Goal: Task Accomplishment & Management: Manage account settings

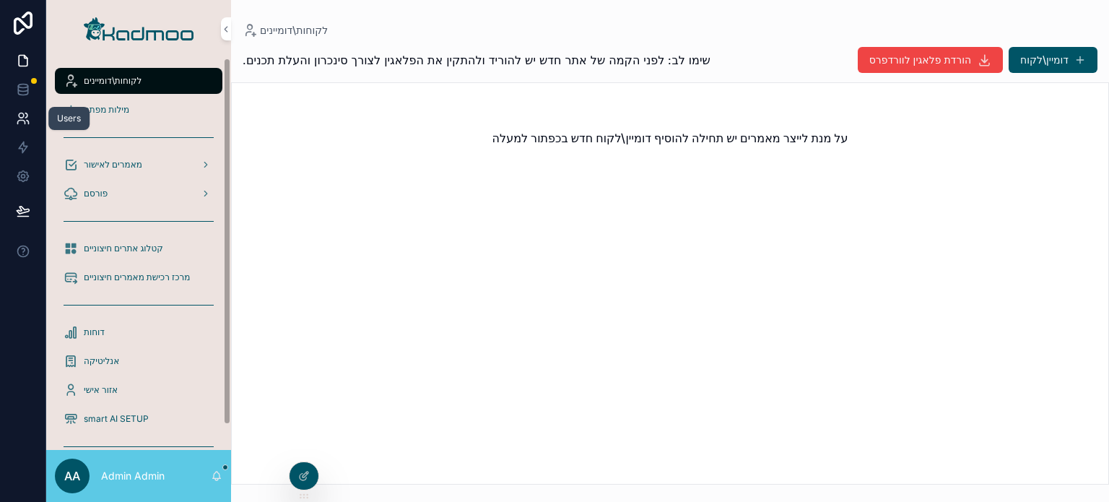
click at [20, 118] on icon at bounding box center [21, 115] width 5 height 5
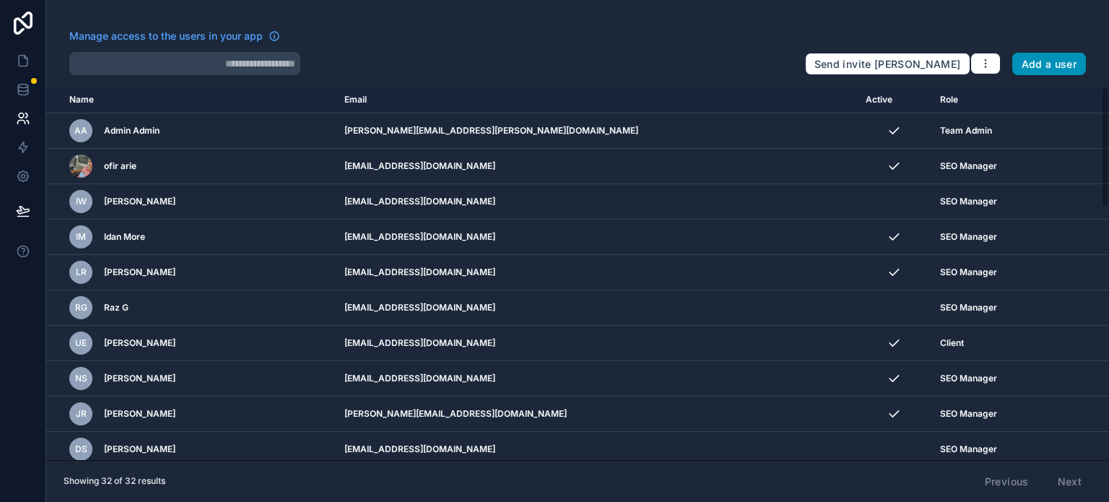
click at [1031, 62] on button "Add a user" at bounding box center [1049, 64] width 74 height 23
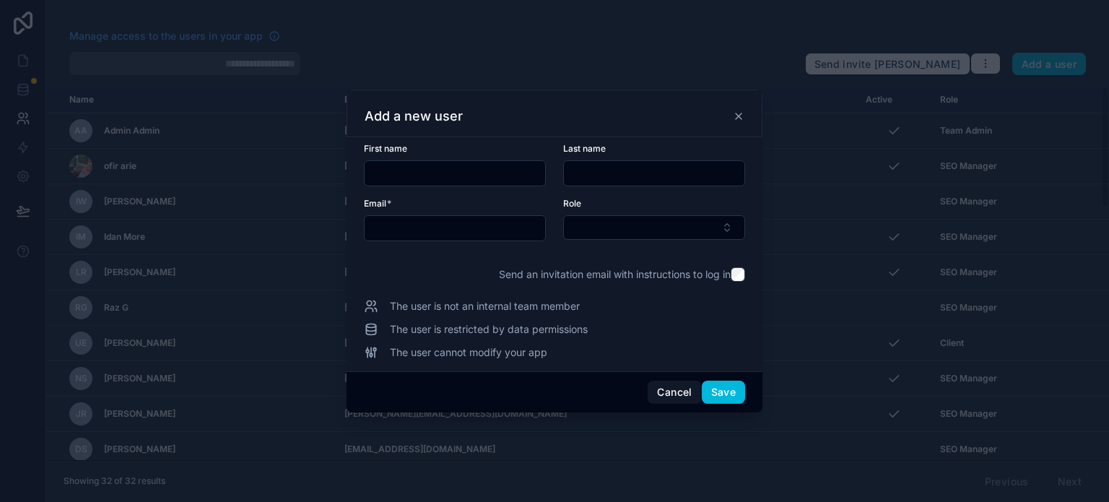
click at [445, 168] on input "text" at bounding box center [455, 173] width 180 height 20
type input "**"
click at [575, 170] on input "text" at bounding box center [654, 173] width 180 height 20
type input "*****"
click at [436, 221] on input "text" at bounding box center [455, 228] width 180 height 20
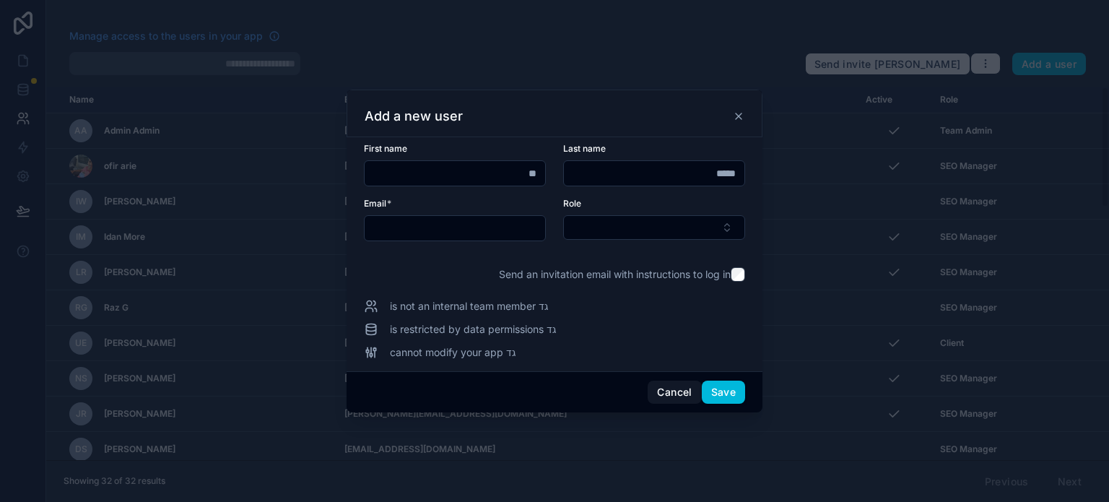
paste input "**********"
type input "**********"
click at [602, 229] on button "Select Button" at bounding box center [654, 227] width 182 height 25
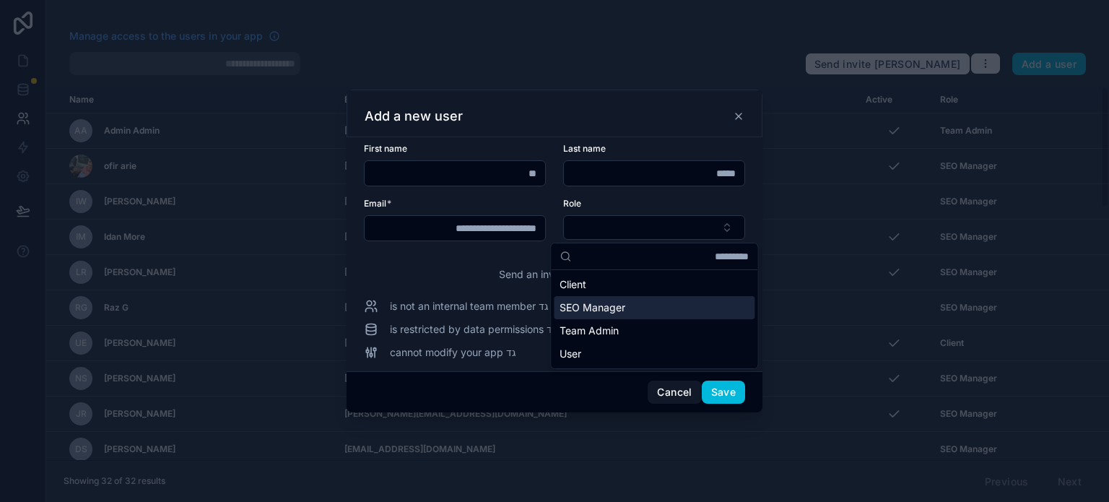
click at [601, 310] on span "SEO Manager" at bounding box center [593, 307] width 66 height 14
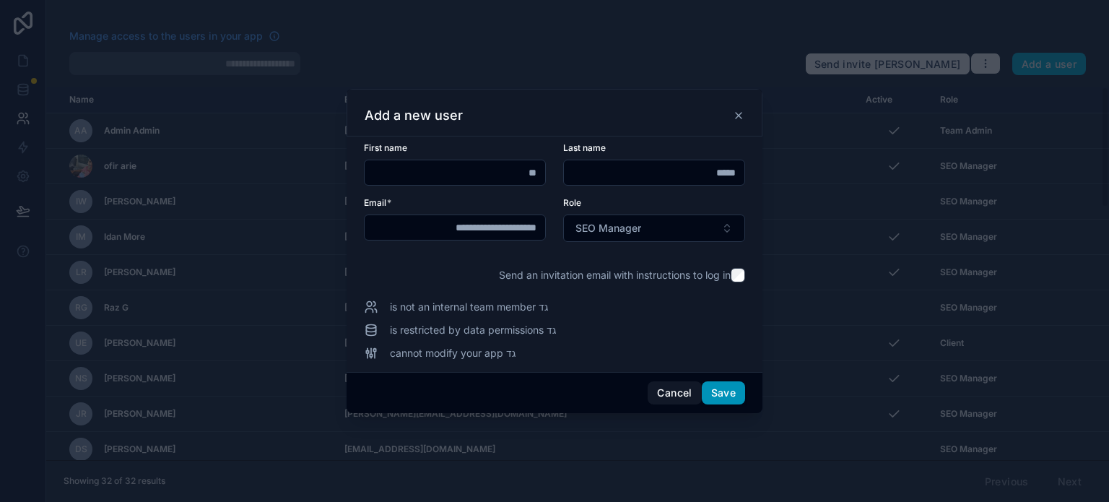
click at [729, 397] on button "Save" at bounding box center [723, 392] width 43 height 23
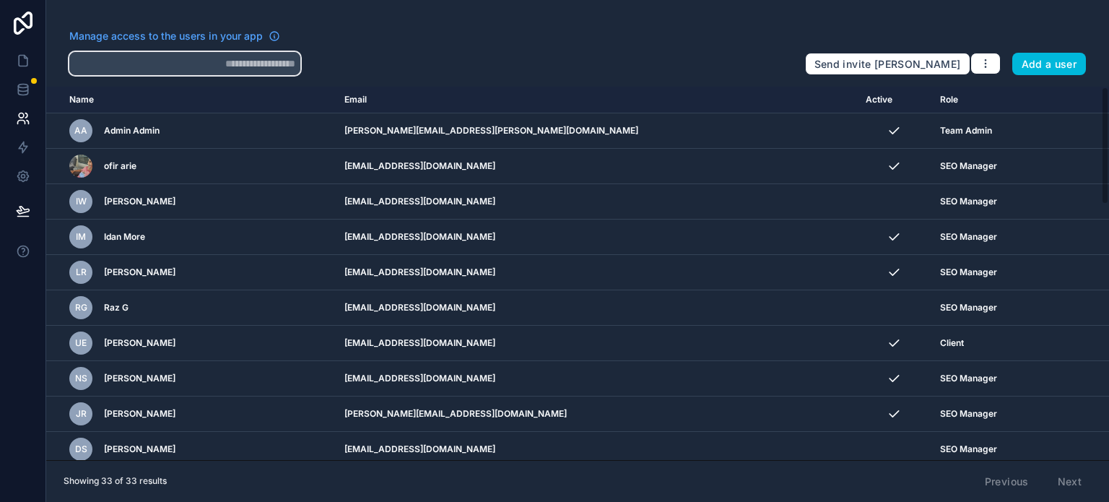
click at [217, 66] on input "text" at bounding box center [184, 63] width 231 height 23
type input "***"
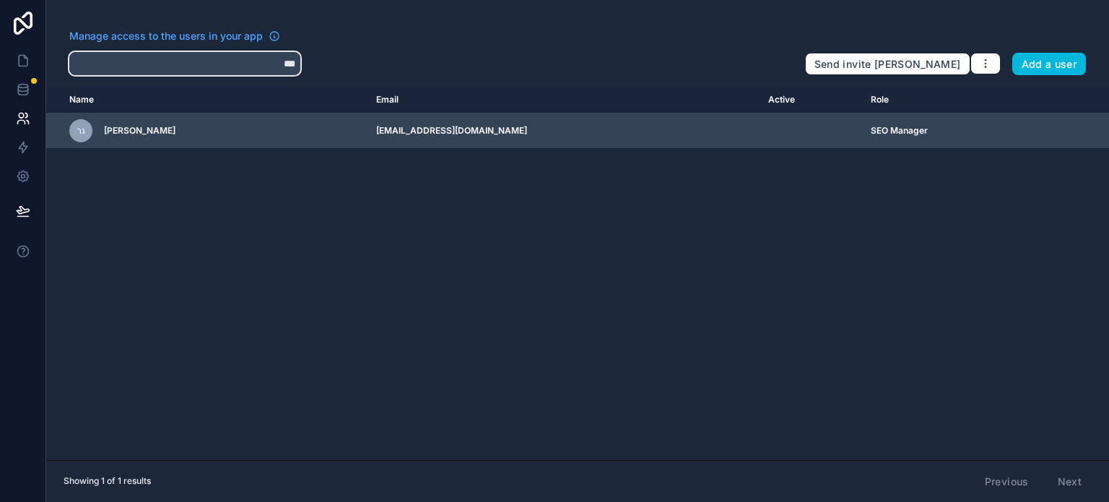
type input "***"
click at [0, 0] on icon "scrollable content" at bounding box center [0, 0] width 0 height 0
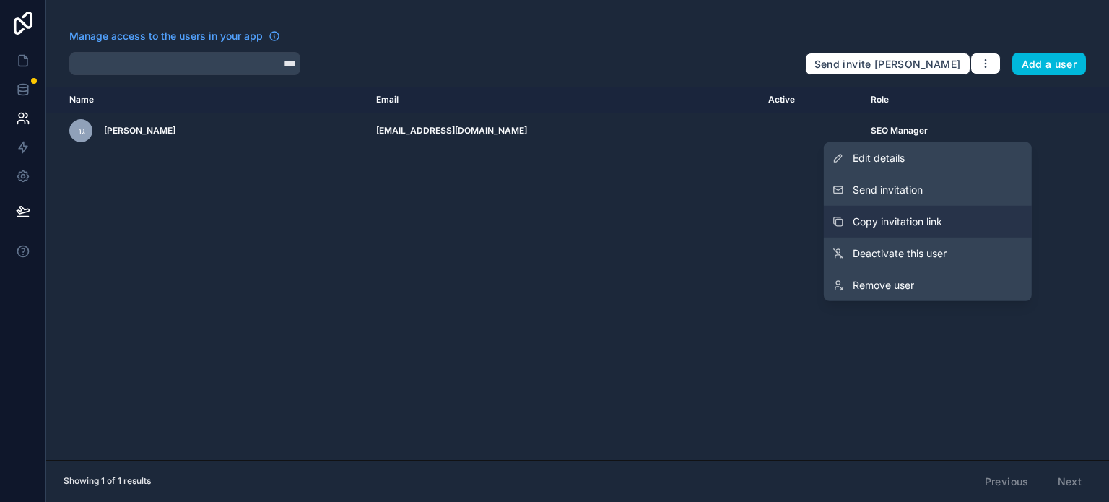
click at [898, 216] on span "Copy invitation link" at bounding box center [898, 221] width 90 height 14
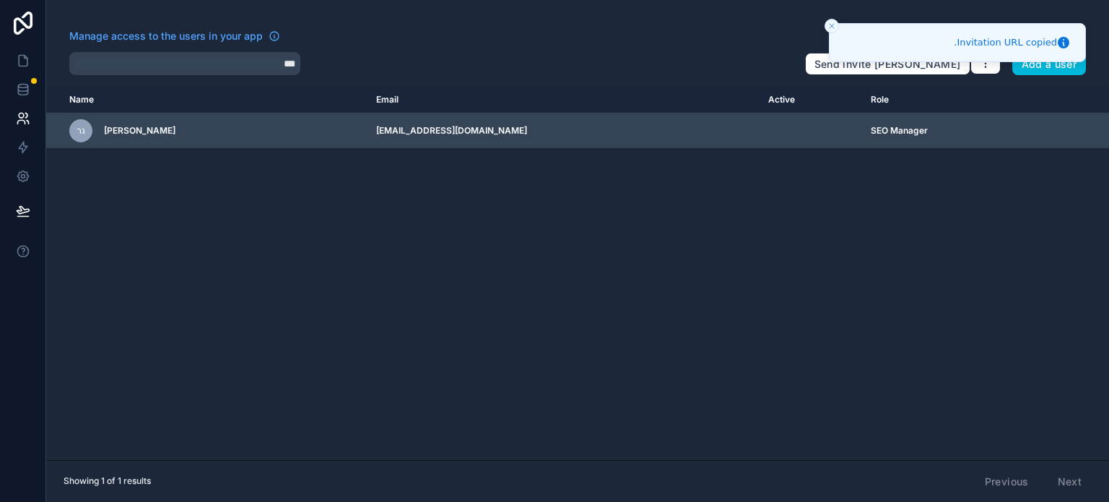
click at [640, 138] on td "[EMAIL_ADDRESS][DOMAIN_NAME]" at bounding box center [563, 130] width 392 height 35
click at [639, 134] on td "[EMAIL_ADDRESS][DOMAIN_NAME]" at bounding box center [563, 130] width 392 height 35
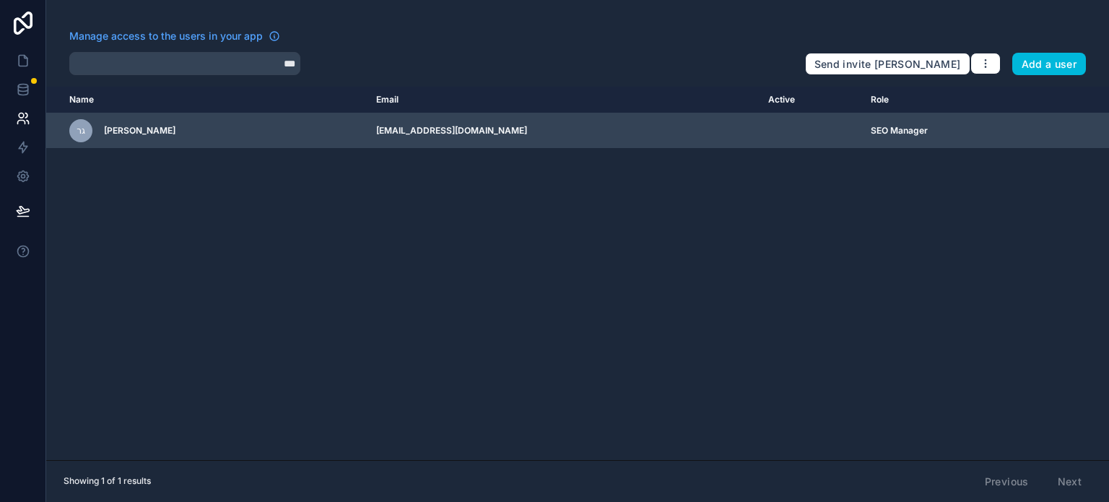
click at [0, 0] on icon "scrollable content" at bounding box center [0, 0] width 0 height 0
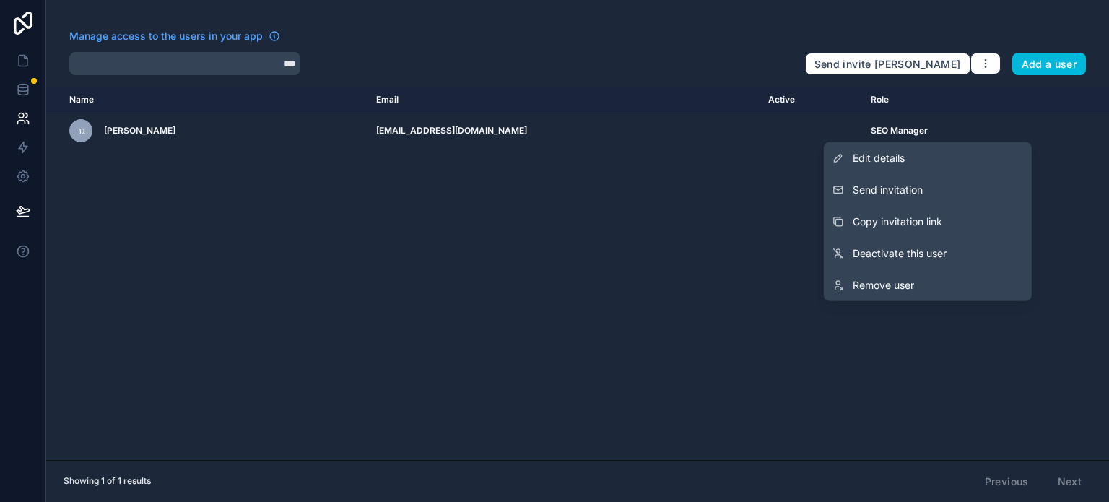
click at [934, 158] on link "Edit details" at bounding box center [928, 158] width 208 height 32
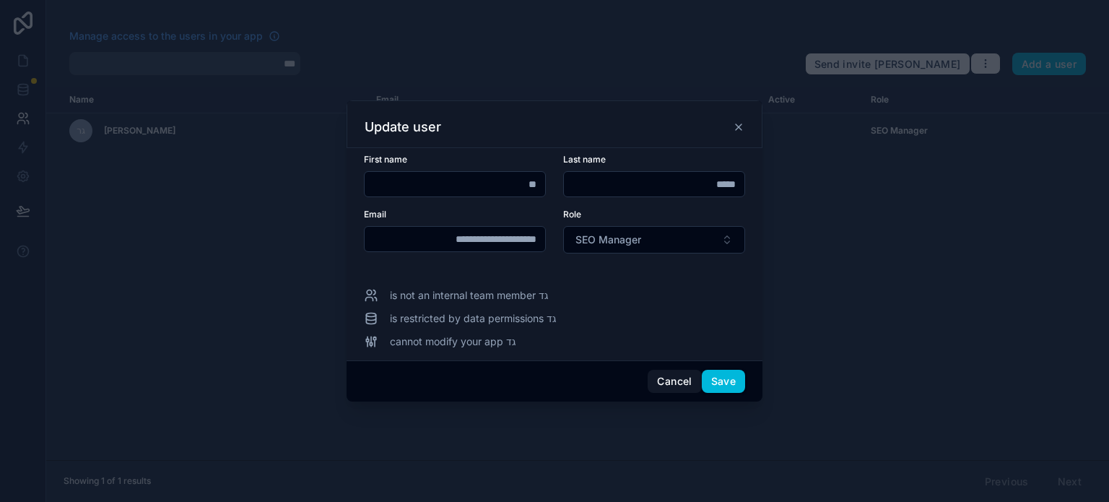
click at [744, 123] on div "Update user" at bounding box center [555, 124] width 416 height 48
click at [742, 124] on icon at bounding box center [739, 127] width 12 height 12
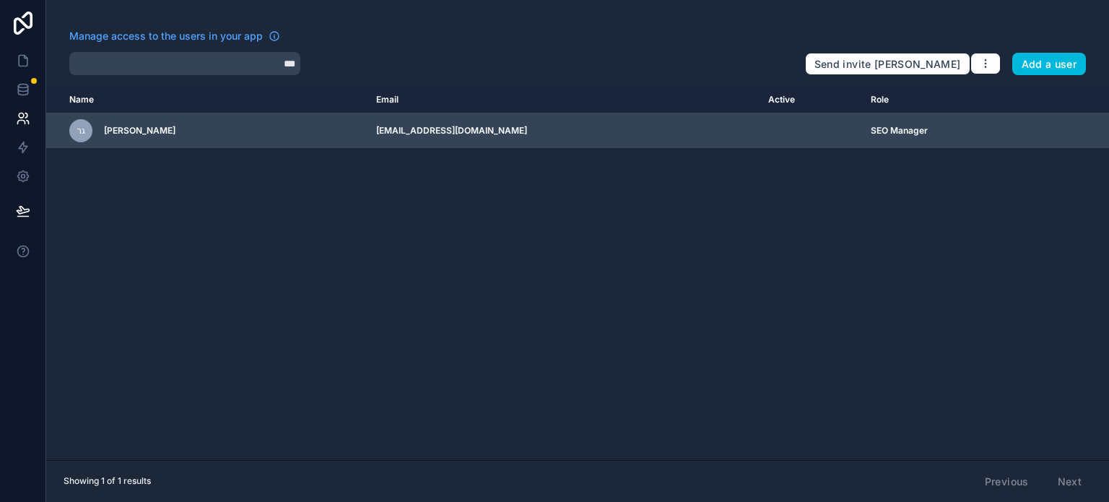
click at [0, 0] on icon "scrollable content" at bounding box center [0, 0] width 0 height 0
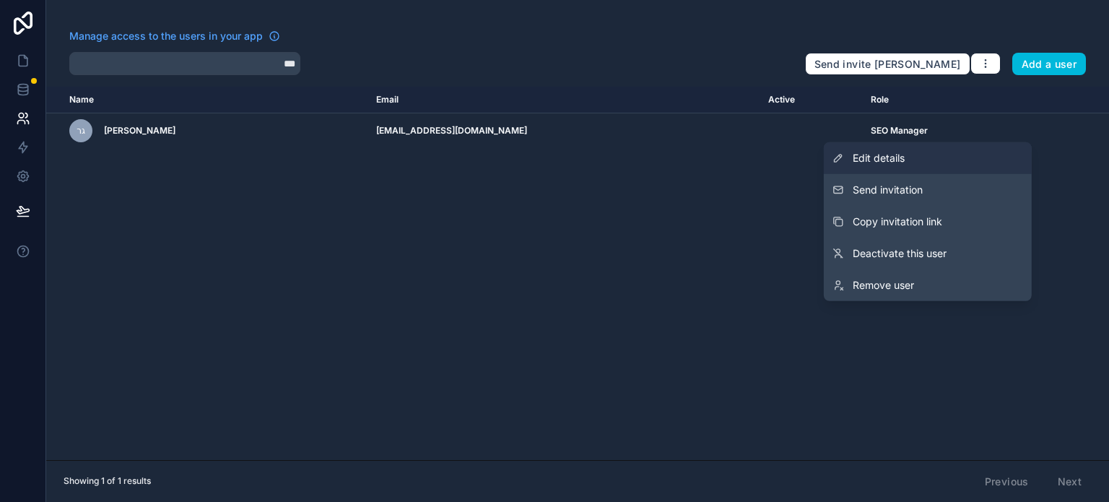
click at [909, 157] on link "Edit details" at bounding box center [928, 158] width 208 height 32
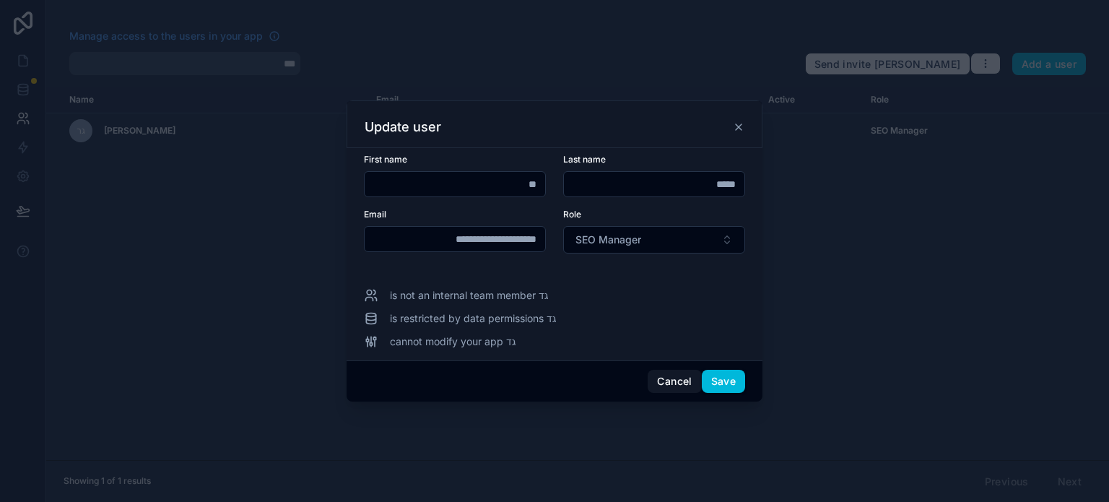
click at [739, 129] on icon at bounding box center [739, 127] width 6 height 6
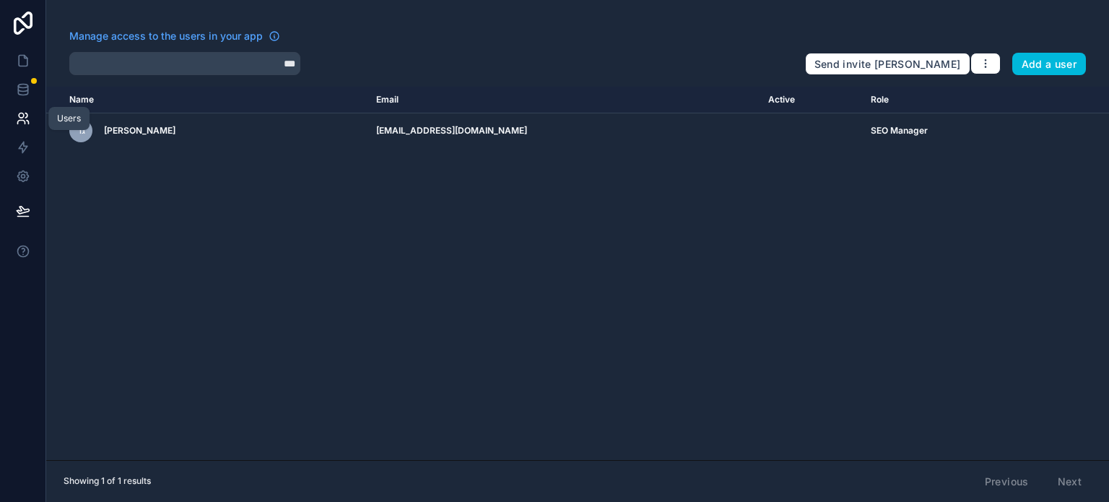
click at [17, 118] on icon at bounding box center [23, 118] width 14 height 14
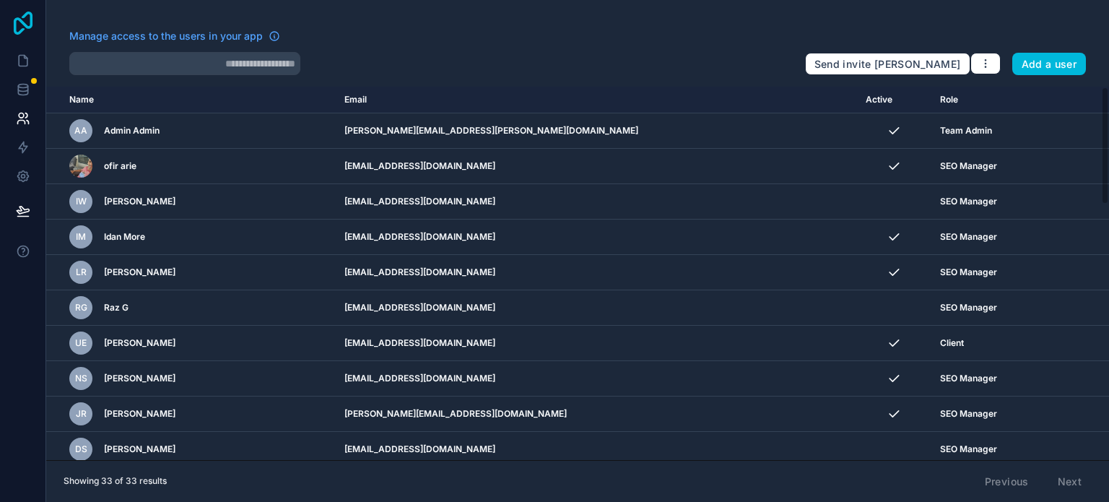
click at [22, 20] on icon at bounding box center [23, 23] width 19 height 23
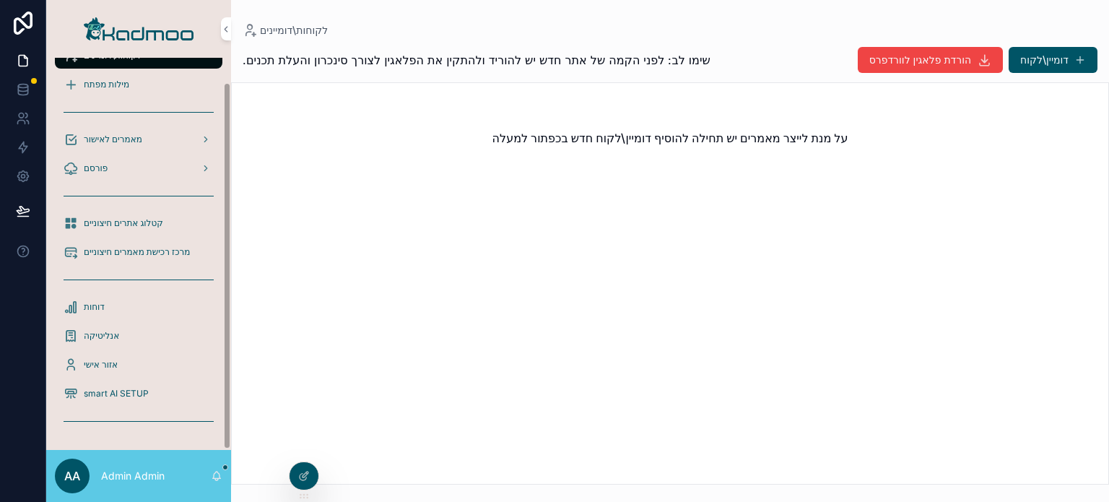
scroll to position [26, 0]
click at [0, 0] on icon at bounding box center [0, 0] width 0 height 0
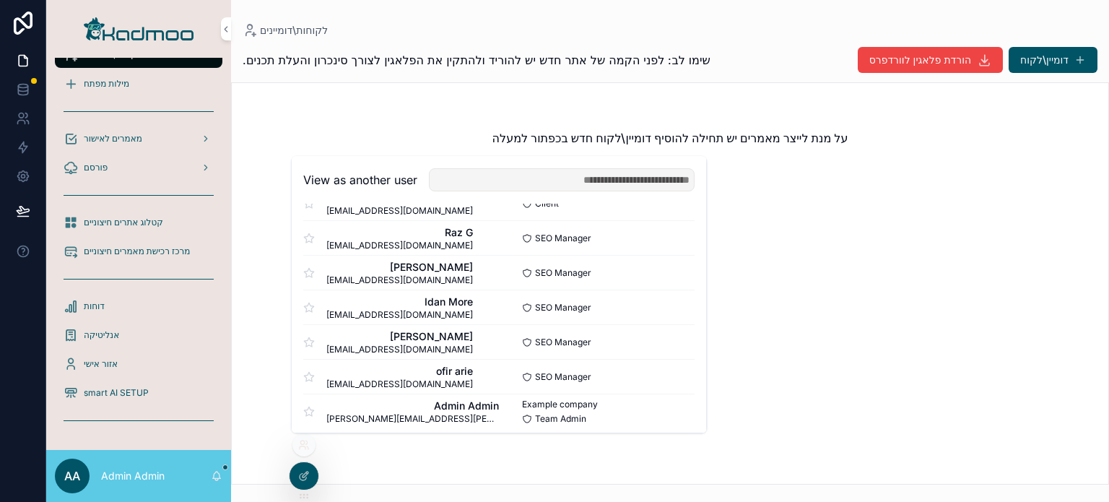
scroll to position [937, 0]
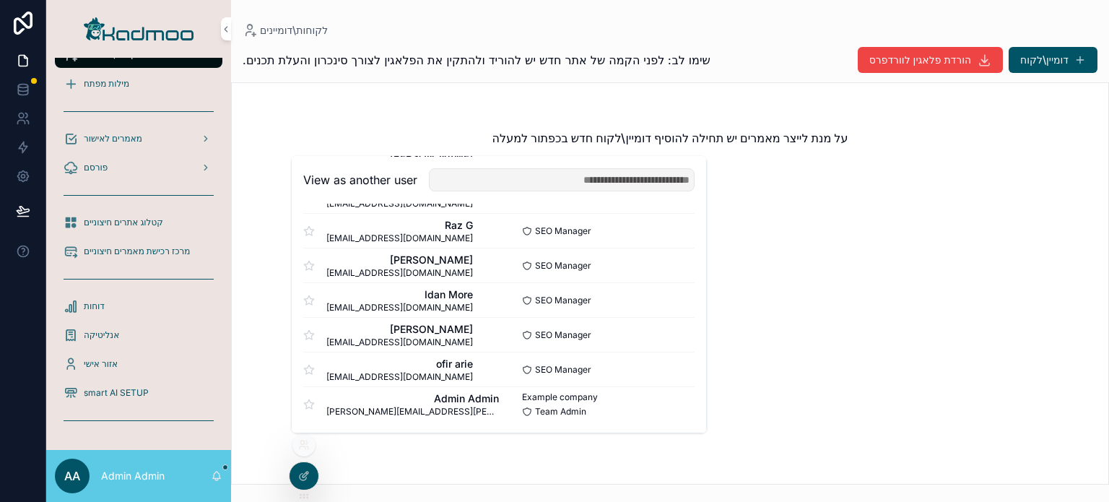
click at [0, 0] on button "Select" at bounding box center [0, 0] width 0 height 0
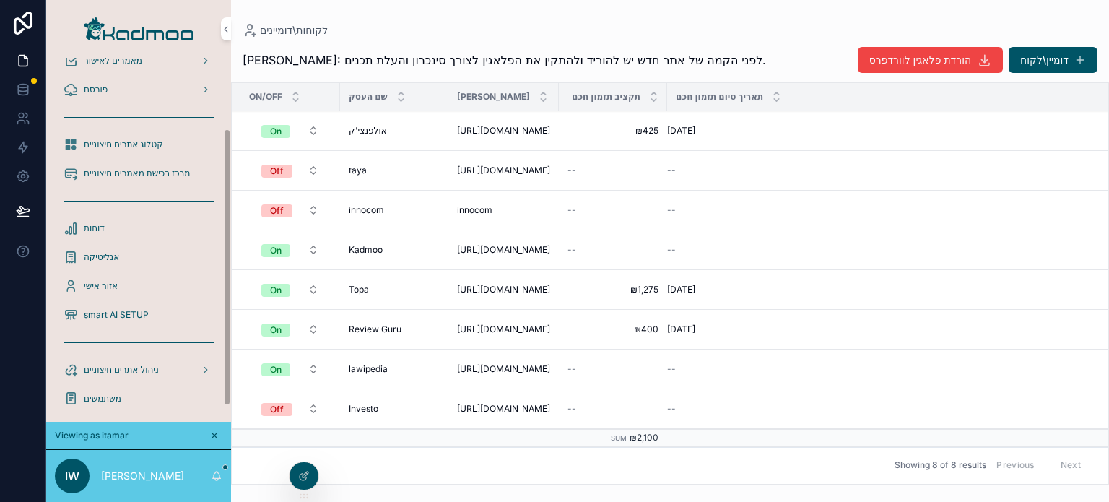
scroll to position [112, 0]
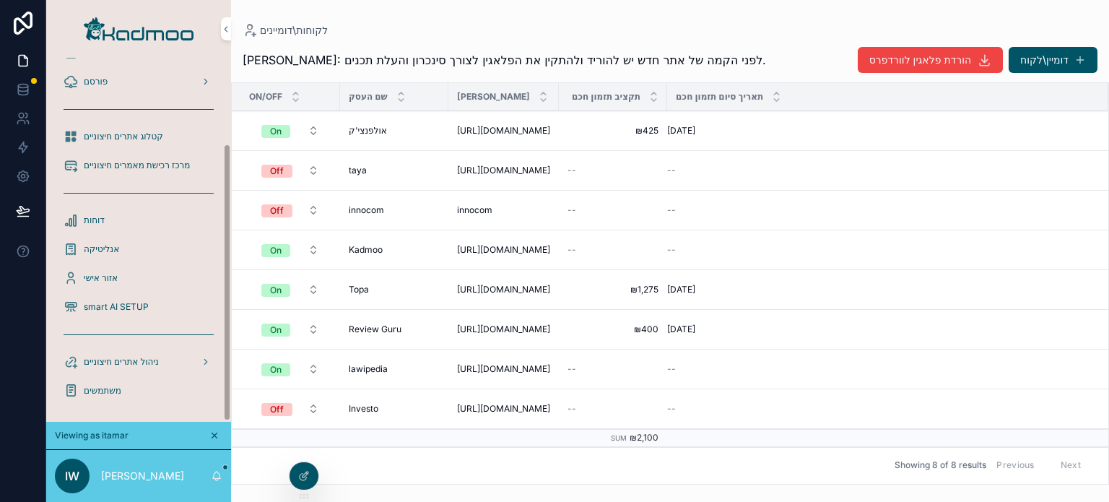
click at [124, 394] on div "משתמשים" at bounding box center [139, 390] width 150 height 23
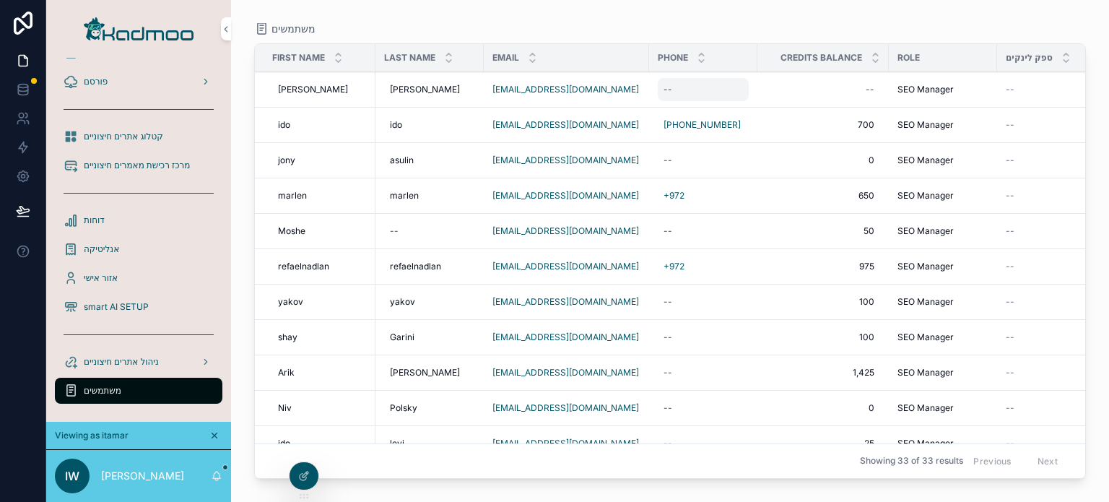
click at [658, 90] on div "--" at bounding box center [703, 89] width 91 height 23
click at [664, 116] on input "scrollable content" at bounding box center [715, 110] width 104 height 20
paste input "**********"
click at [697, 109] on input "**********" at bounding box center [715, 110] width 104 height 20
click at [722, 110] on input "**********" at bounding box center [715, 110] width 104 height 20
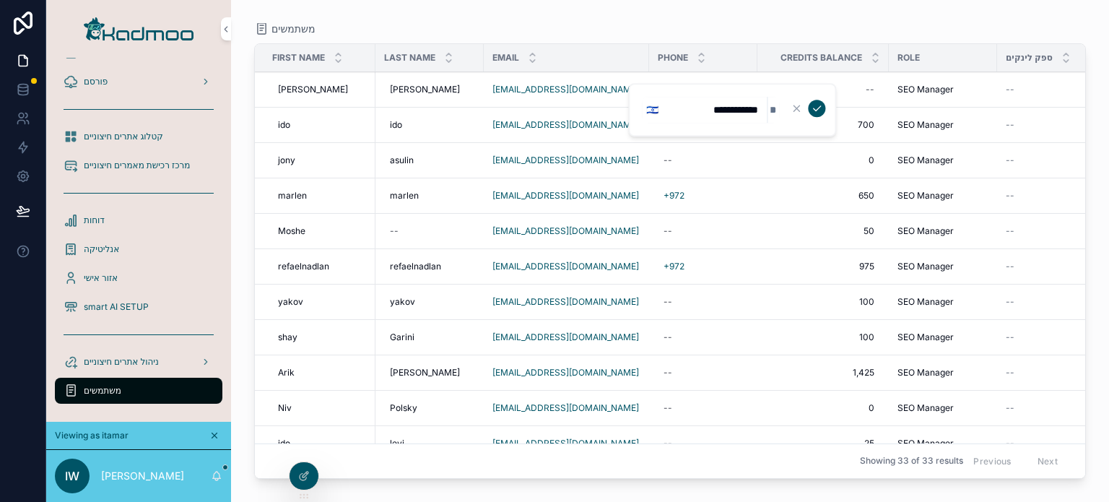
type input "**********"
click at [808, 100] on button "scrollable content" at bounding box center [816, 108] width 17 height 17
click at [814, 88] on div "--" at bounding box center [823, 89] width 114 height 23
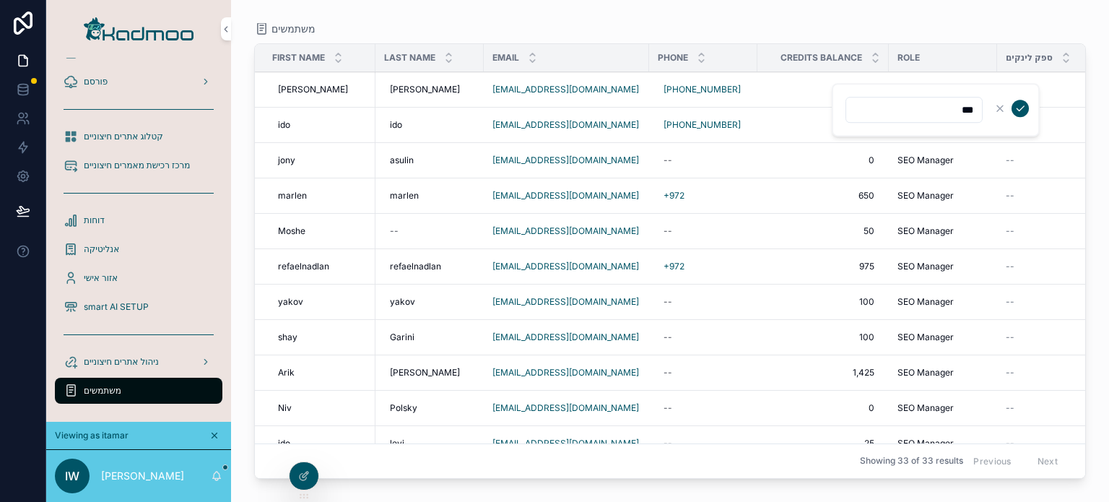
type input "***"
click at [1019, 108] on icon "scrollable content" at bounding box center [1020, 109] width 12 height 12
click at [1006, 87] on div "--" at bounding box center [1051, 90] width 91 height 12
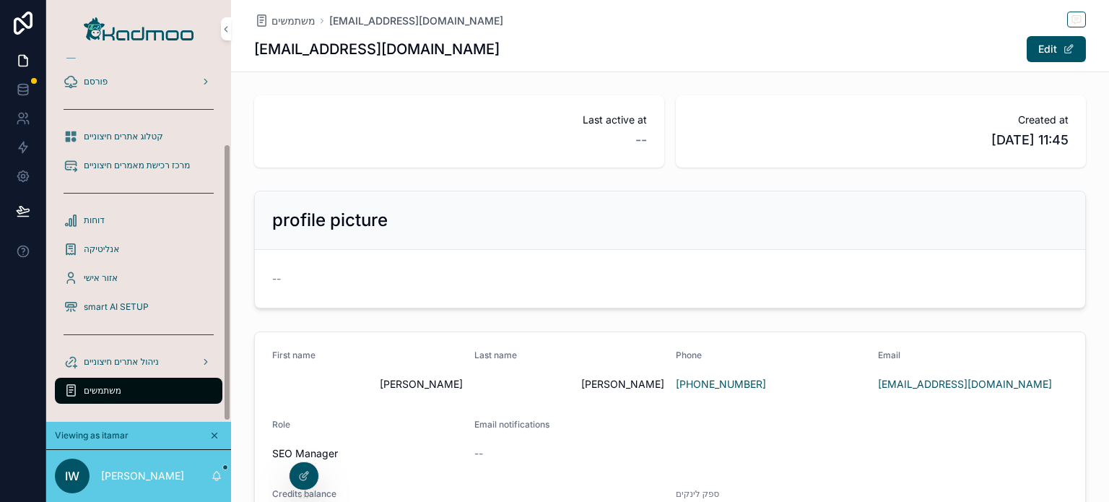
click at [147, 395] on div "משתמשים" at bounding box center [139, 390] width 150 height 23
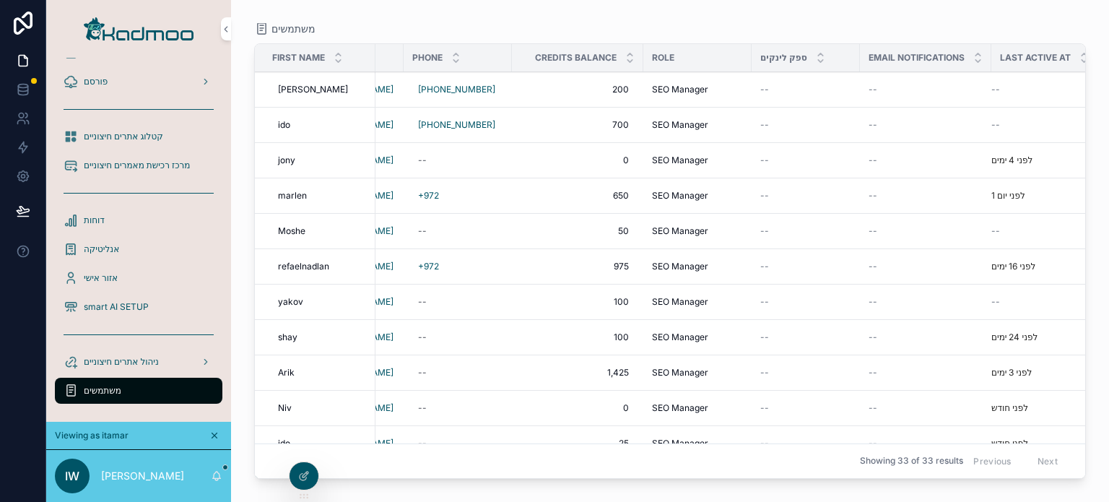
scroll to position [0, 248]
click at [897, 84] on div "--" at bounding box center [923, 90] width 114 height 12
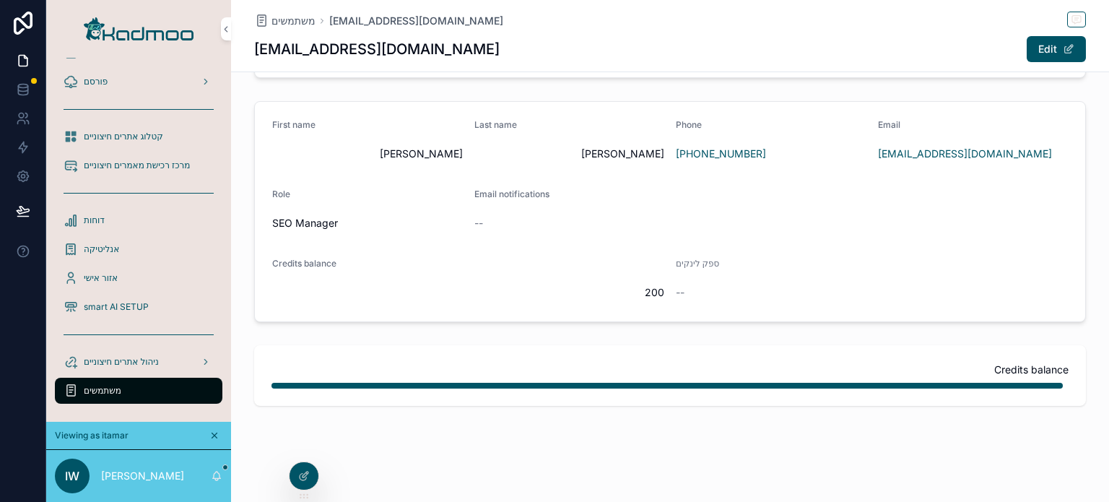
scroll to position [231, 0]
click at [892, 154] on link "[EMAIL_ADDRESS][DOMAIN_NAME]" at bounding box center [965, 153] width 174 height 14
click at [0, 0] on div at bounding box center [0, 0] width 0 height 0
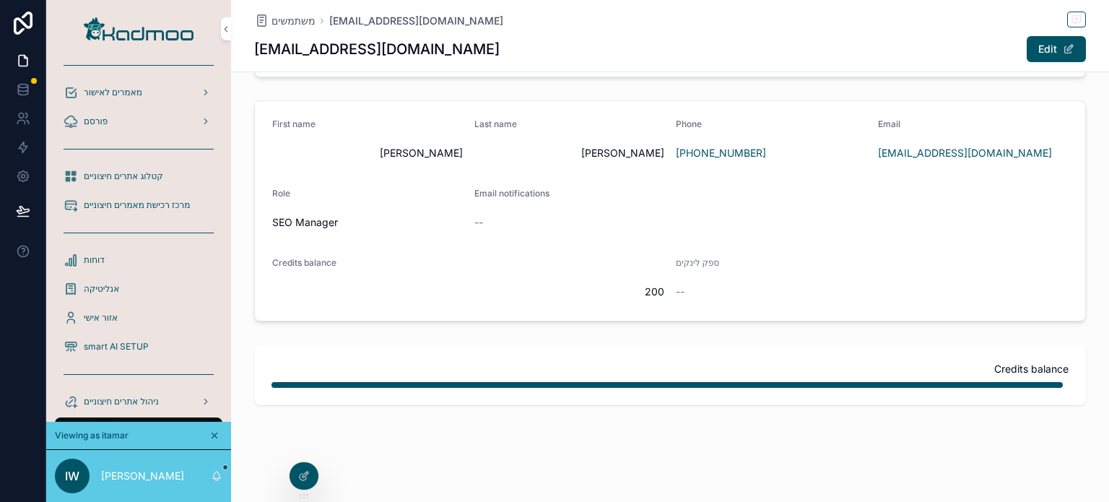
click at [0, 0] on icon at bounding box center [0, 0] width 0 height 0
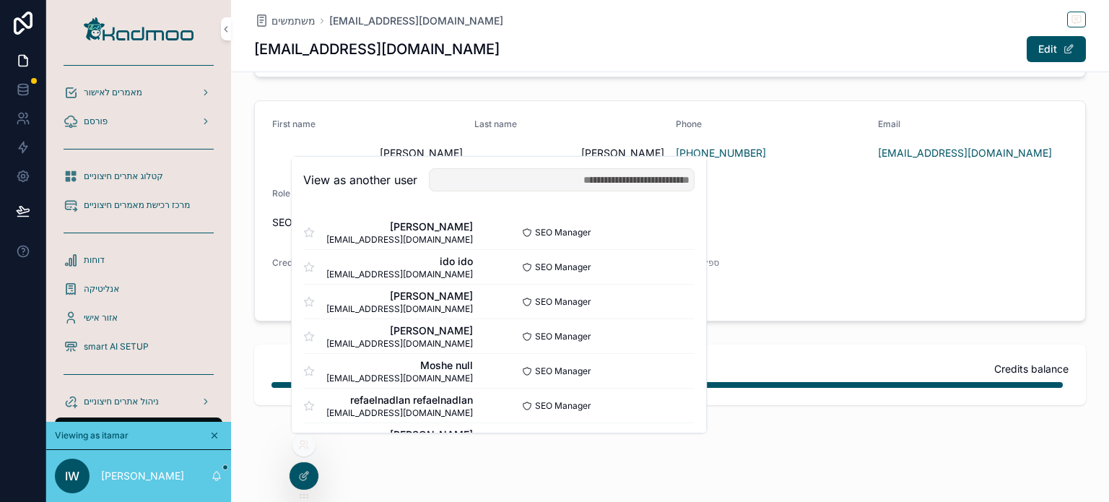
click at [0, 0] on button "Select" at bounding box center [0, 0] width 0 height 0
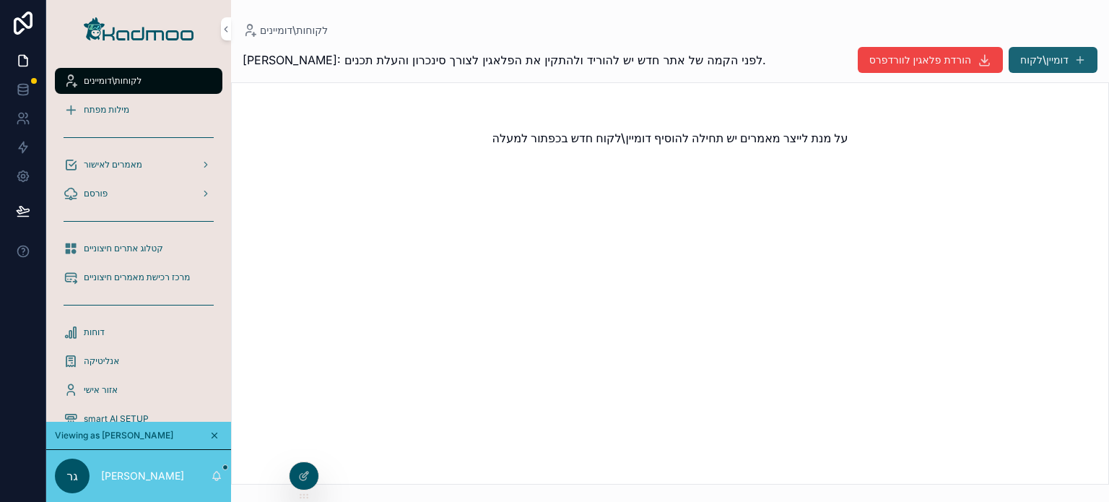
click at [1035, 56] on button "דומיין\לקוח" at bounding box center [1053, 60] width 89 height 26
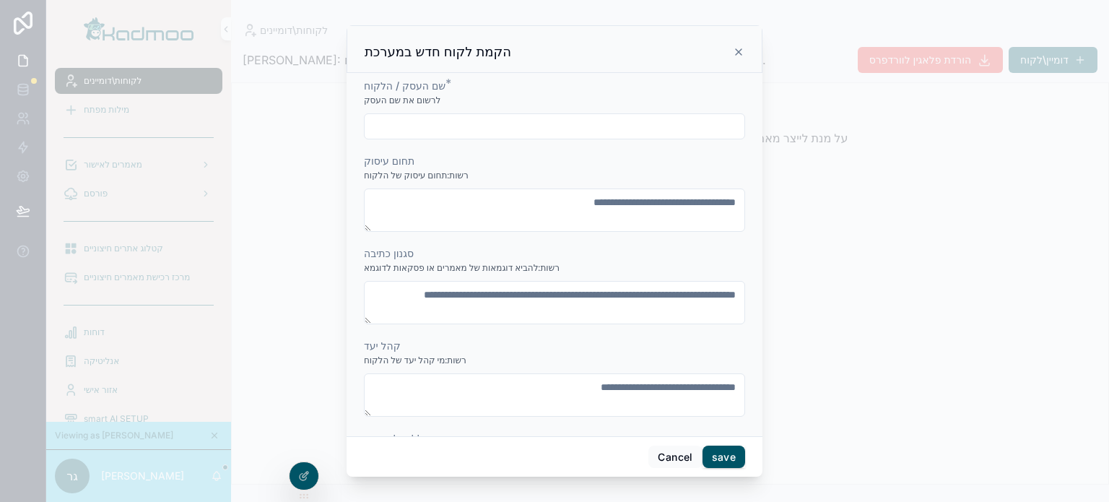
click at [474, 118] on input "scrollable content" at bounding box center [555, 126] width 380 height 20
paste input "**********"
type input "**********"
click at [445, 212] on textarea "scrollable content" at bounding box center [554, 209] width 381 height 43
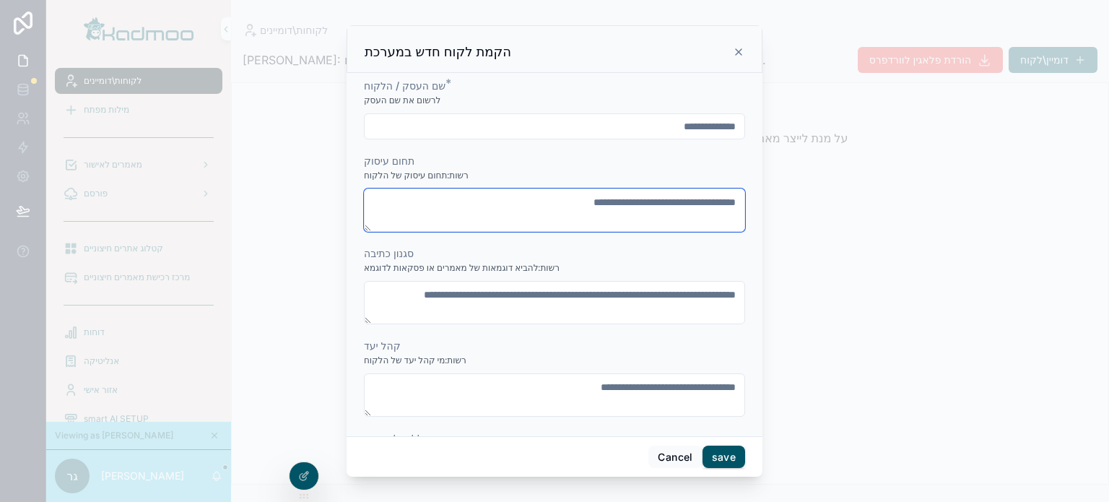
paste textarea "**********"
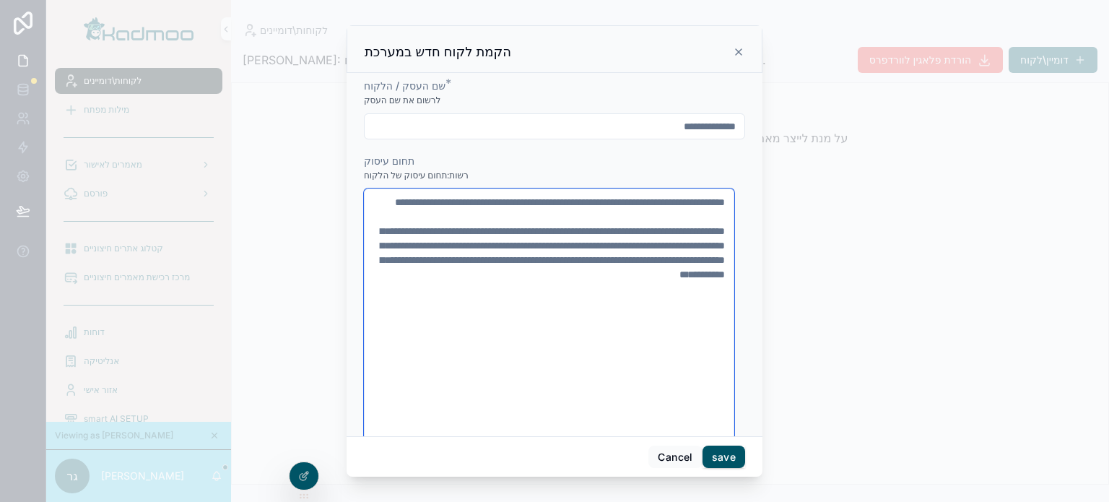
drag, startPoint x: 678, startPoint y: 337, endPoint x: 737, endPoint y: 243, distance: 111.6
click at [737, 243] on div "**********" at bounding box center [555, 254] width 416 height 363
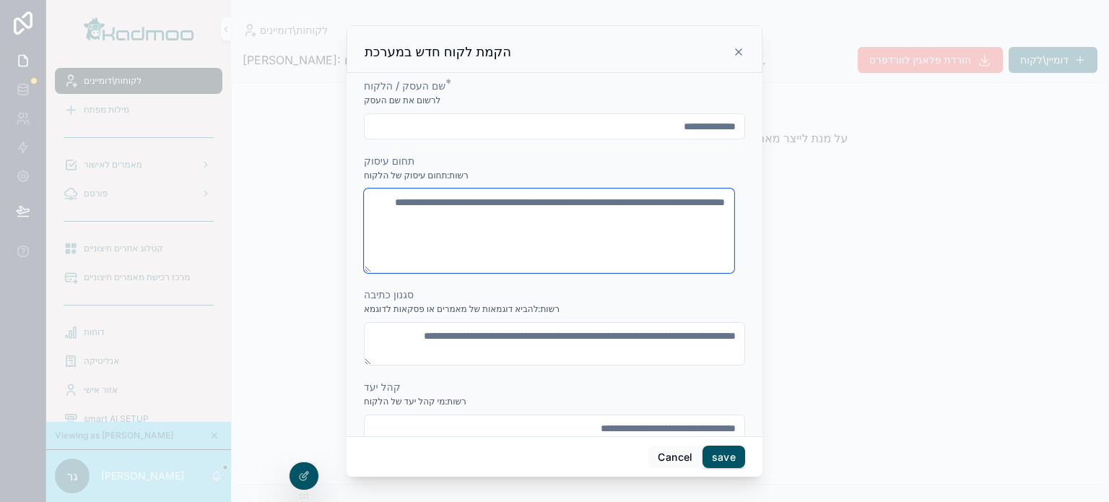
type textarea "**********"
click at [518, 243] on textarea "**********" at bounding box center [549, 230] width 370 height 85
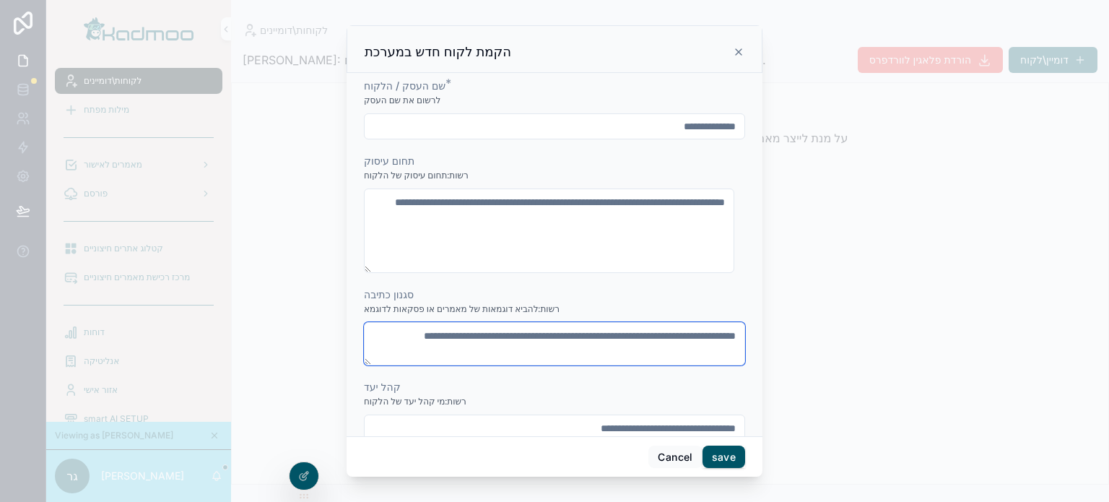
click at [607, 340] on textarea "scrollable content" at bounding box center [554, 343] width 381 height 43
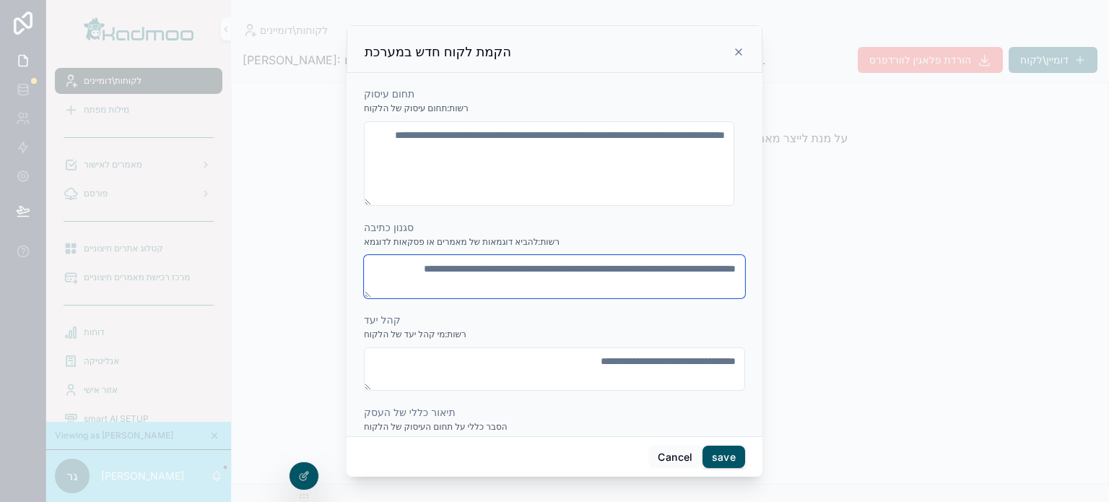
scroll to position [72, 0]
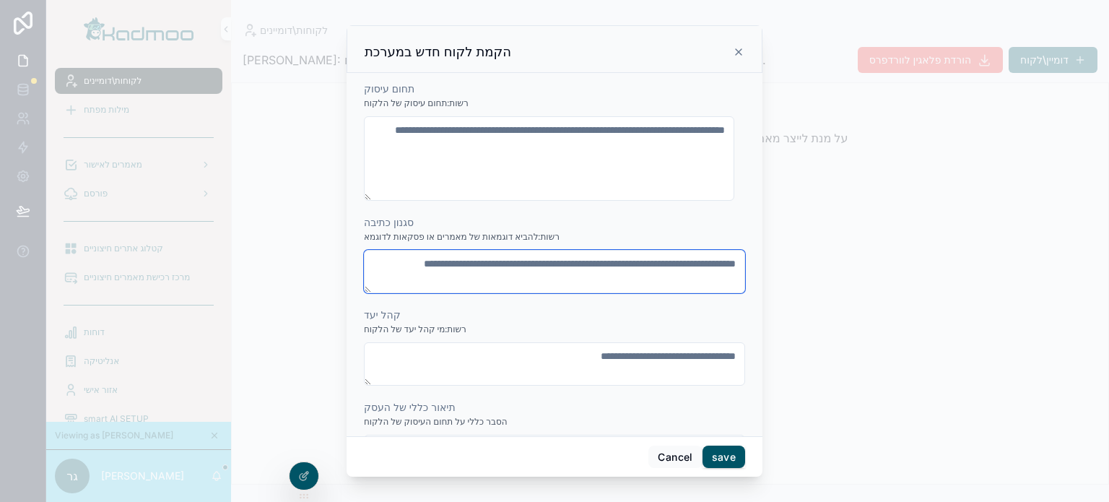
paste textarea "**********"
type textarea "**********"
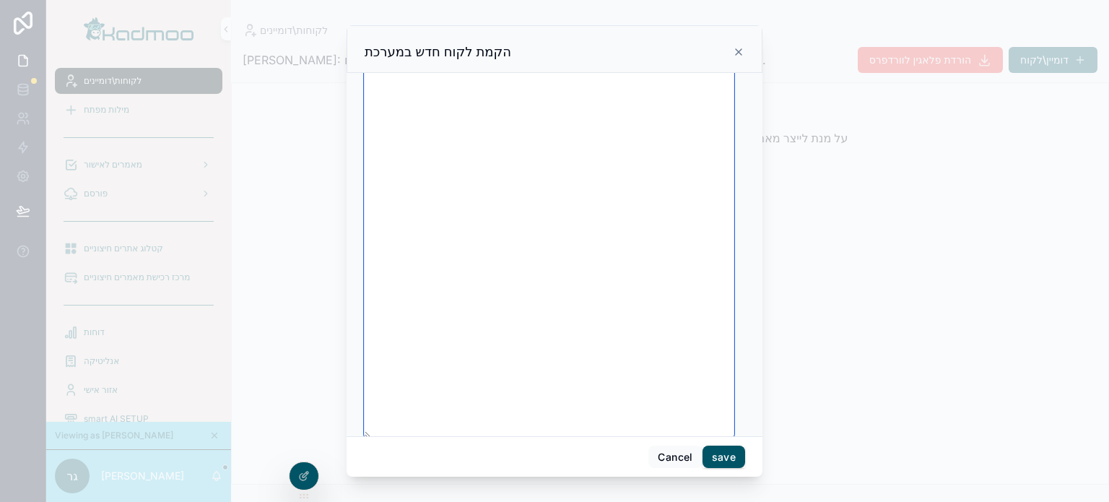
scroll to position [0, 0]
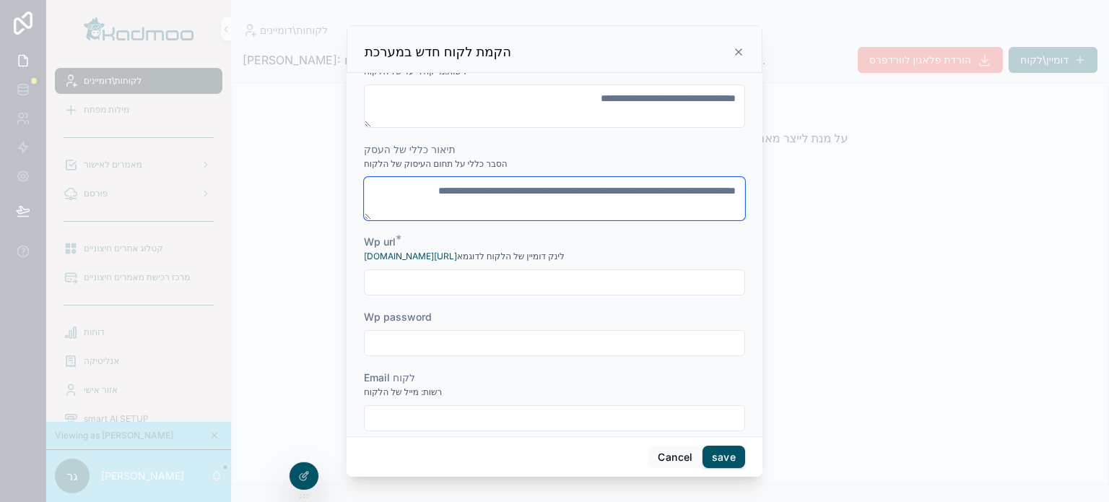
click at [658, 199] on textarea "scrollable content" at bounding box center [554, 198] width 381 height 43
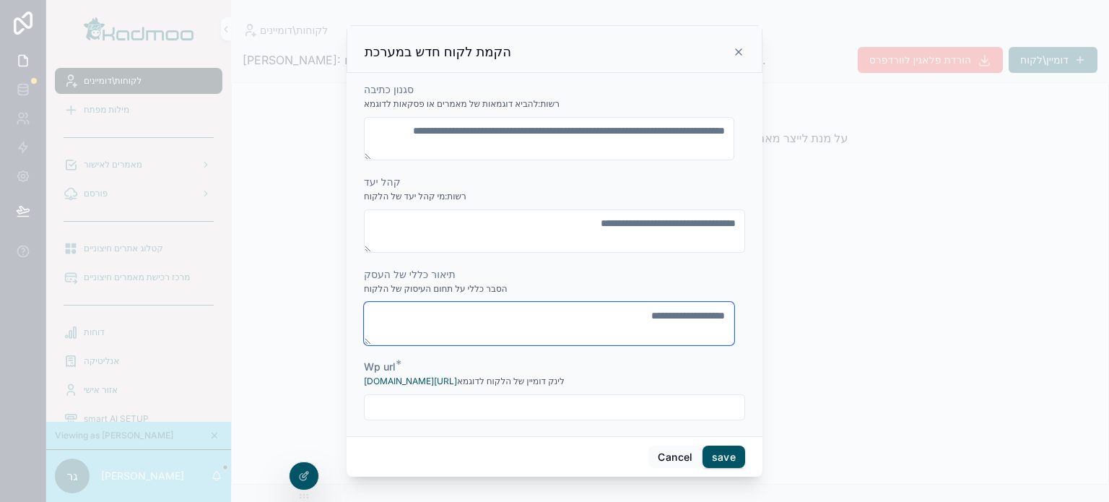
scroll to position [205, 0]
paste textarea "**********"
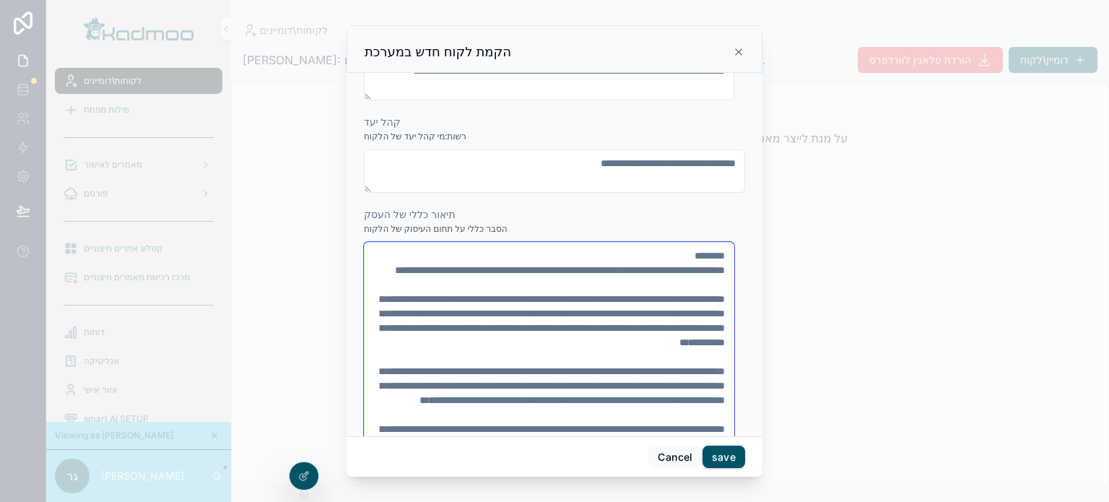
scroll to position [226, 0]
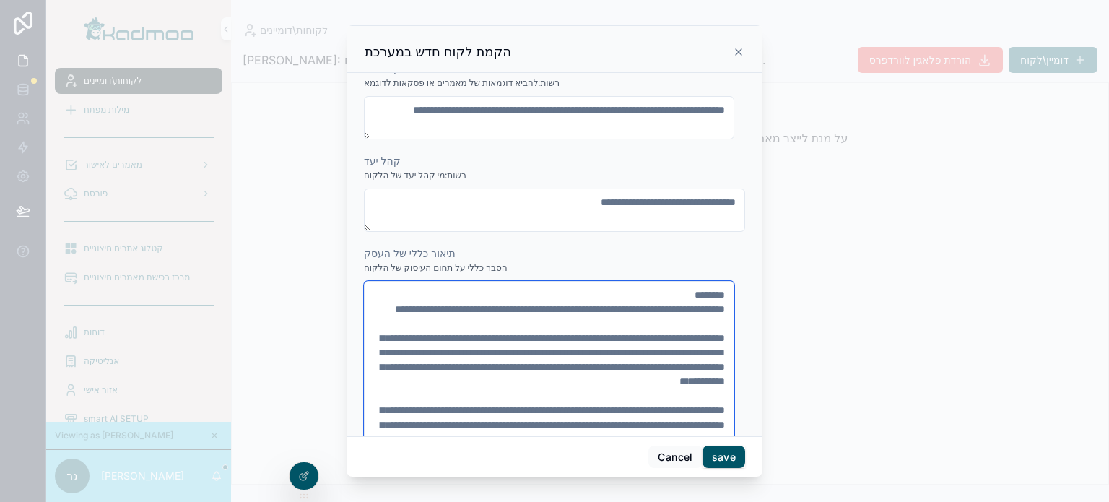
type textarea "**********"
click at [627, 201] on textarea "scrollable content" at bounding box center [554, 209] width 381 height 43
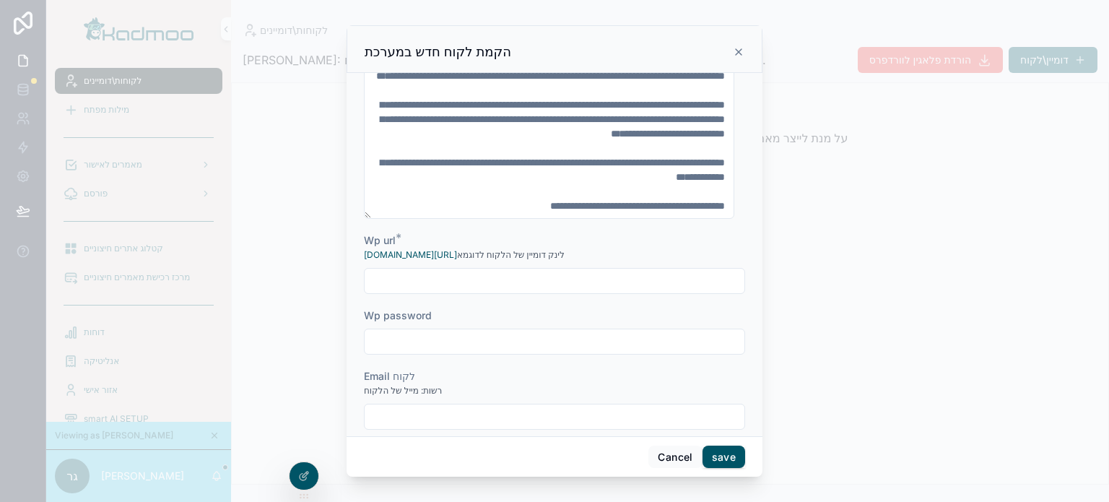
scroll to position [794, 0]
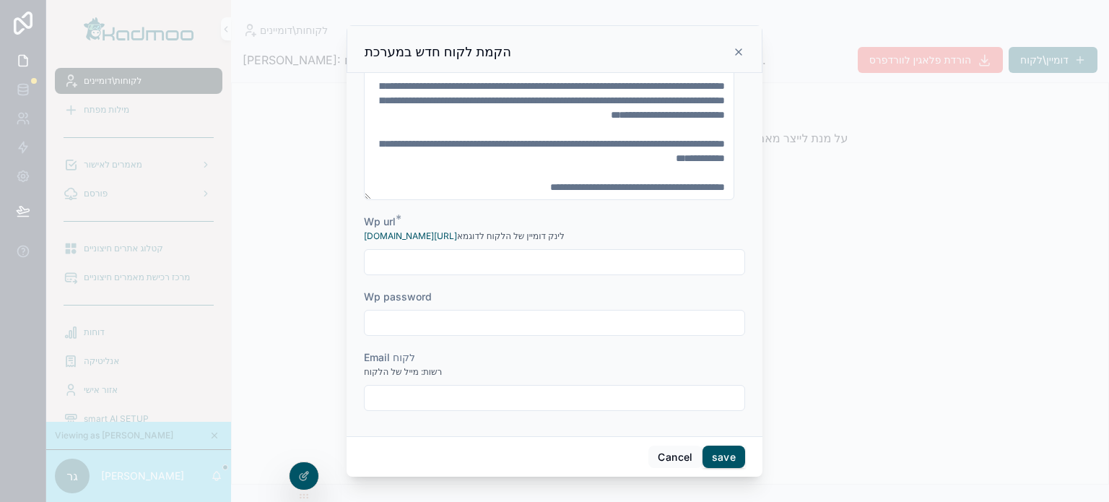
type textarea "**********"
click at [511, 258] on input "scrollable content" at bounding box center [555, 262] width 380 height 20
paste input "**********"
type input "**********"
click at [523, 400] on input "scrollable content" at bounding box center [555, 398] width 380 height 20
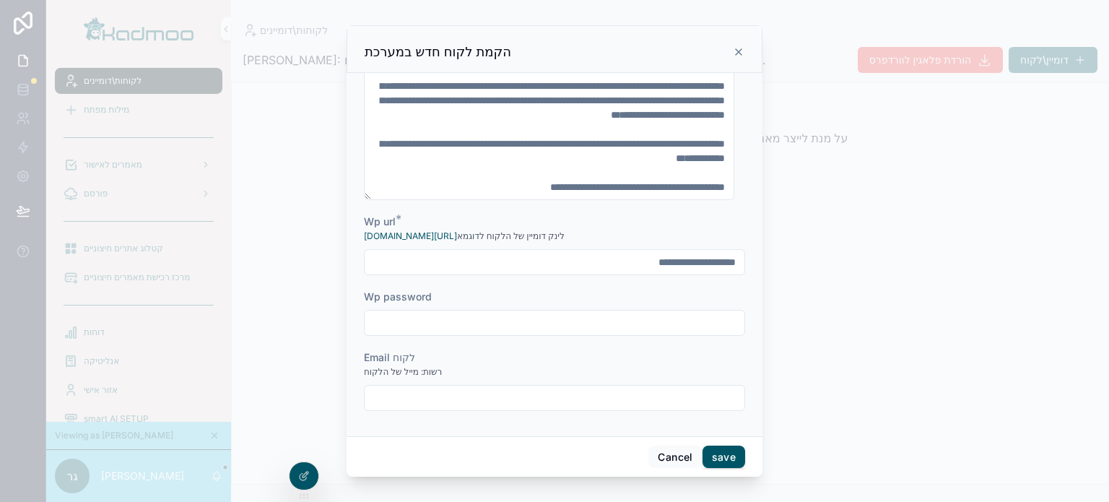
paste input "**********"
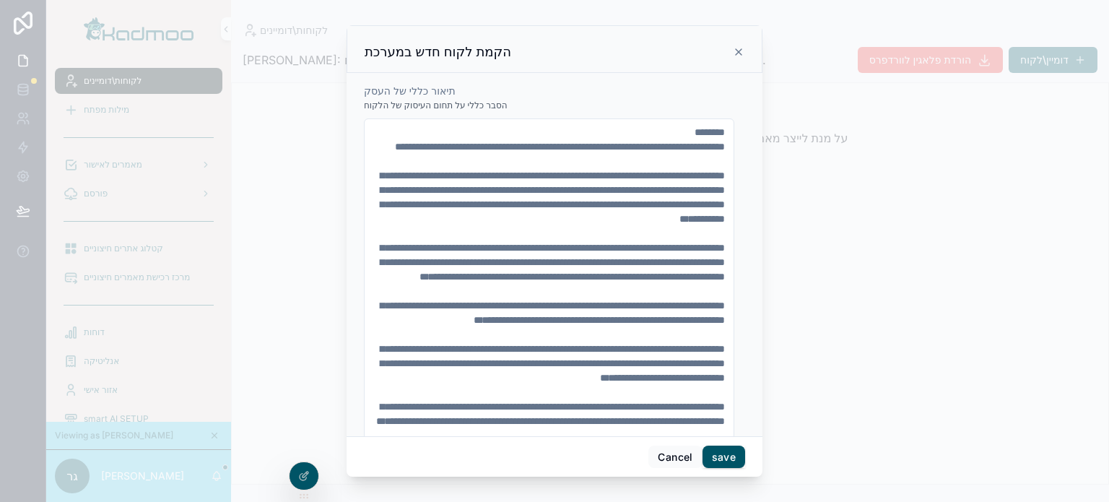
scroll to position [433, 0]
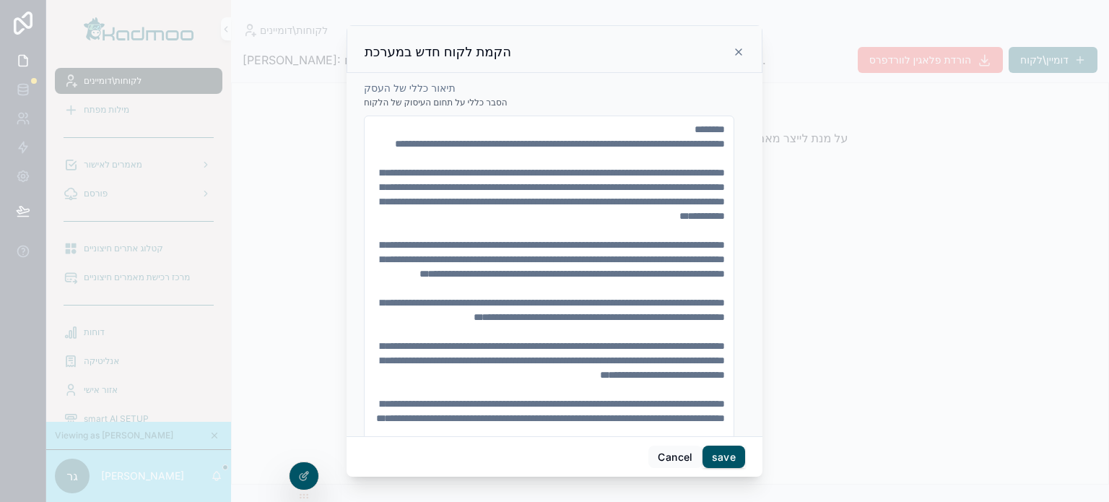
type input "**********"
click at [724, 461] on button "save" at bounding box center [723, 456] width 43 height 23
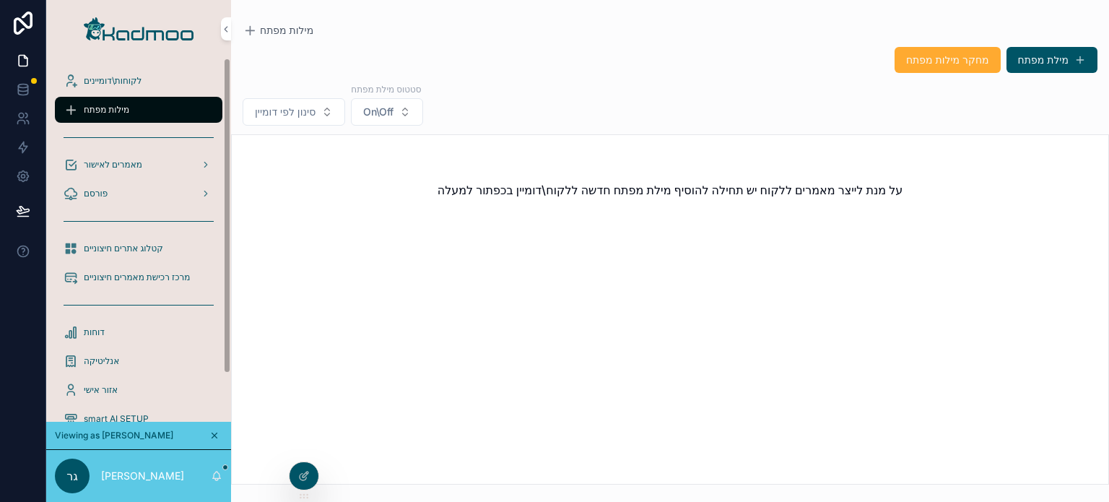
click at [112, 86] on span "לקוחות\דומיינים" at bounding box center [113, 81] width 58 height 12
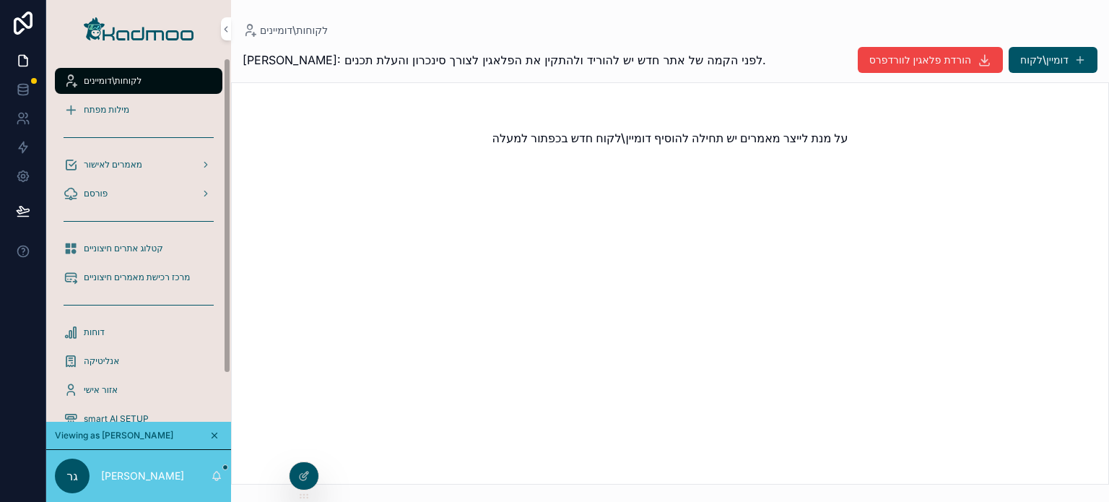
click at [165, 82] on div "לקוחות\דומיינים" at bounding box center [139, 80] width 150 height 23
click at [110, 96] on div "מילות מפתח" at bounding box center [138, 109] width 185 height 29
click at [113, 108] on span "מילות מפתח" at bounding box center [106, 110] width 45 height 12
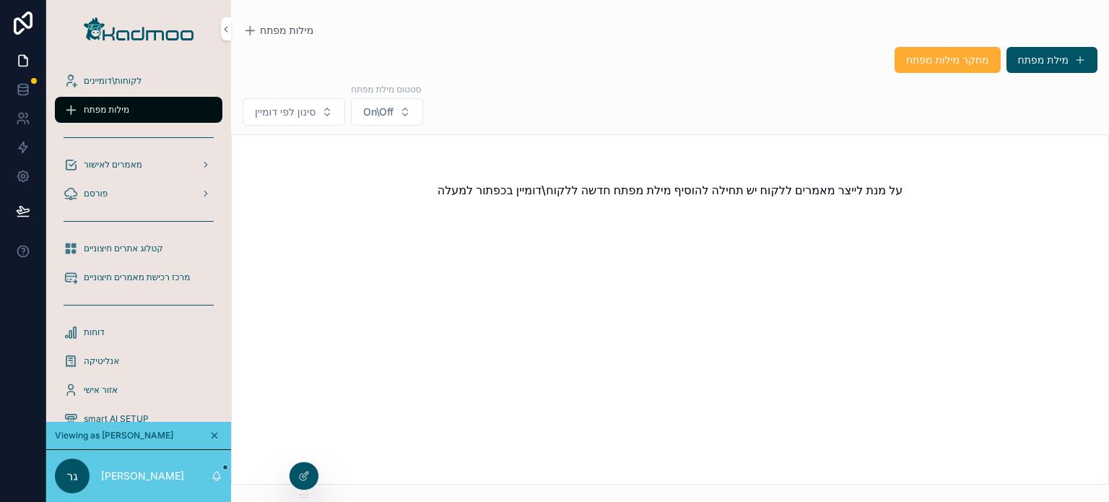
click at [113, 86] on span "לקוחות\דומיינים" at bounding box center [113, 81] width 58 height 12
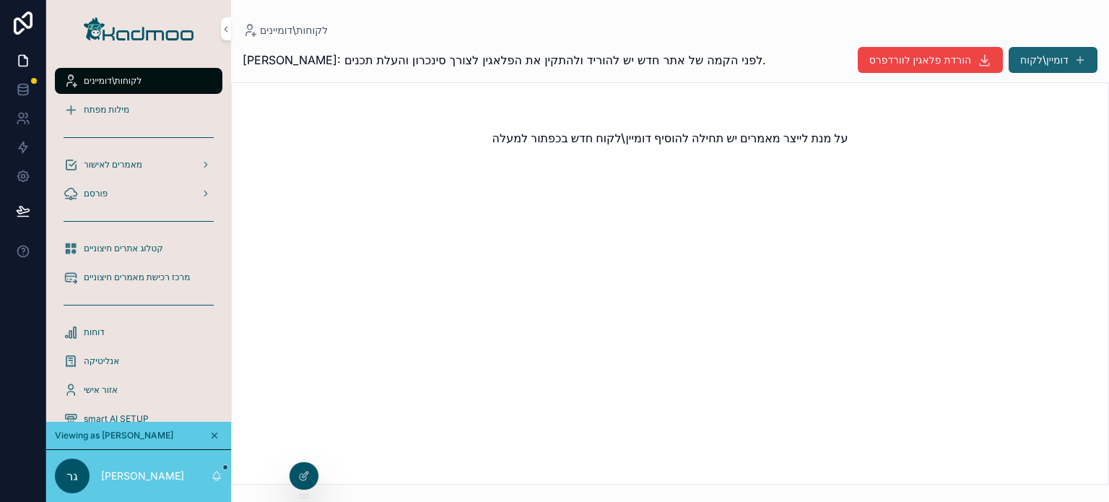
click at [1044, 60] on button "דומיין\לקוח" at bounding box center [1053, 60] width 89 height 26
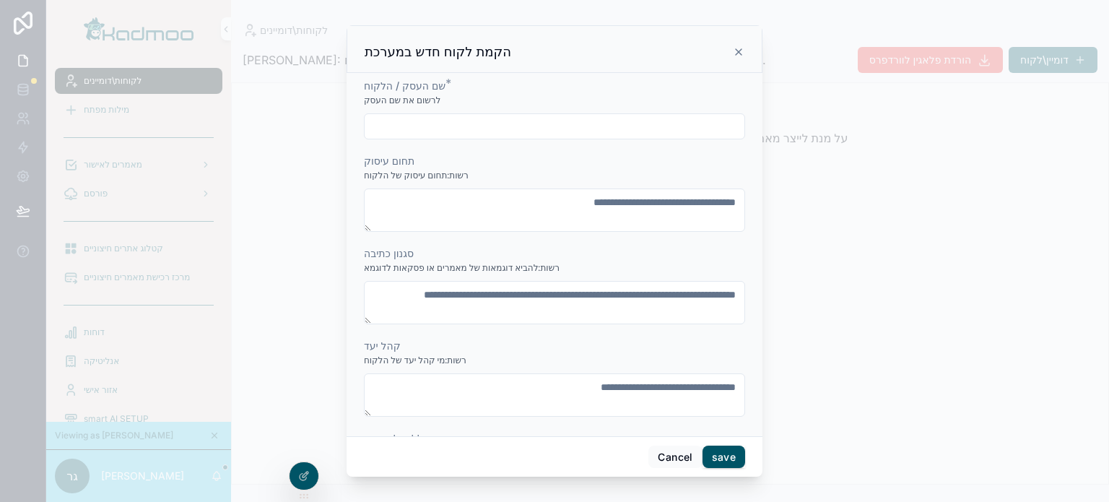
click at [580, 129] on input "scrollable content" at bounding box center [555, 126] width 380 height 20
type input "*"
type input "**********"
click at [578, 121] on input "scrollable content" at bounding box center [555, 126] width 380 height 20
paste input "**********"
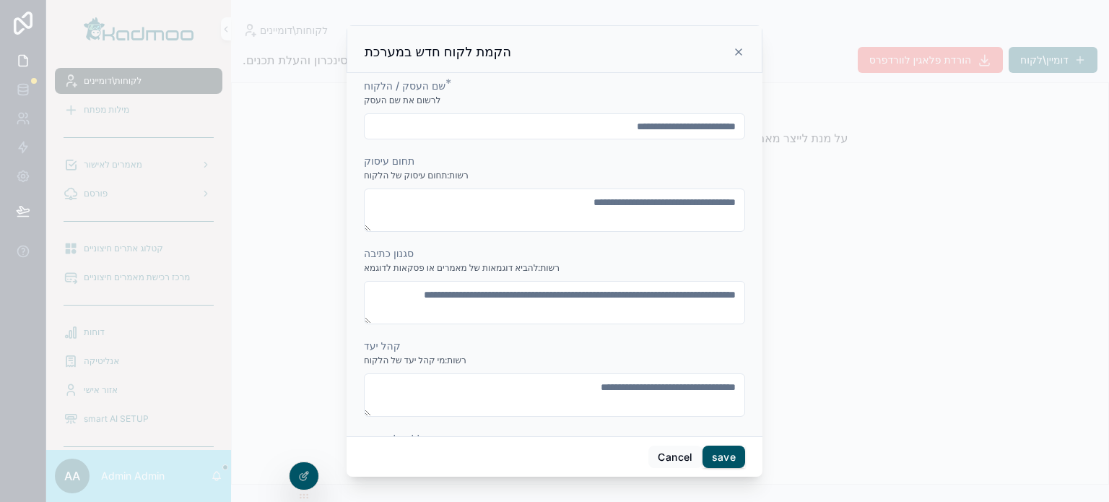
paste input "scrollable content"
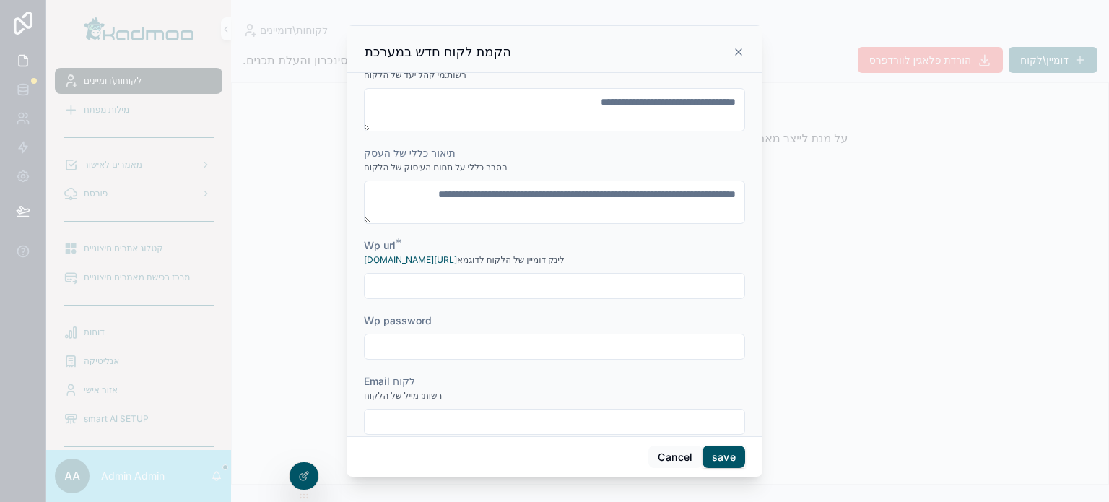
scroll to position [308, 0]
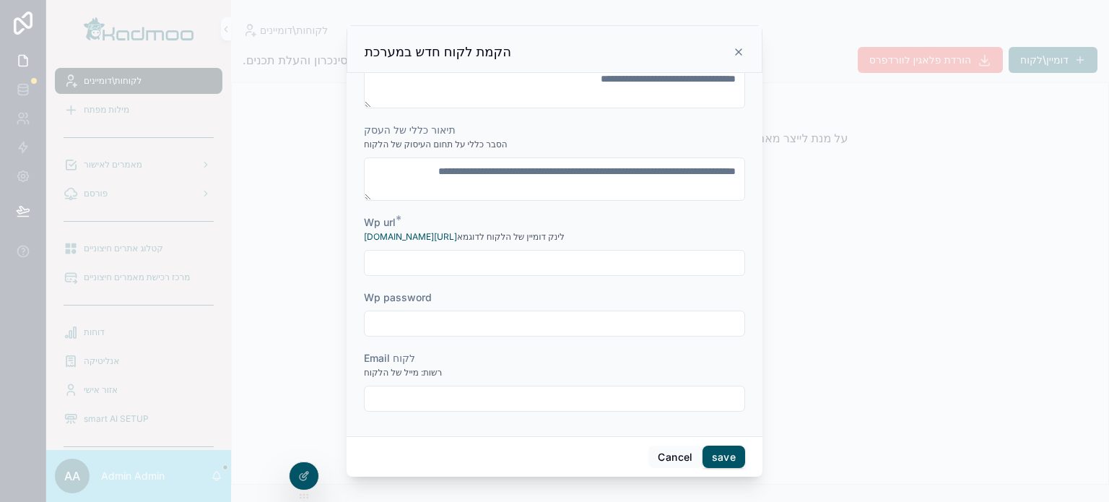
type input "**********"
click at [494, 262] on input "scrollable content" at bounding box center [555, 263] width 380 height 20
paste input "**********"
type input "**********"
click at [724, 461] on button "save" at bounding box center [723, 456] width 43 height 23
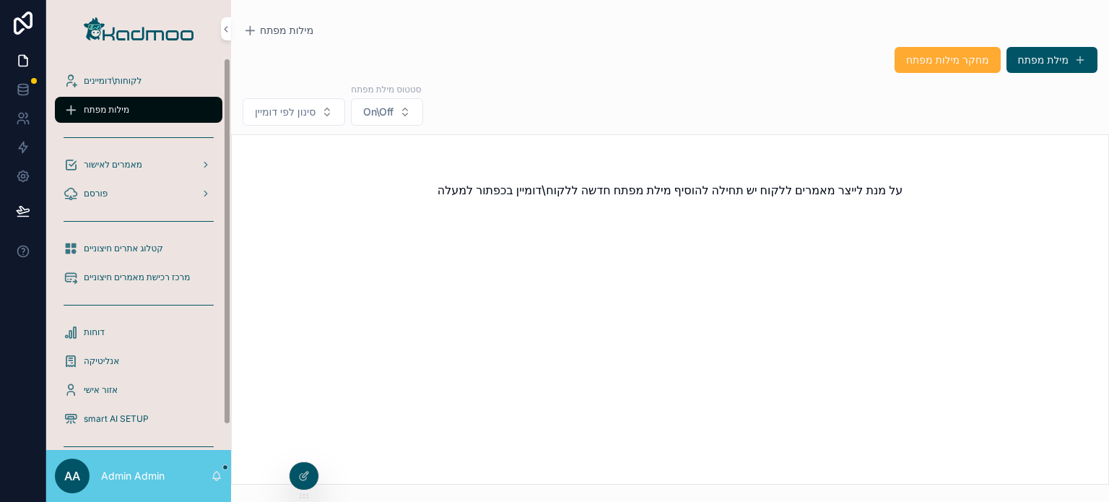
click at [126, 91] on div "לקוחות\דומיינים" at bounding box center [139, 80] width 150 height 23
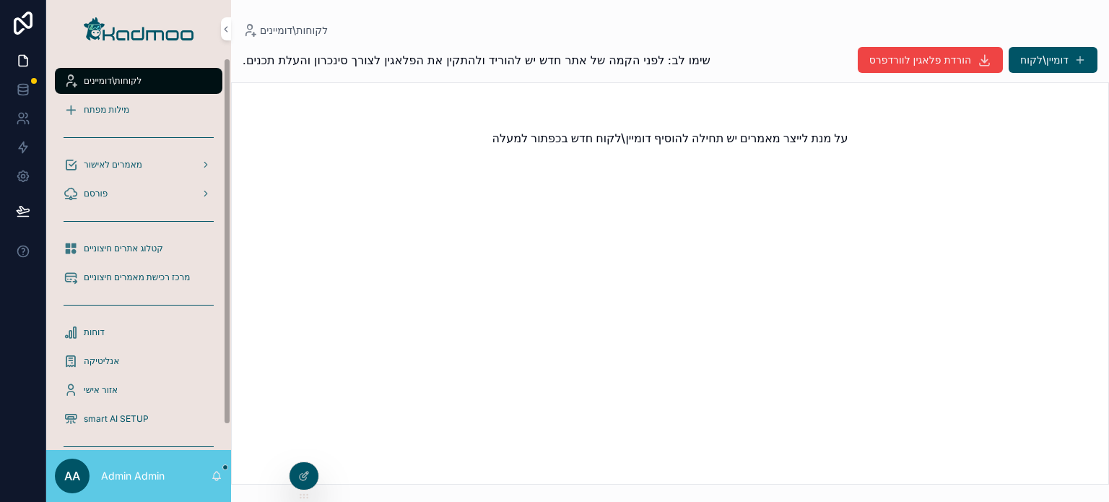
click at [0, 0] on icon at bounding box center [0, 0] width 0 height 0
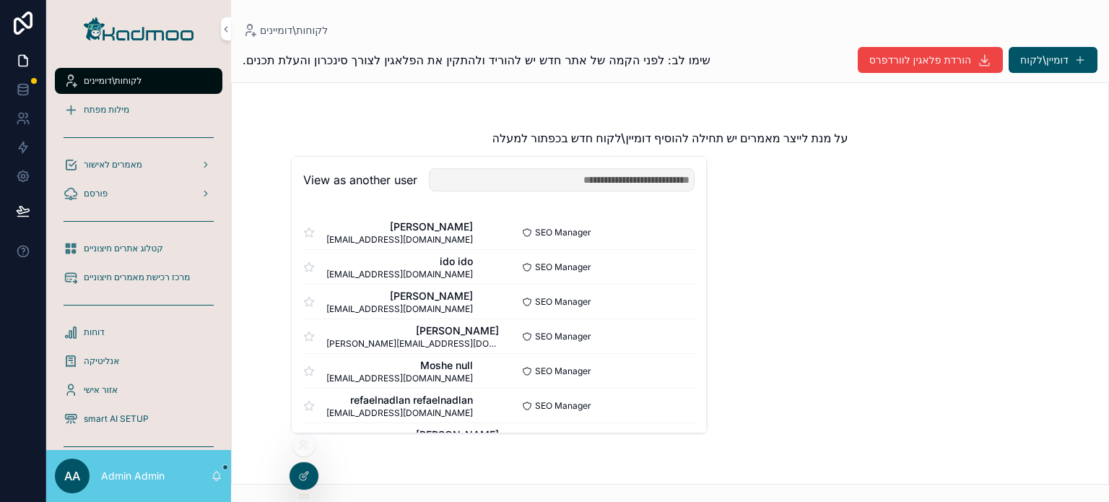
click at [0, 0] on button "Select" at bounding box center [0, 0] width 0 height 0
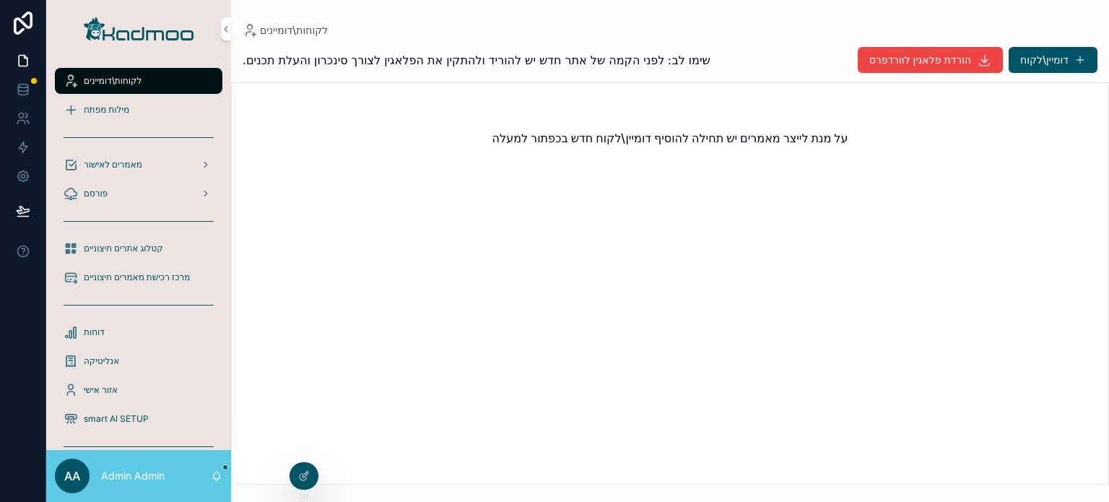
click at [0, 0] on icon at bounding box center [0, 0] width 0 height 0
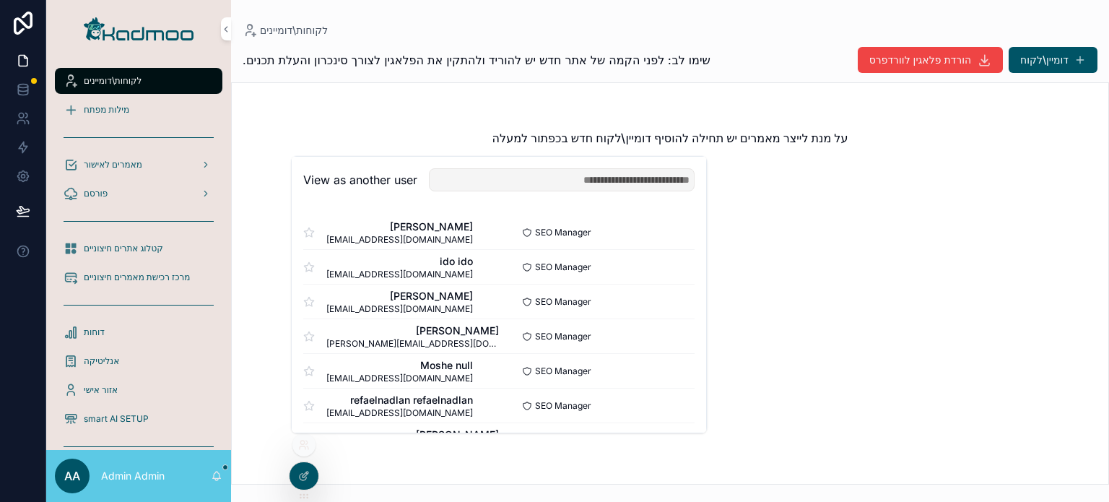
click at [0, 0] on button "Select" at bounding box center [0, 0] width 0 height 0
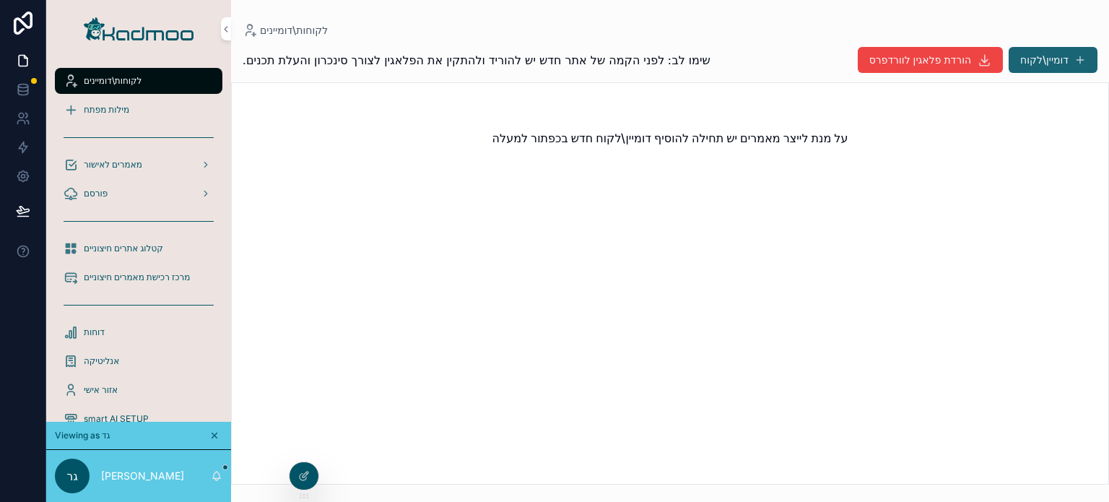
click at [1061, 58] on button "דומיין\לקוח" at bounding box center [1053, 60] width 89 height 26
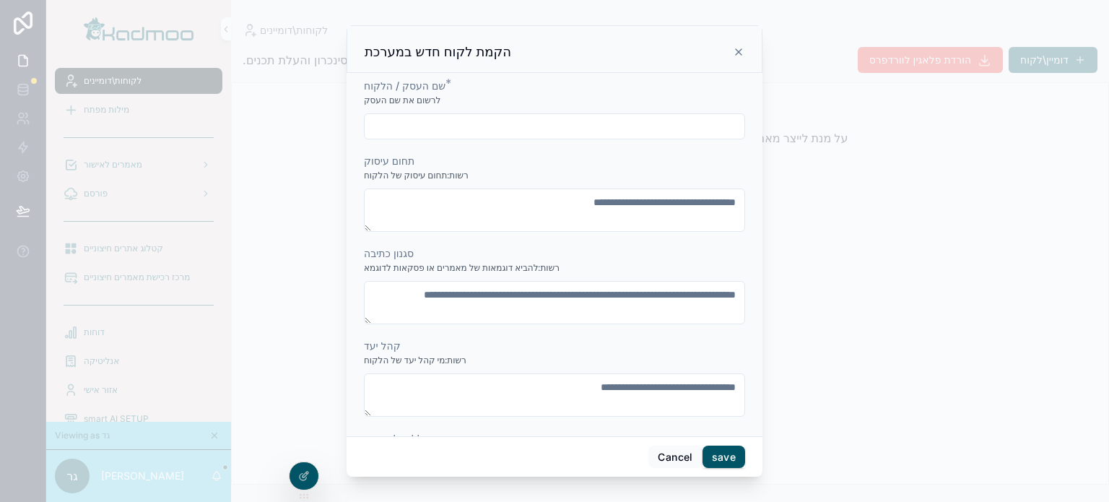
click at [466, 123] on input "scrollable content" at bounding box center [555, 126] width 380 height 20
paste input "**********"
type input "**********"
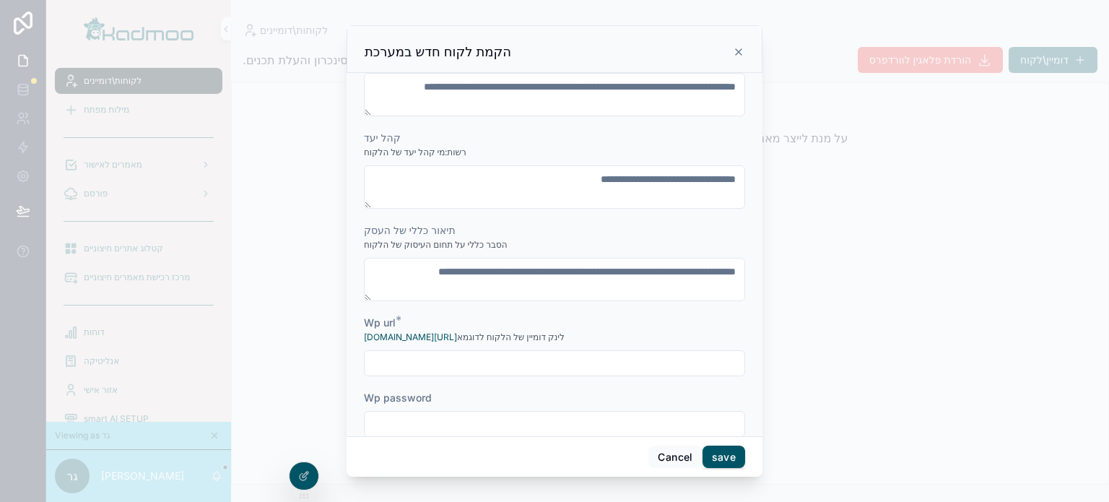
scroll to position [308, 0]
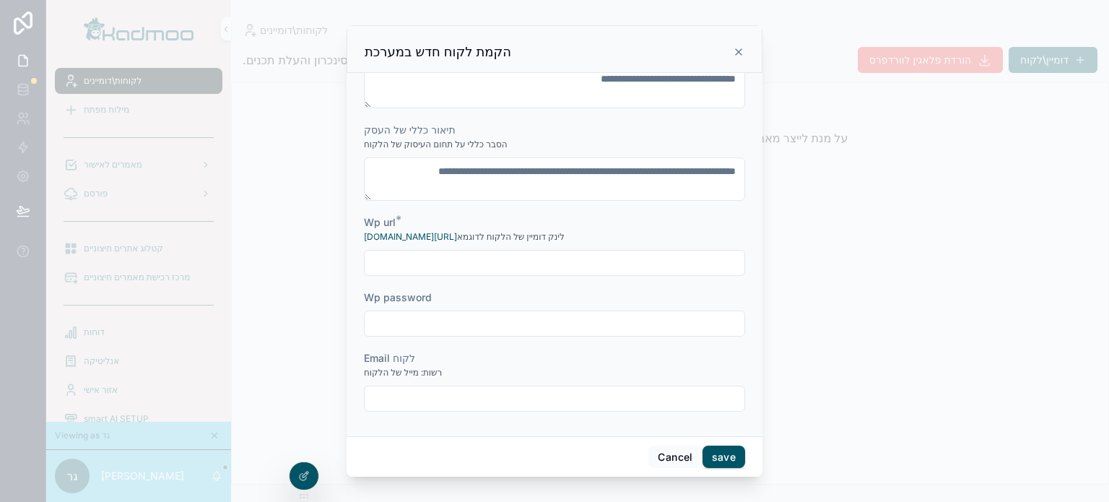
type input "**********"
click at [474, 262] on input "scrollable content" at bounding box center [555, 263] width 380 height 20
paste input "**********"
type input "**********"
click at [731, 453] on button "save" at bounding box center [723, 456] width 43 height 23
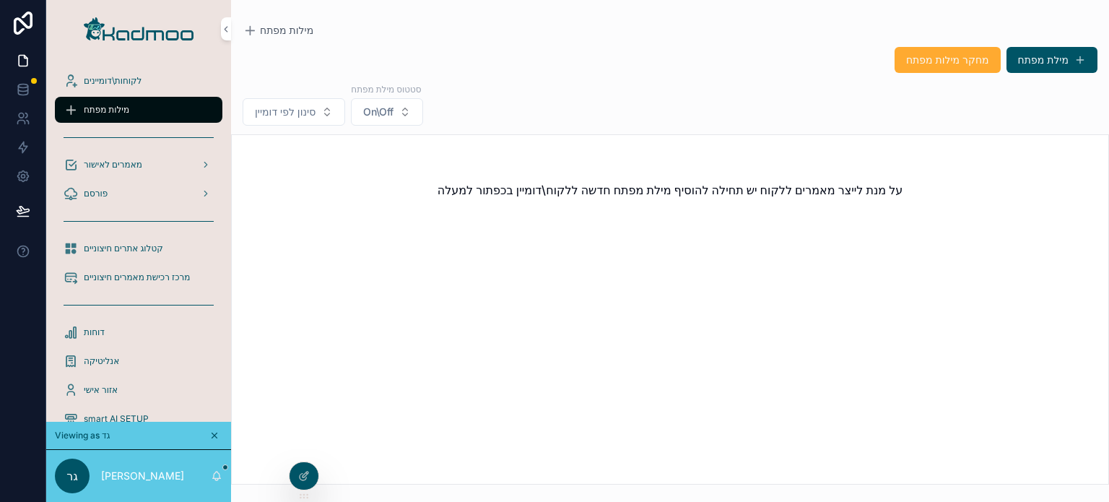
click at [128, 79] on span "לקוחות\דומיינים" at bounding box center [113, 81] width 58 height 12
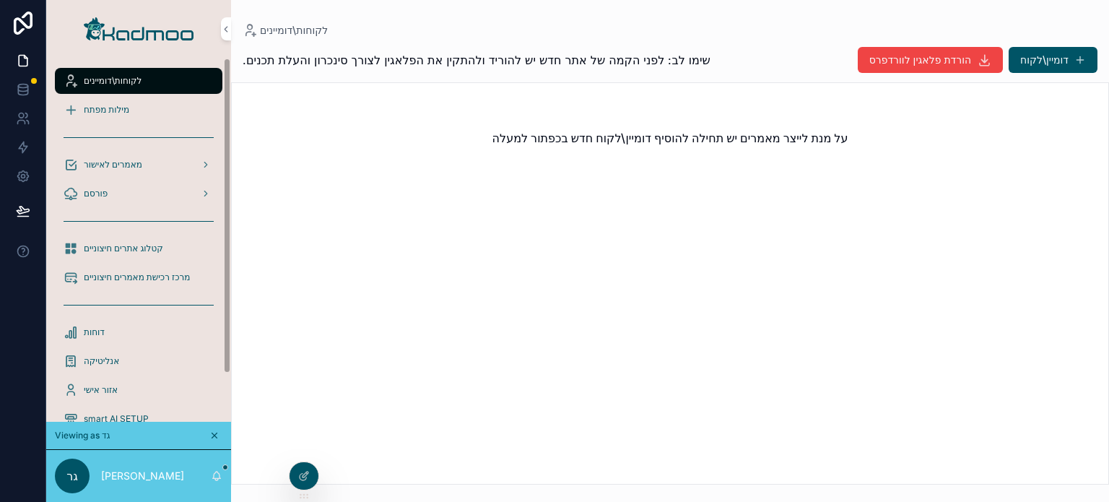
click at [98, 101] on div "מילות מפתח" at bounding box center [139, 109] width 150 height 23
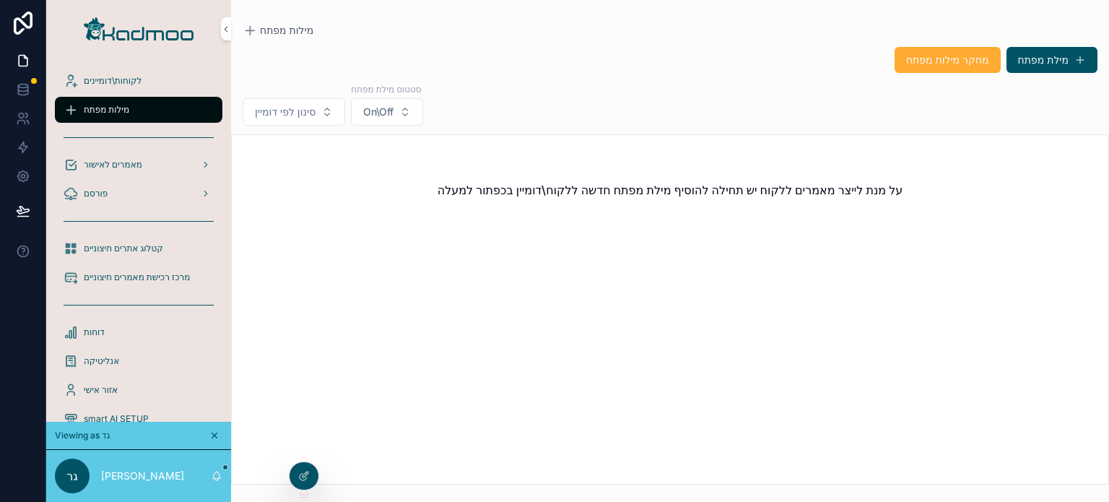
click at [105, 82] on span "לקוחות\דומיינים" at bounding box center [113, 81] width 58 height 12
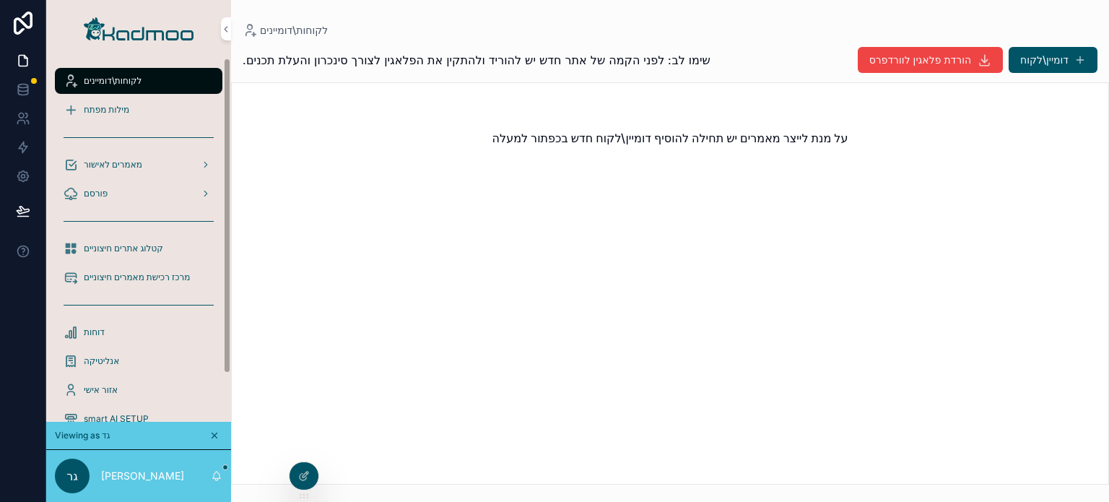
click at [136, 115] on div "מילות מפתח" at bounding box center [139, 109] width 150 height 23
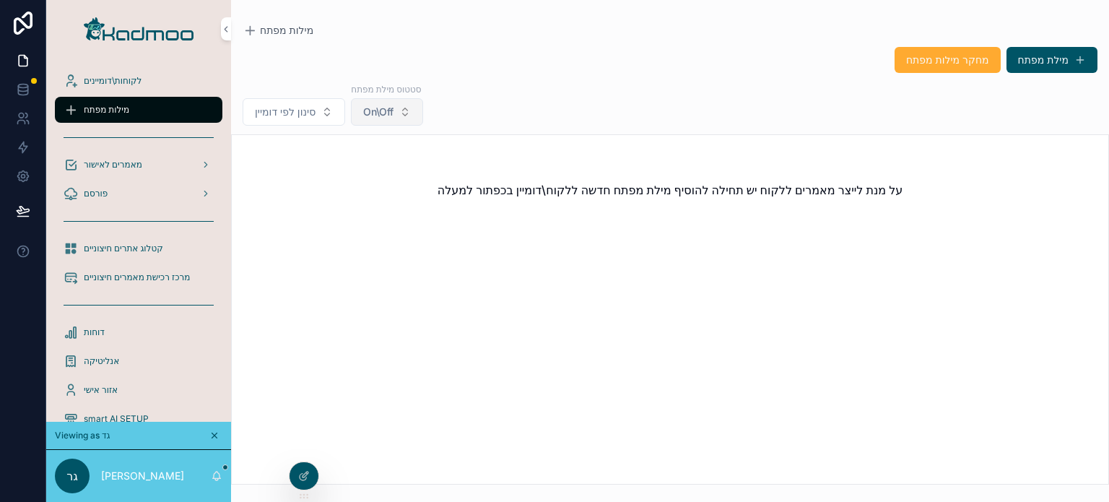
click at [393, 122] on button "On\Off" at bounding box center [387, 111] width 72 height 27
click at [393, 114] on span "On\Off" at bounding box center [378, 112] width 30 height 14
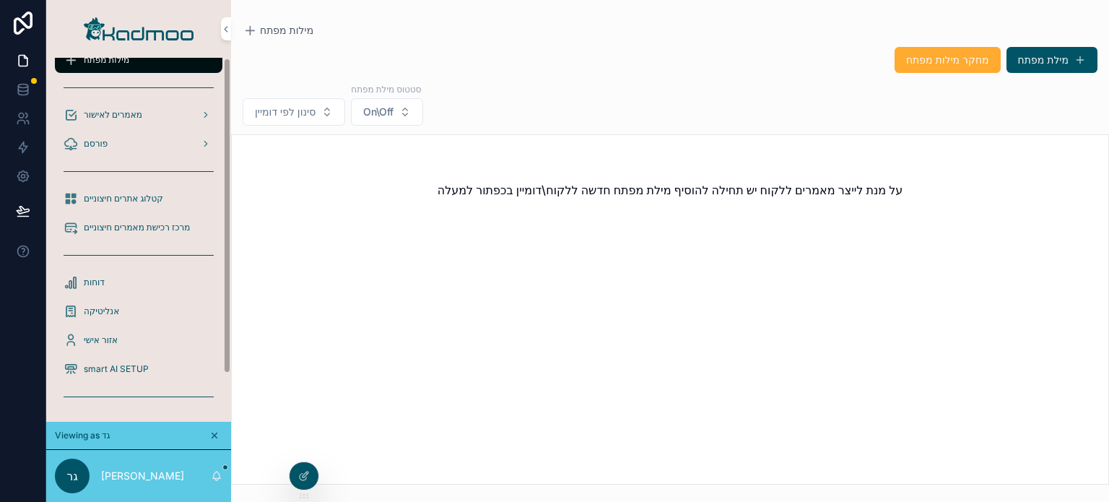
scroll to position [54, 0]
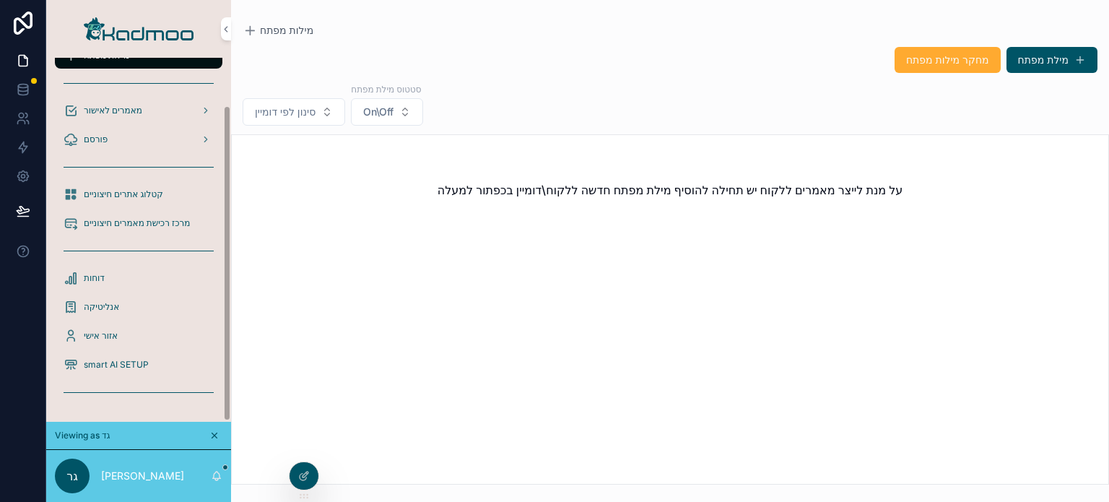
click at [114, 332] on span "אזור אישי" at bounding box center [101, 336] width 34 height 12
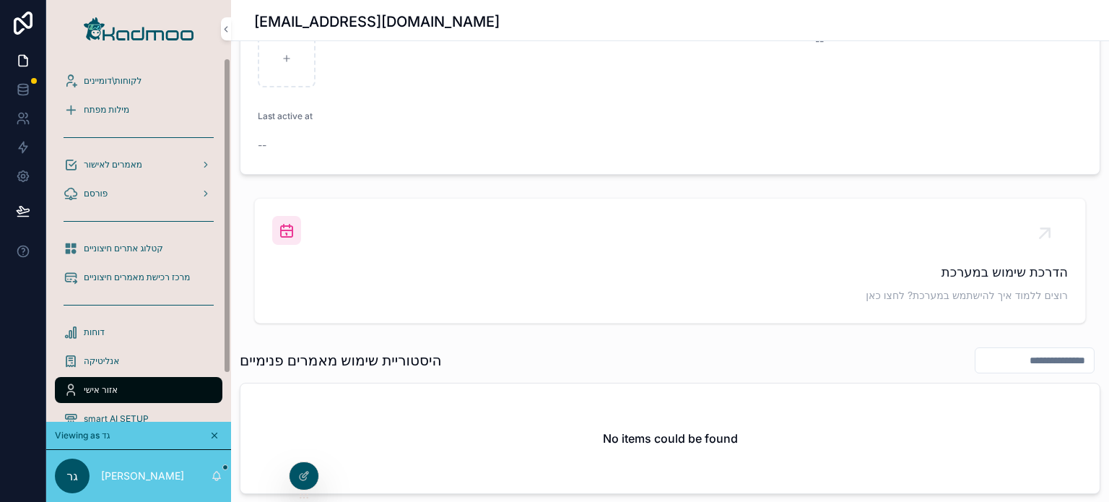
click at [122, 71] on div "לקוחות\דומיינים" at bounding box center [139, 80] width 150 height 23
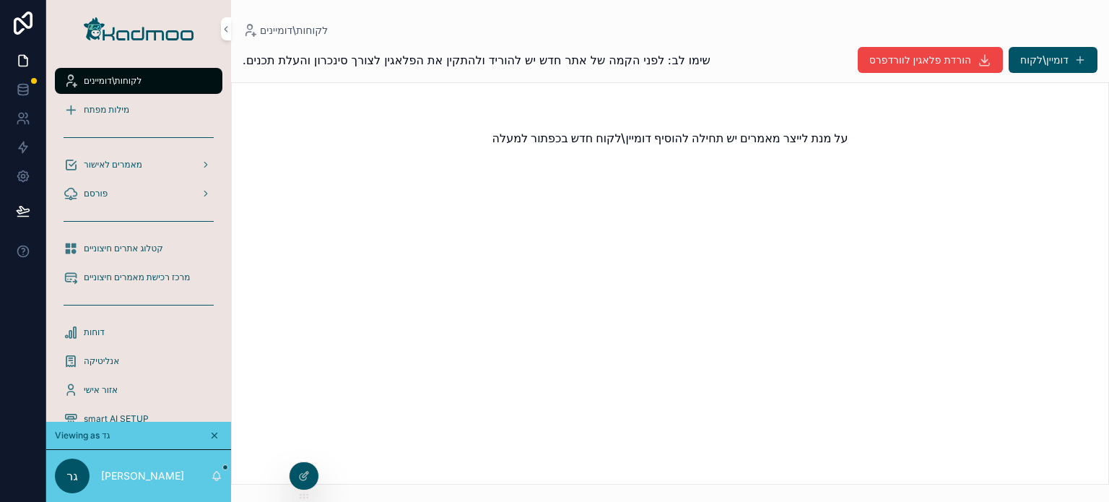
click at [77, 480] on span "גר" at bounding box center [72, 475] width 12 height 17
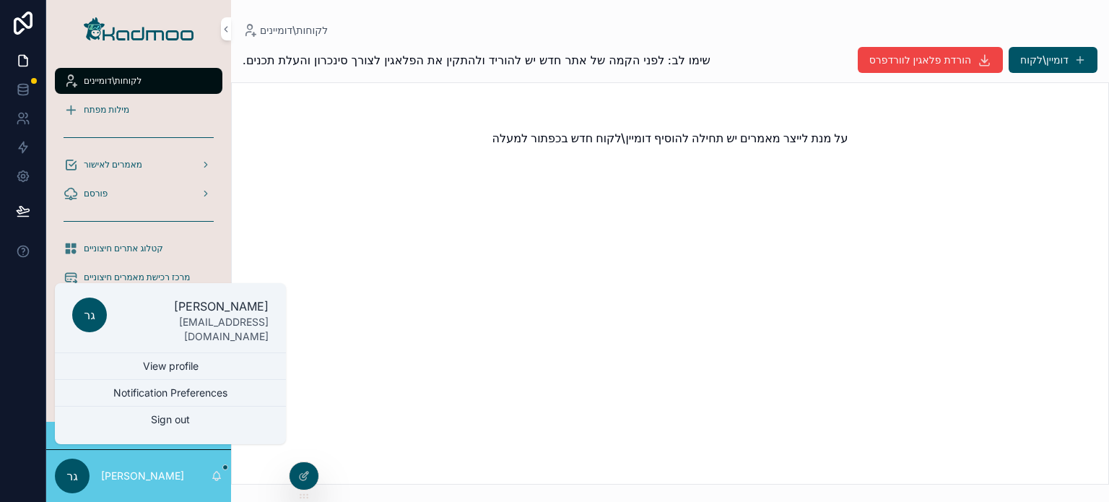
click at [167, 329] on p "reuven_gad@hotmail.com" at bounding box center [193, 329] width 150 height 29
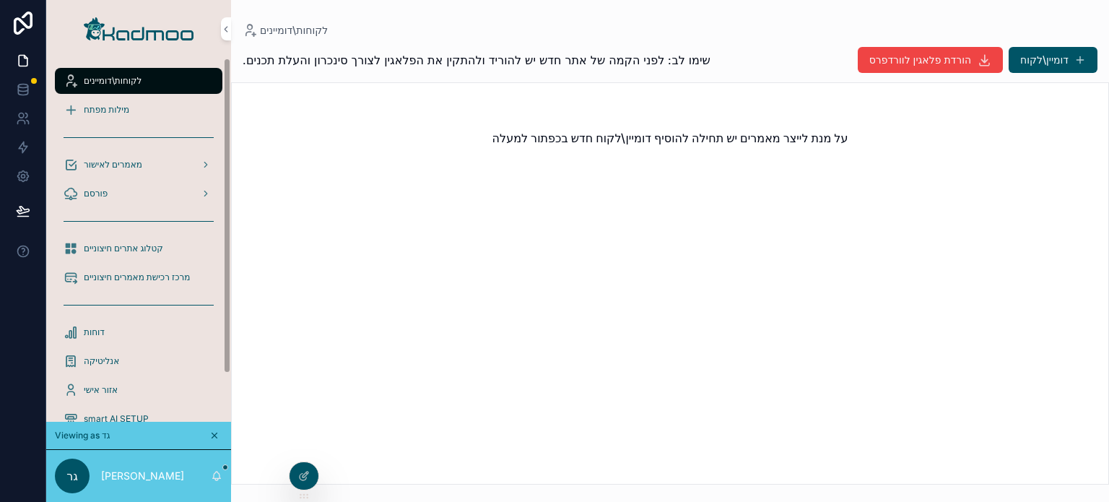
click at [167, 329] on div "דוחות" at bounding box center [139, 332] width 150 height 23
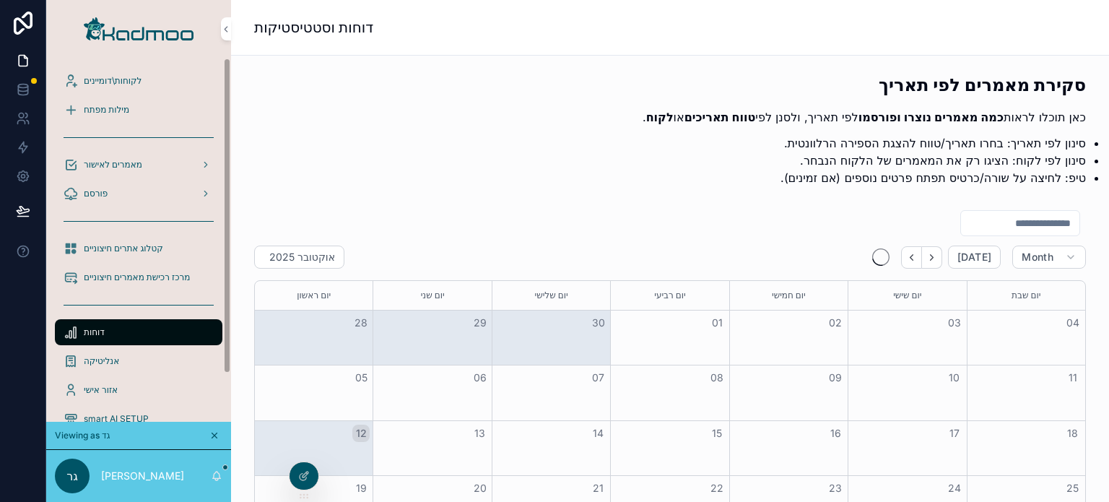
click at [93, 470] on div "גר גד ראובן" at bounding box center [138, 476] width 185 height 52
click at [78, 472] on span "גר" at bounding box center [72, 475] width 12 height 17
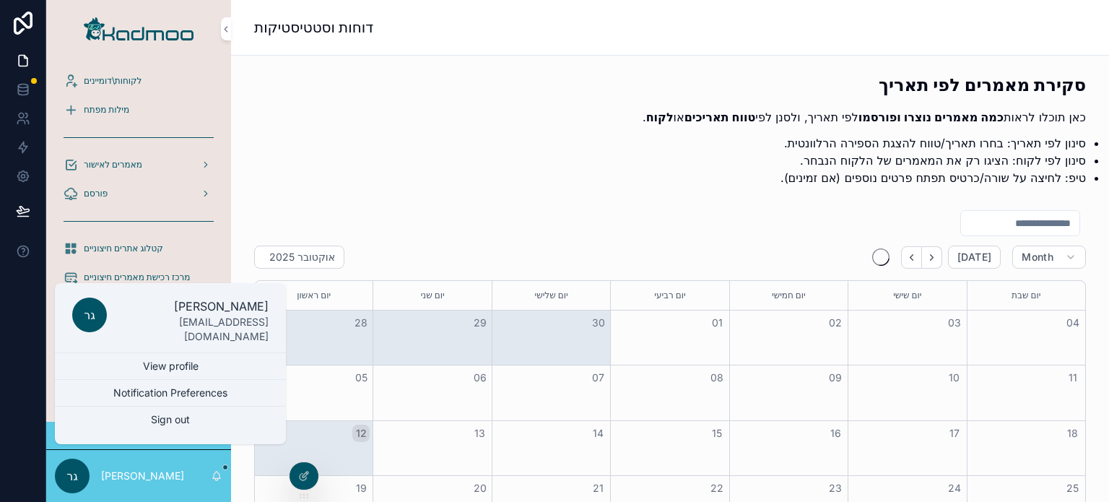
click at [169, 327] on p "reuven_gad@hotmail.com" at bounding box center [193, 329] width 150 height 29
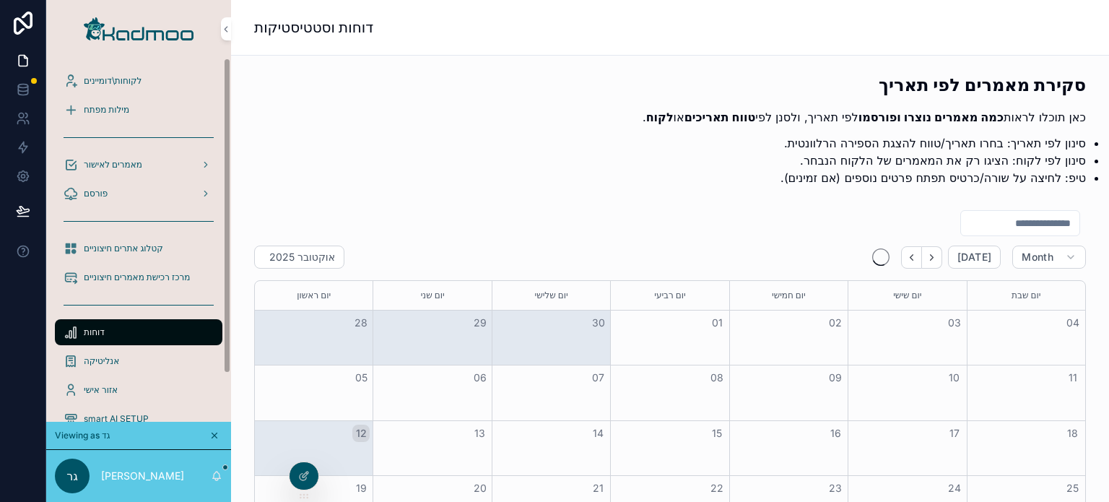
click at [169, 327] on div "דוחות" at bounding box center [139, 332] width 150 height 23
click at [75, 472] on span "גר" at bounding box center [72, 475] width 12 height 17
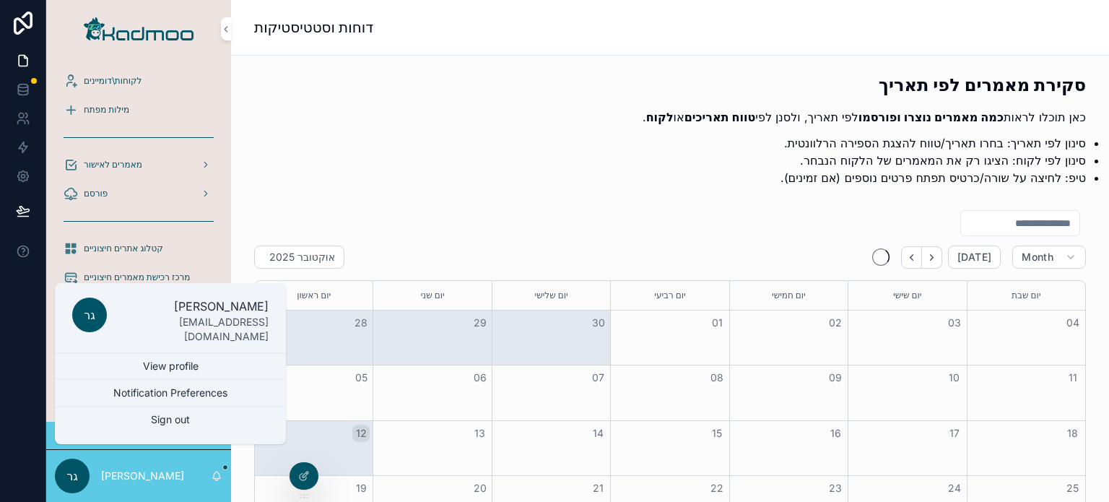
drag, startPoint x: 141, startPoint y: 332, endPoint x: 123, endPoint y: 329, distance: 17.7
click at [123, 329] on p "reuven_gad@hotmail.com" at bounding box center [193, 329] width 150 height 29
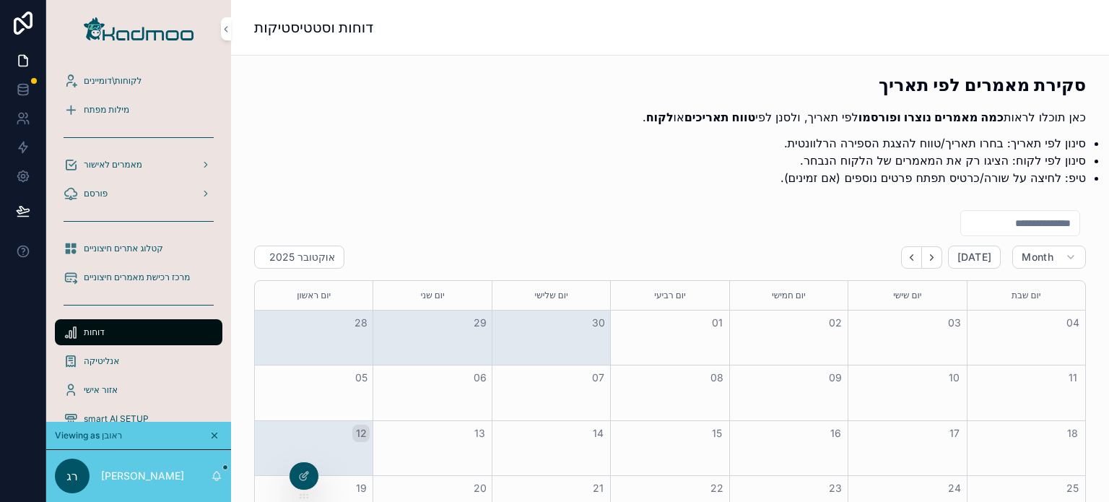
click at [123, 76] on span "לקוחות\דומיינים" at bounding box center [113, 81] width 58 height 12
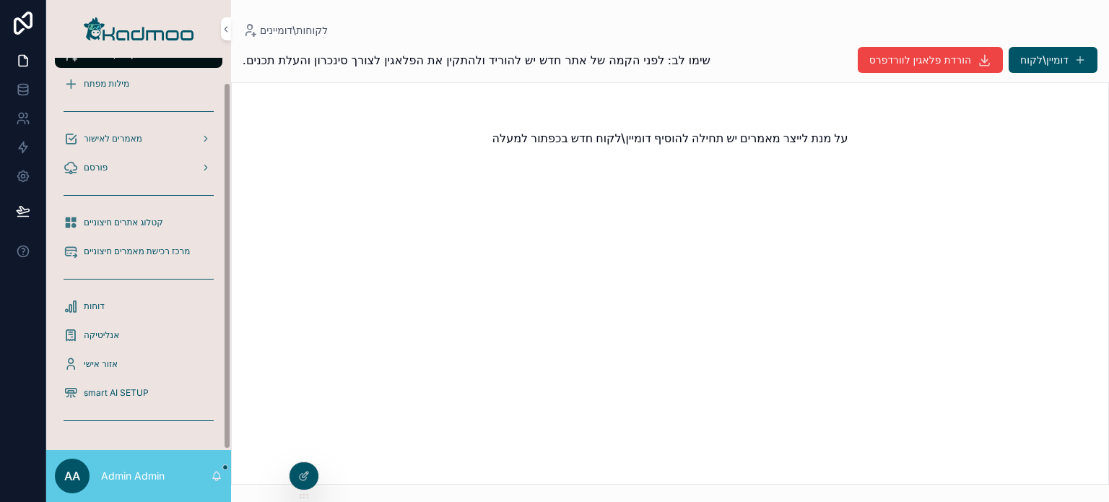
scroll to position [26, 0]
click at [123, 219] on span "קטלוג אתרים חיצוניים" at bounding box center [123, 223] width 79 height 12
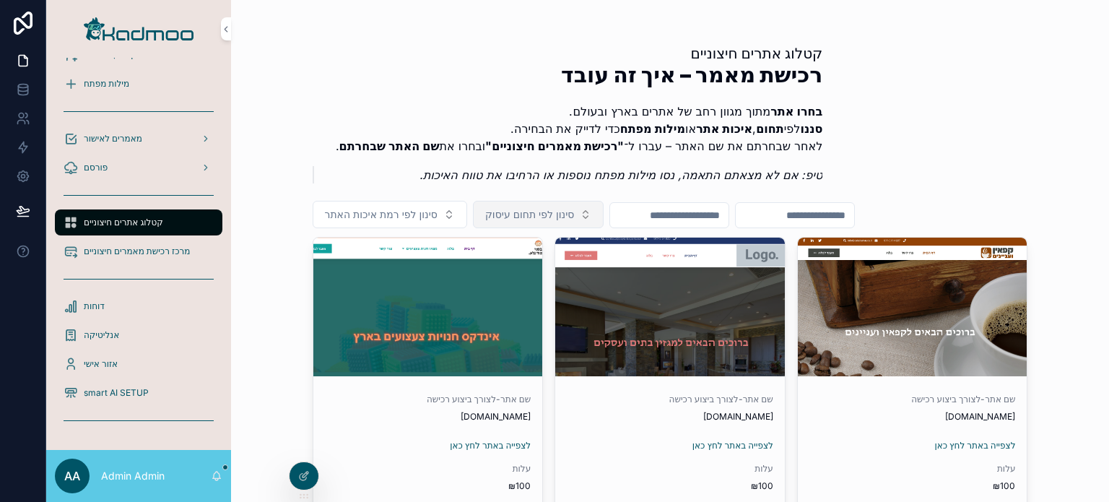
click at [499, 216] on span "סינון לפי תחום עיסוק" at bounding box center [529, 214] width 89 height 14
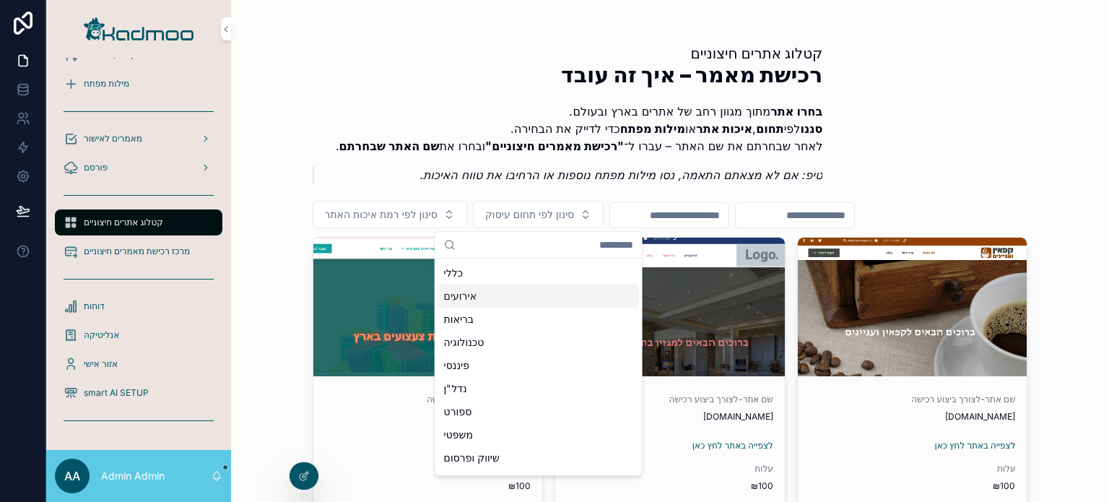
click at [496, 297] on div "אירועים" at bounding box center [538, 295] width 201 height 23
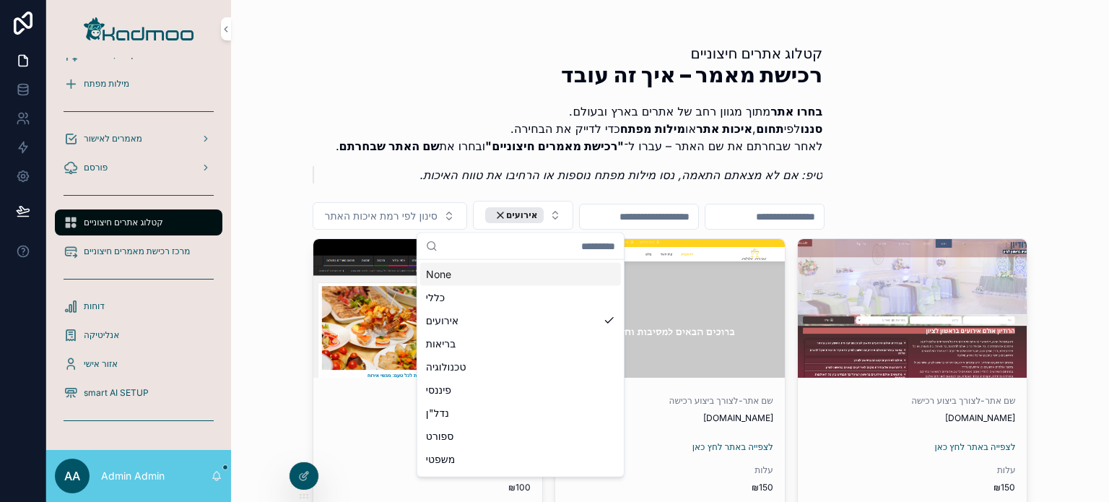
click at [1019, 136] on div "קטלוג אתרים חיצוניים רכישת מאמר – איך זה עובד בחרו אתר מתוך מגוון רחב של אתרים …" at bounding box center [670, 117] width 715 height 149
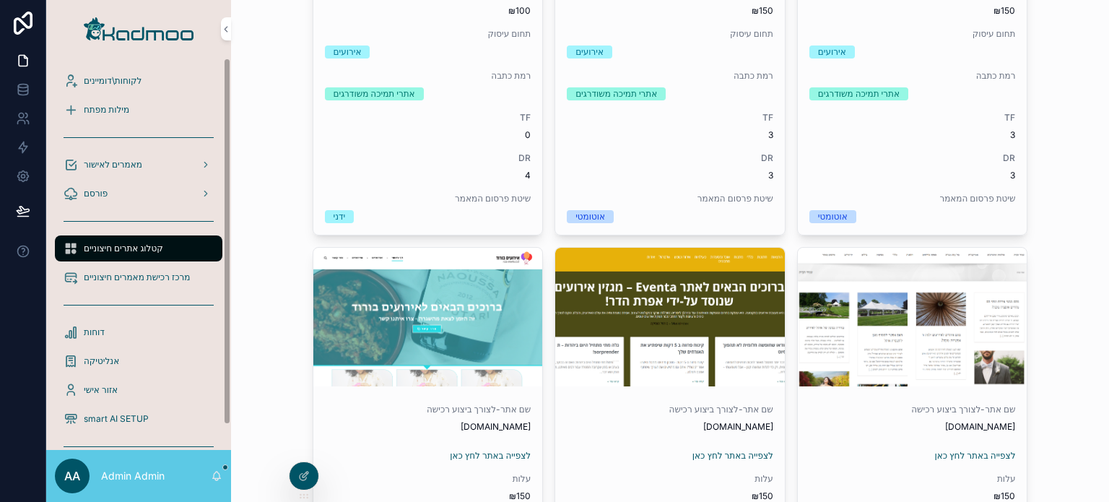
click at [122, 77] on span "לקוחות\דומיינים" at bounding box center [113, 81] width 58 height 12
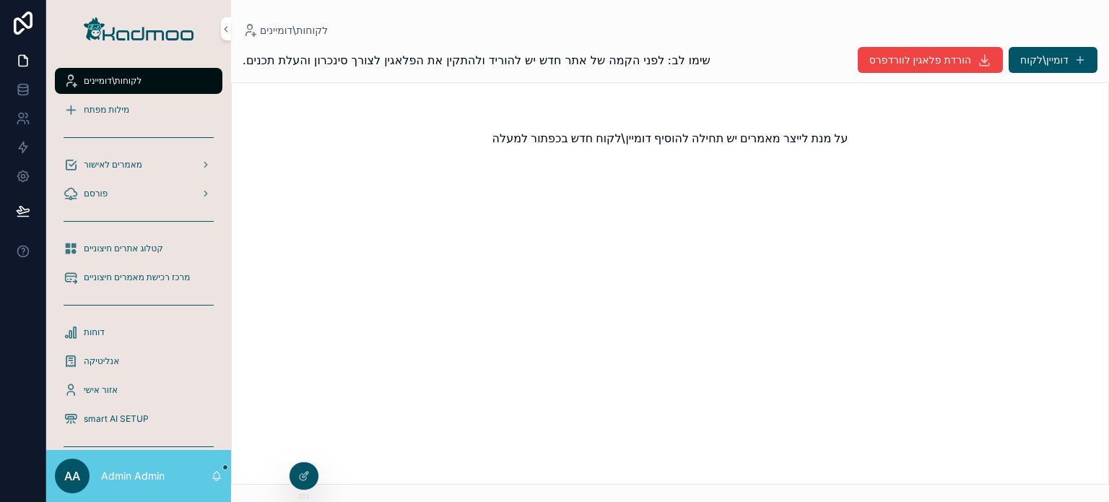
click at [0, 0] on icon at bounding box center [0, 0] width 0 height 0
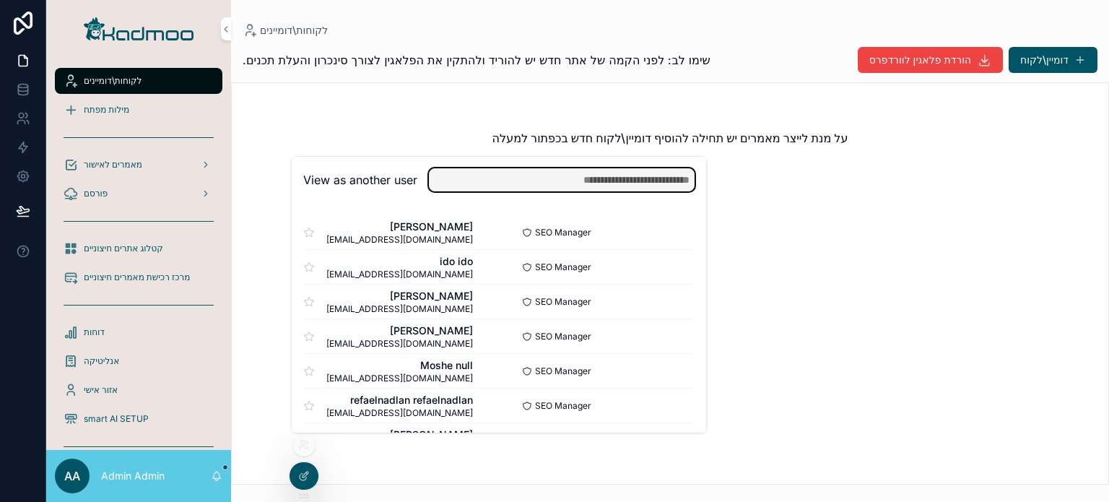
click at [621, 181] on input "text" at bounding box center [562, 179] width 266 height 23
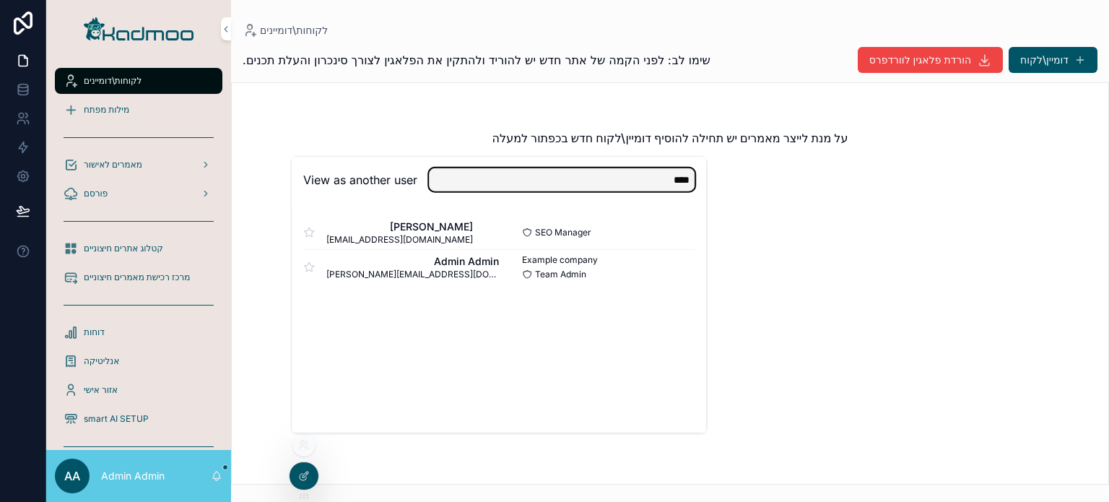
type input "****"
click at [0, 0] on button "Select" at bounding box center [0, 0] width 0 height 0
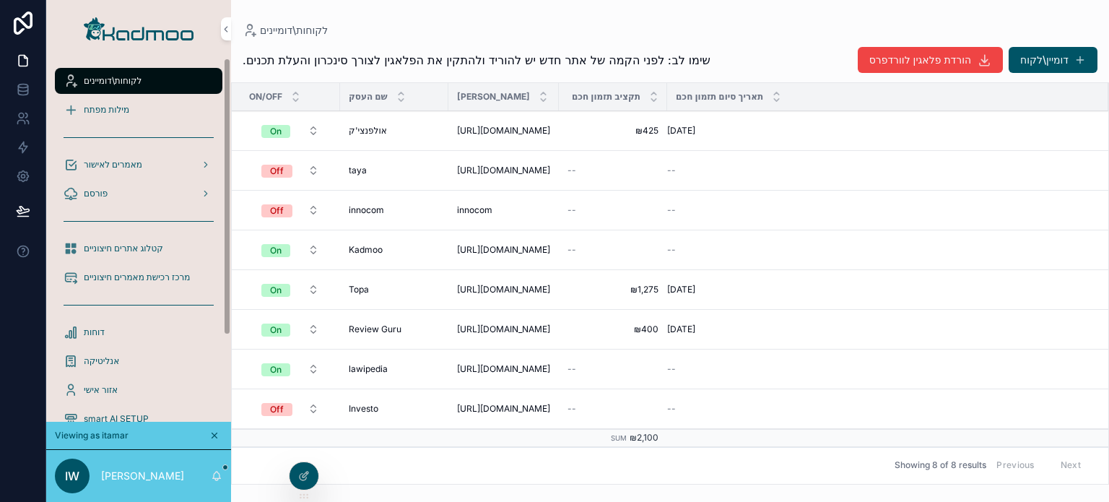
click at [133, 118] on div "מילות מפתח" at bounding box center [139, 109] width 150 height 23
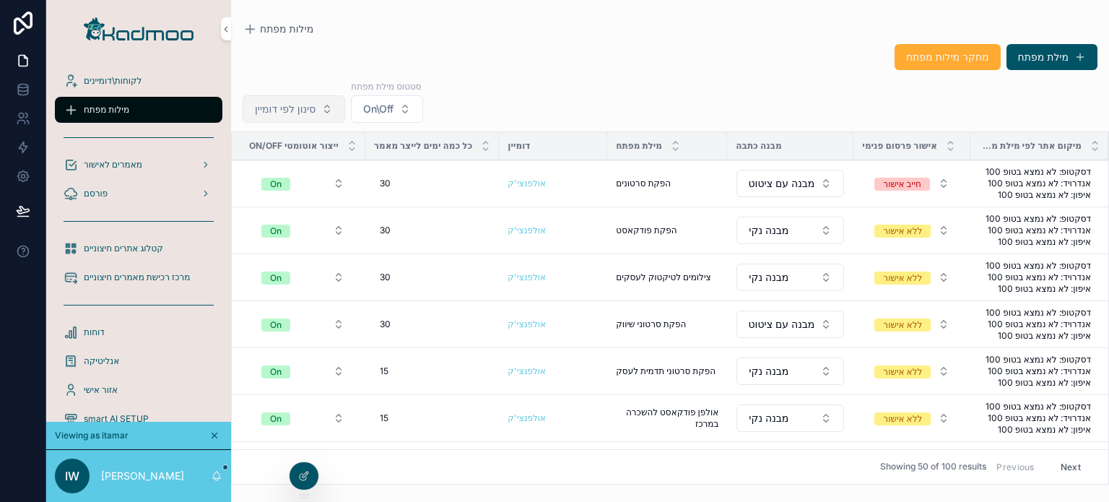
click at [320, 116] on button "סינון לפי דומיין" at bounding box center [294, 108] width 103 height 27
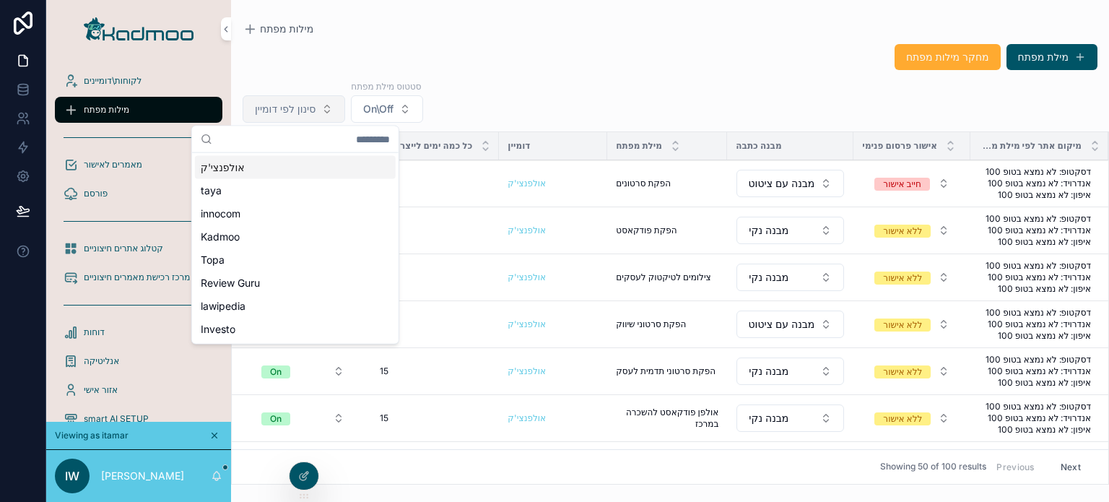
click at [310, 108] on span "סינון לפי דומיין" at bounding box center [285, 109] width 61 height 14
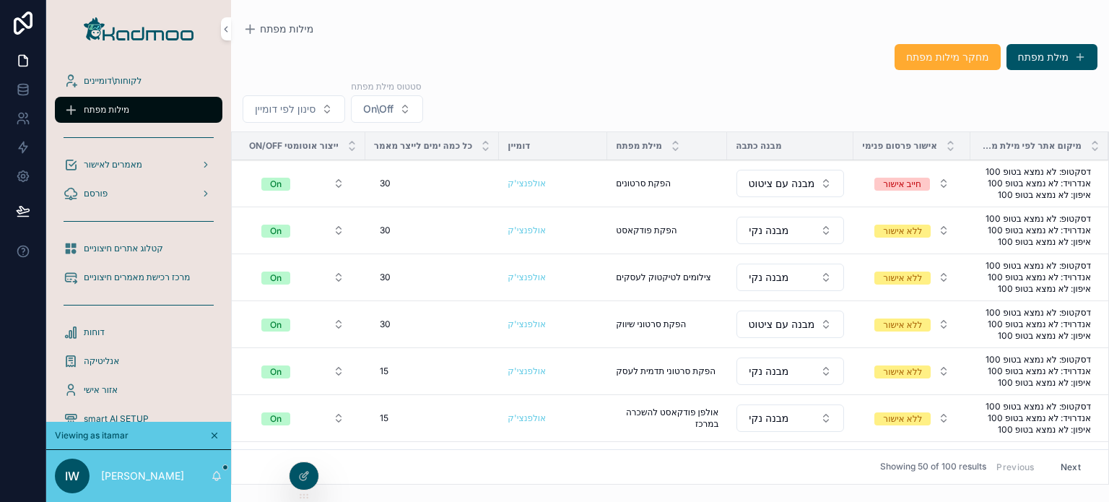
click at [647, 227] on span "הפקת פודקאסט" at bounding box center [646, 231] width 61 height 12
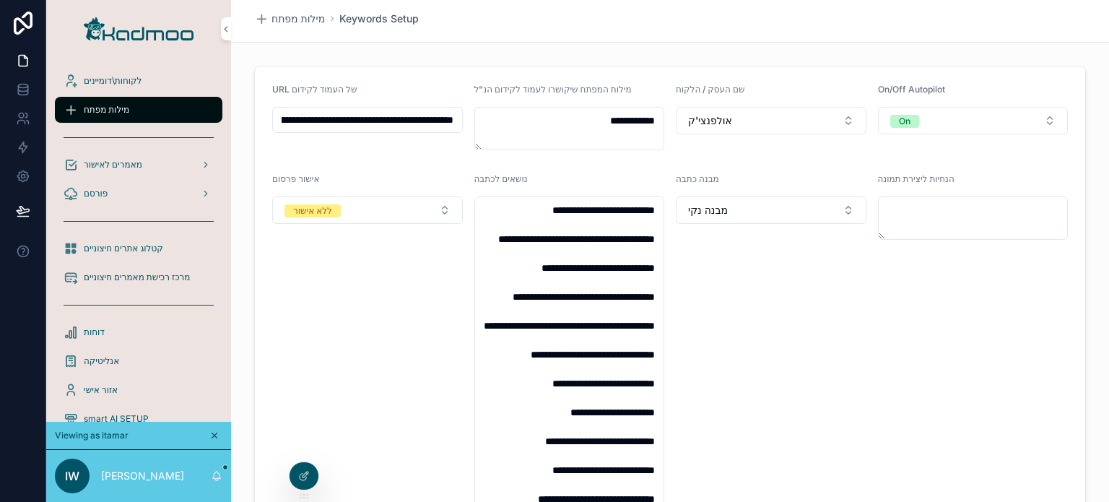
scroll to position [0, -450]
drag, startPoint x: 387, startPoint y: 120, endPoint x: 221, endPoint y: 127, distance: 166.2
click at [221, 127] on div "**********" at bounding box center [577, 251] width 1063 height 502
click at [355, 118] on input "**********" at bounding box center [367, 120] width 189 height 20
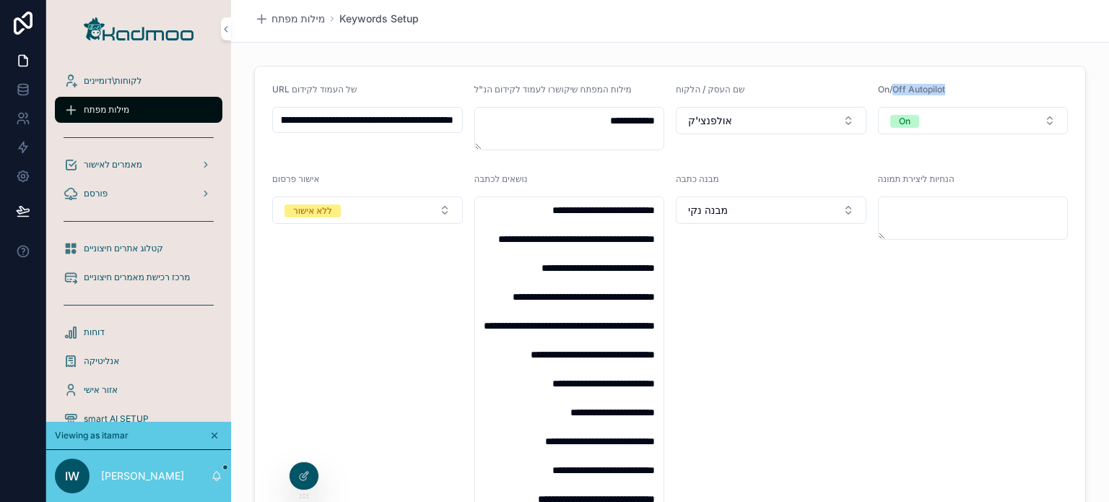
drag, startPoint x: 887, startPoint y: 93, endPoint x: 978, endPoint y: 81, distance: 91.8
click at [974, 82] on form "**********" at bounding box center [670, 412] width 830 height 692
click at [366, 205] on button "ללא אישור" at bounding box center [367, 209] width 191 height 27
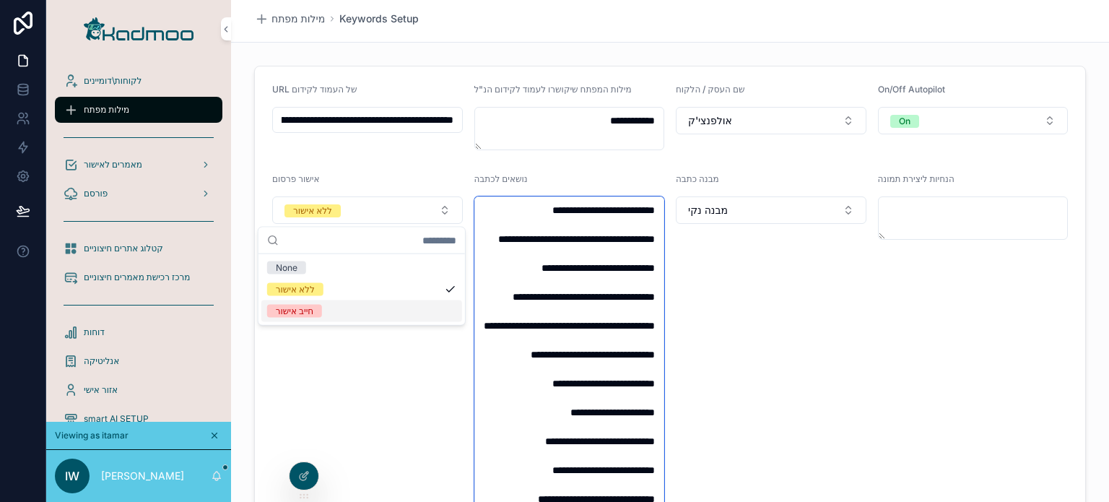
click at [627, 289] on textarea "scrollable content" at bounding box center [569, 419] width 191 height 446
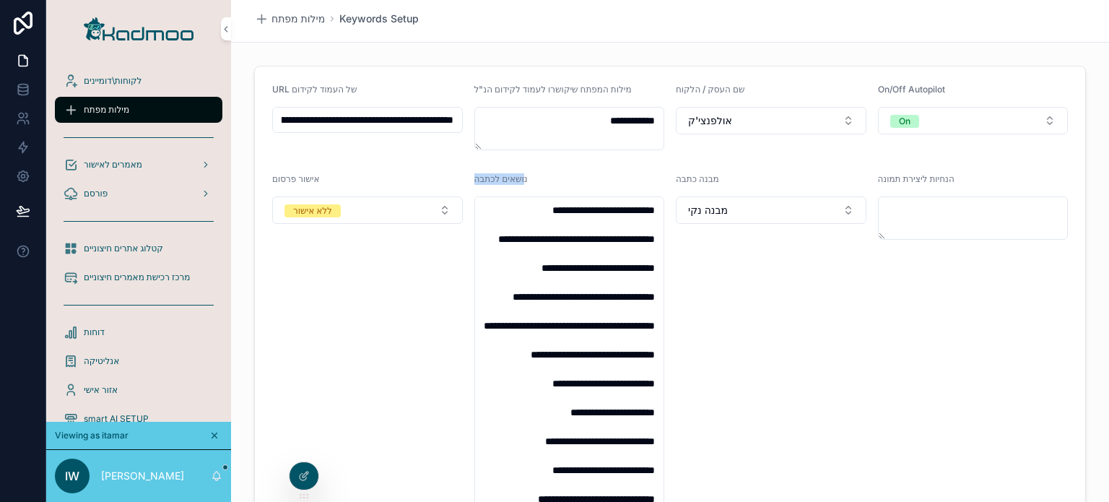
drag, startPoint x: 521, startPoint y: 175, endPoint x: 463, endPoint y: 178, distance: 57.8
click at [463, 178] on form "**********" at bounding box center [670, 412] width 830 height 692
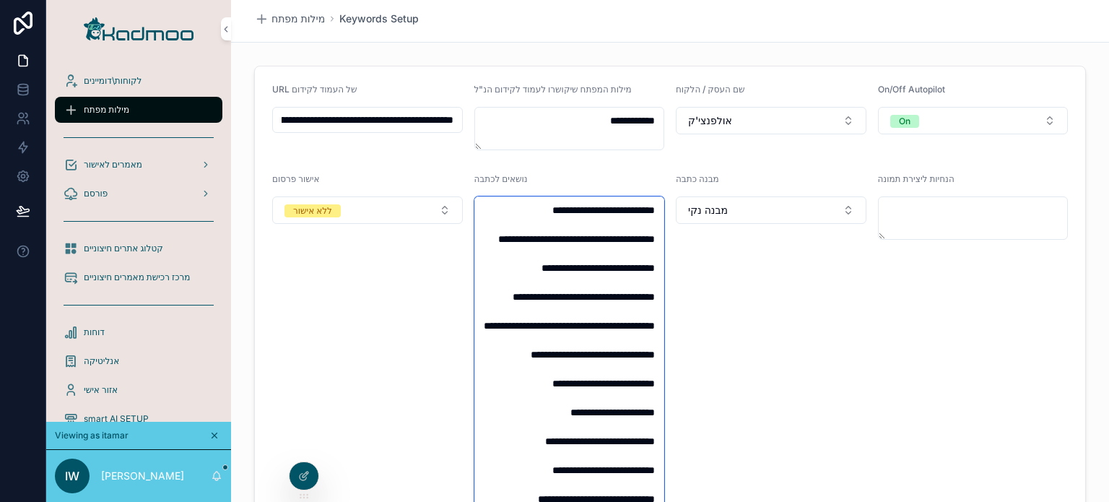
click at [607, 285] on textarea "scrollable content" at bounding box center [569, 419] width 191 height 446
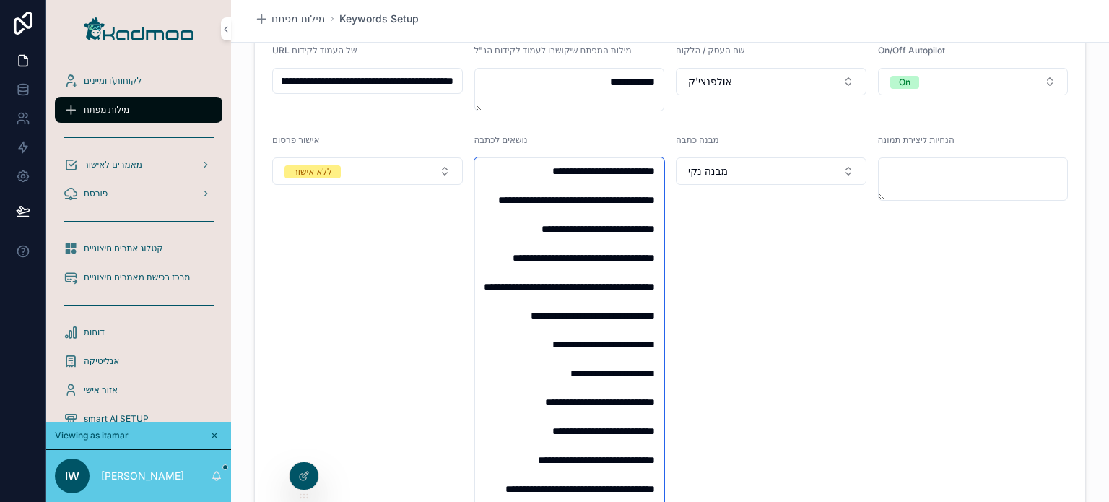
scroll to position [72, 0]
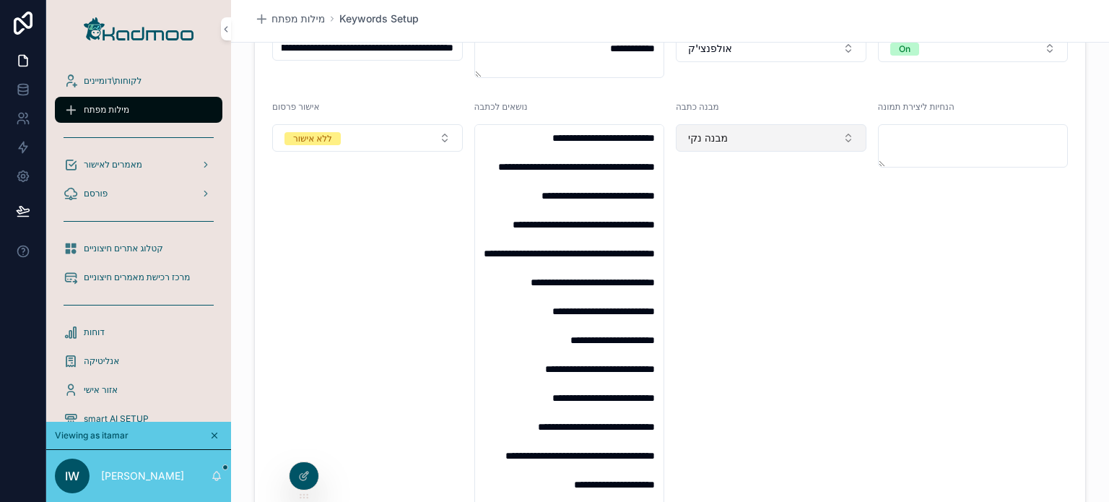
drag, startPoint x: 678, startPoint y: 136, endPoint x: 687, endPoint y: 135, distance: 9.4
click at [680, 135] on button "מבנה נקי" at bounding box center [771, 137] width 191 height 27
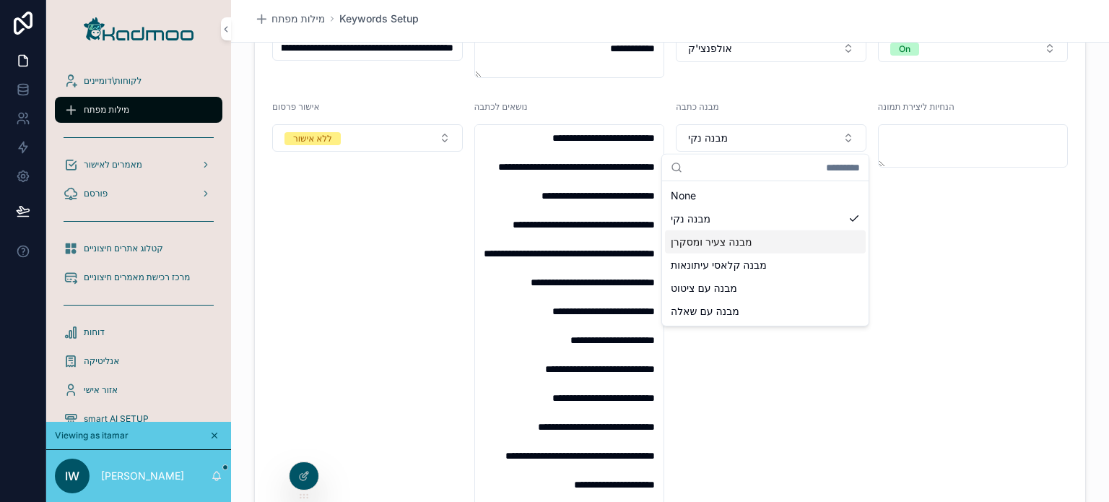
click at [947, 236] on div "הנחיות ליצירת תמונה" at bounding box center [973, 335] width 191 height 469
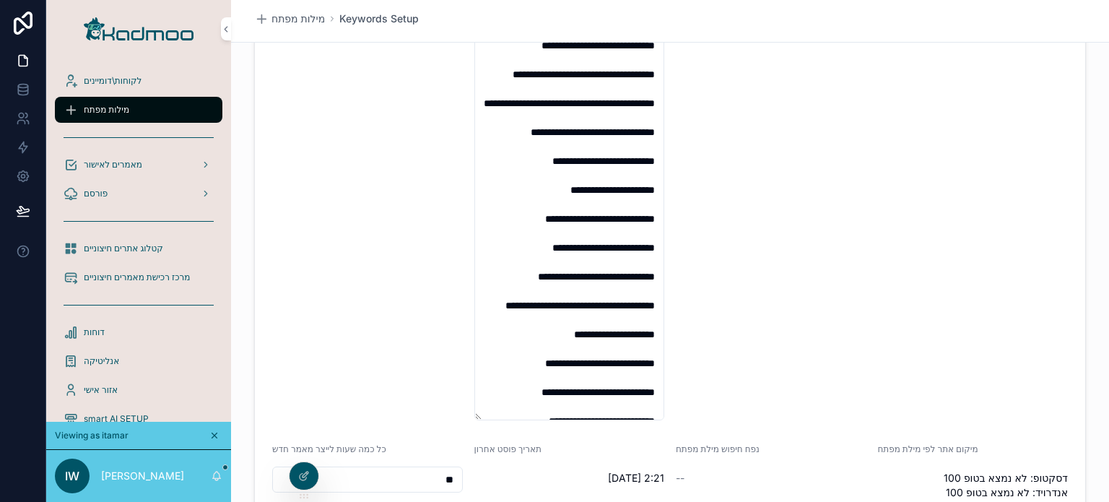
scroll to position [354, 0]
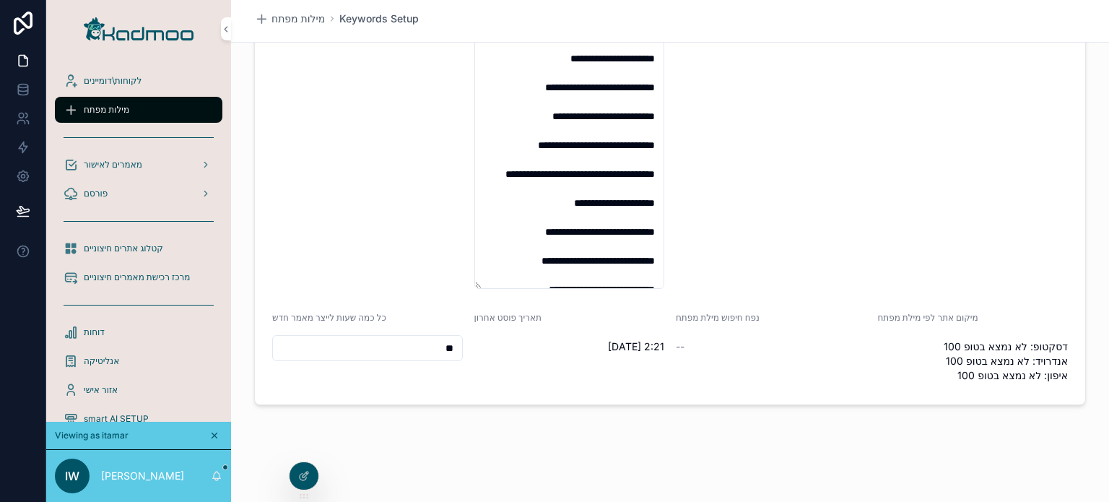
drag, startPoint x: 406, startPoint y: 346, endPoint x: 464, endPoint y: 341, distance: 57.9
click at [464, 341] on form "**********" at bounding box center [670, 59] width 830 height 692
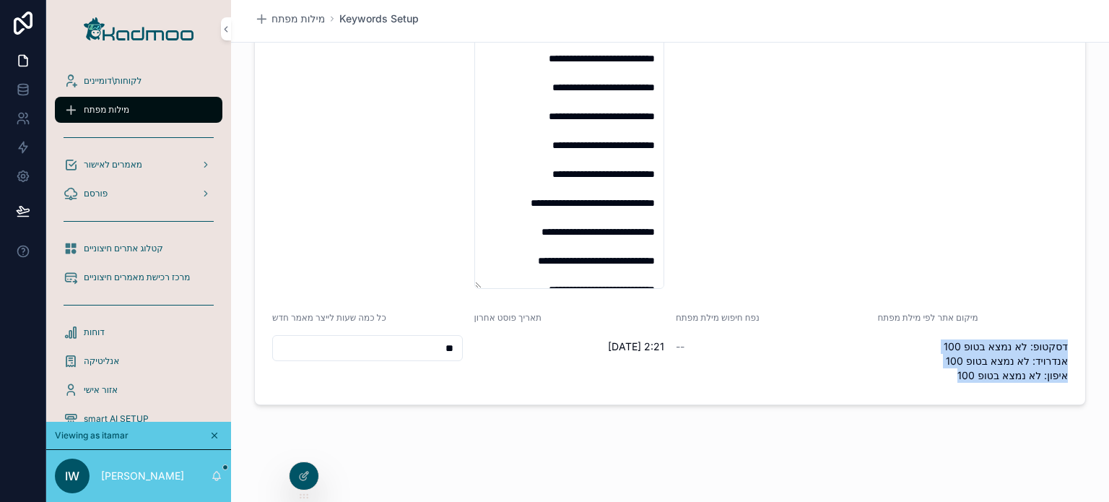
drag, startPoint x: 936, startPoint y: 379, endPoint x: 1063, endPoint y: 340, distance: 132.2
click at [1063, 340] on form "**********" at bounding box center [670, 59] width 830 height 692
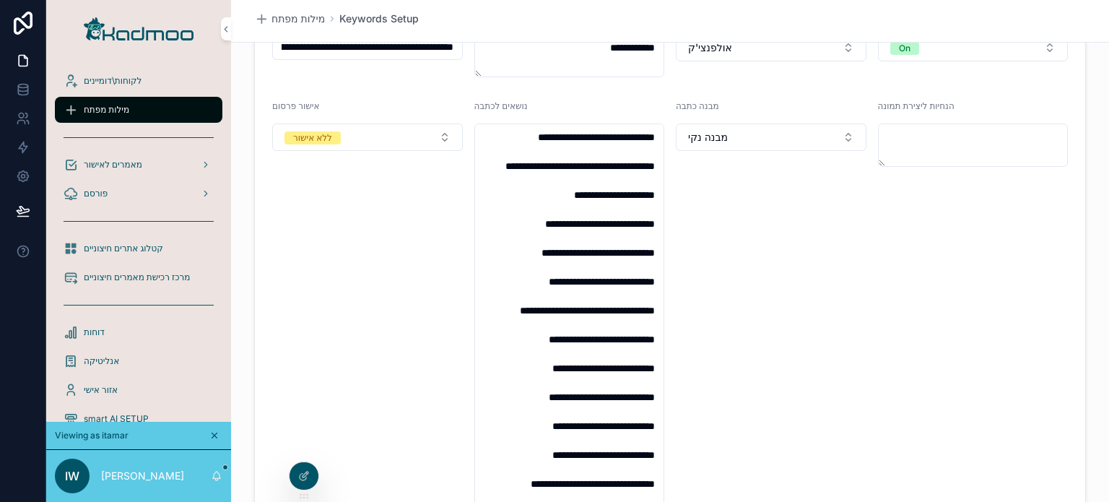
scroll to position [0, 0]
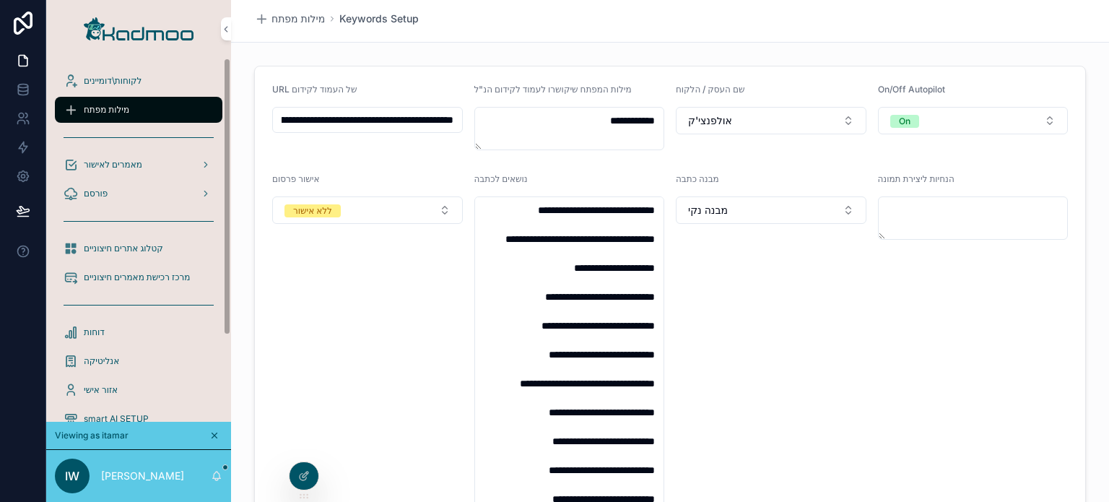
click at [147, 100] on div "מילות מפתח" at bounding box center [139, 109] width 150 height 23
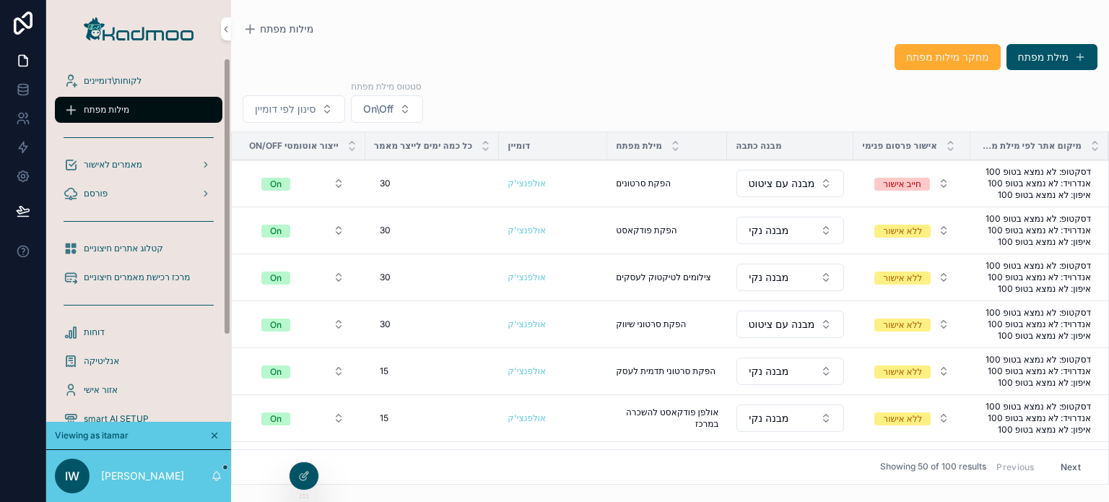
click at [133, 75] on span "לקוחות\דומיינים" at bounding box center [113, 81] width 58 height 12
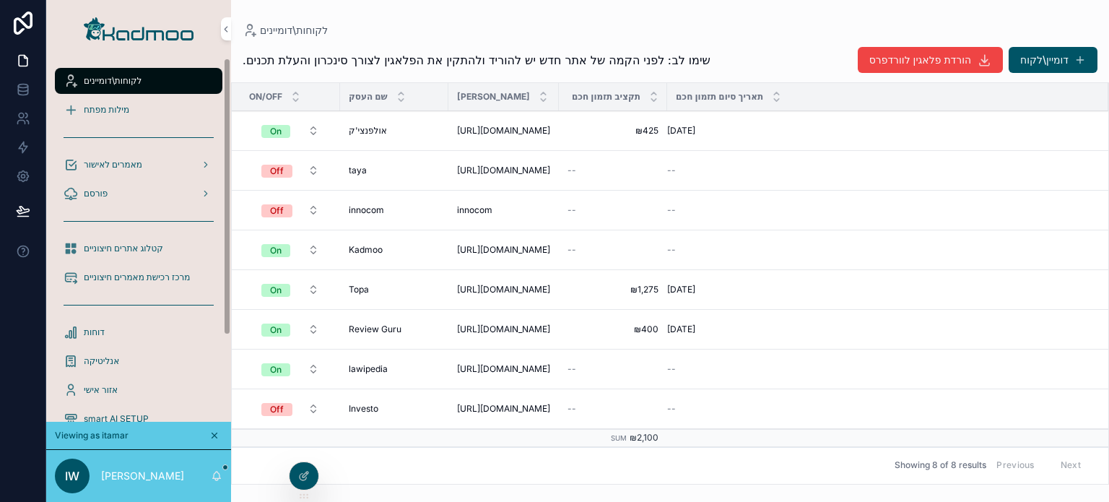
click at [139, 109] on div "מילות מפתח" at bounding box center [139, 109] width 150 height 23
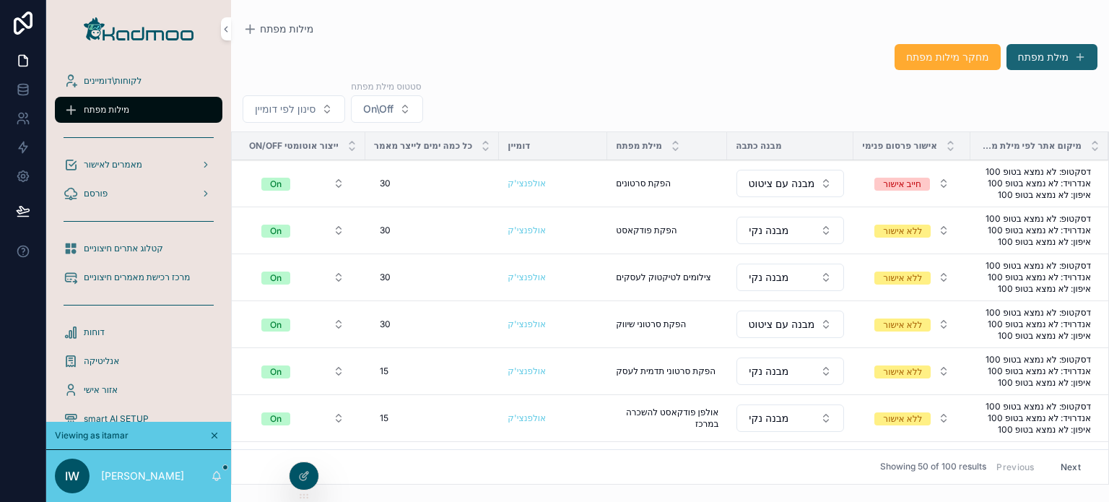
click at [1048, 53] on button "מילת מפתח" at bounding box center [1051, 57] width 91 height 26
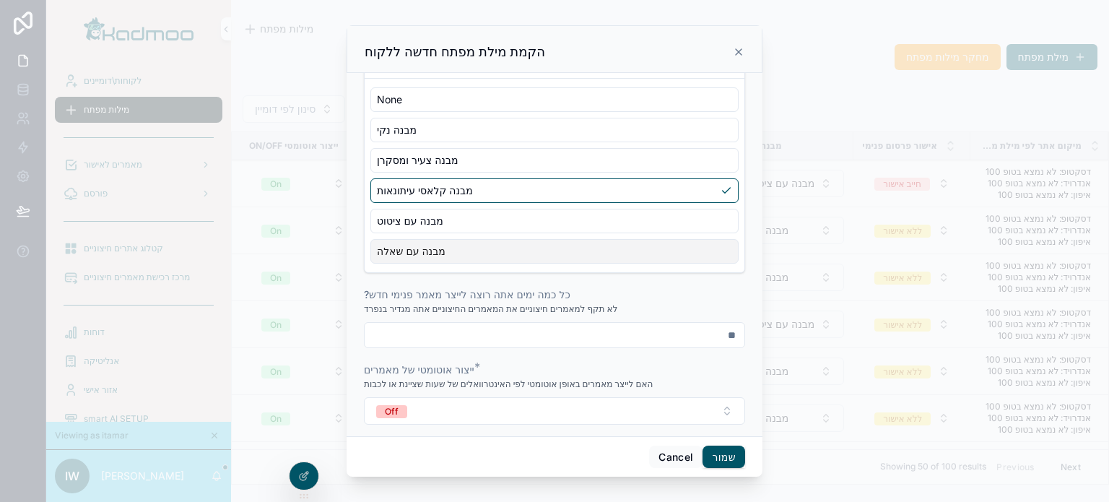
scroll to position [574, 0]
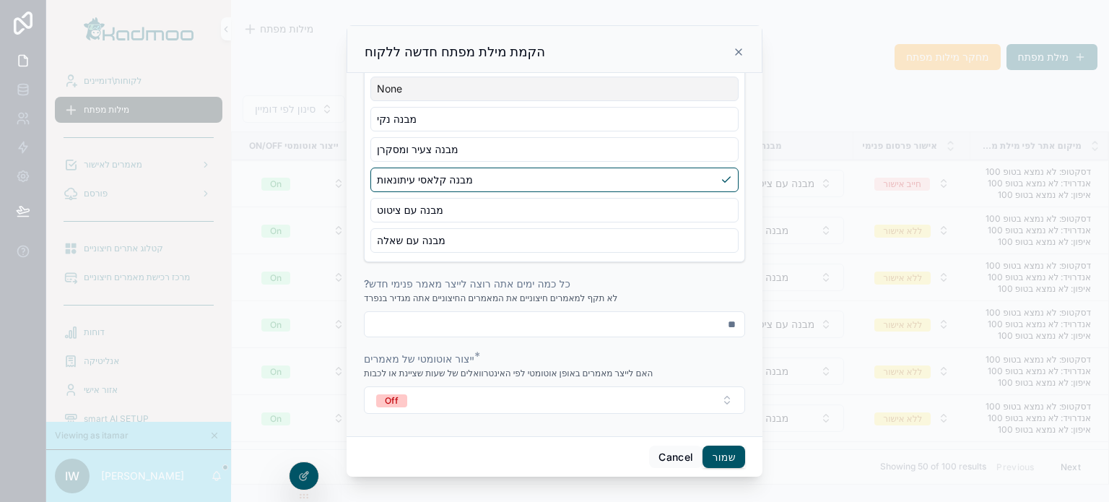
click at [741, 53] on icon "scrollable content" at bounding box center [739, 52] width 12 height 12
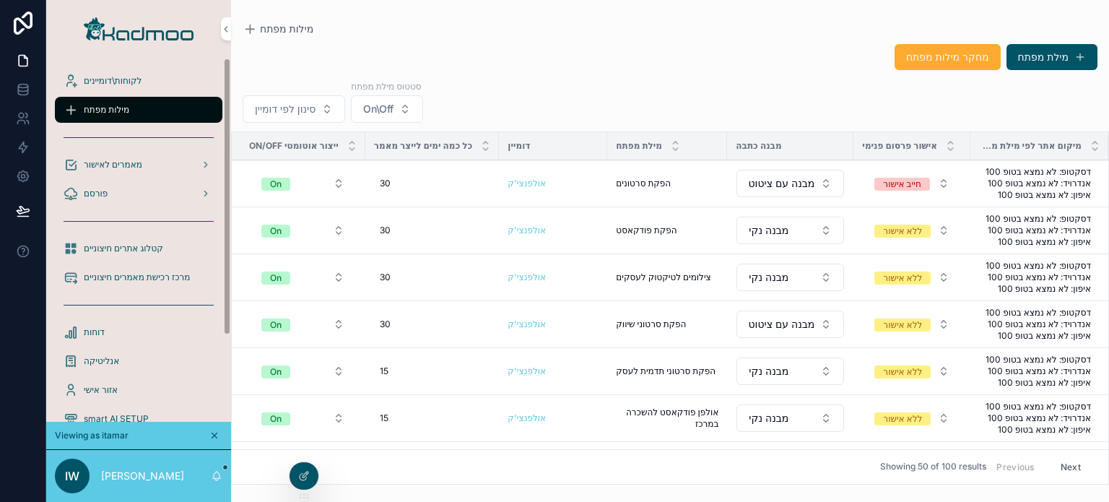
click at [124, 196] on div "פורסם" at bounding box center [139, 193] width 150 height 23
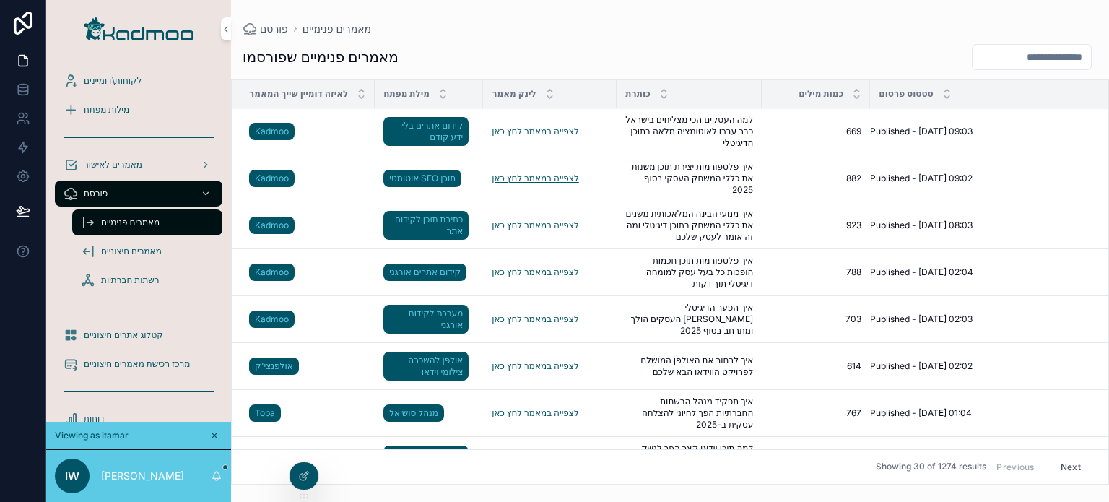
click at [552, 180] on link "לצפייה במאמר לחץ כאן" at bounding box center [535, 178] width 87 height 11
click at [134, 336] on span "קטלוג אתרים חיצוניים" at bounding box center [123, 335] width 79 height 12
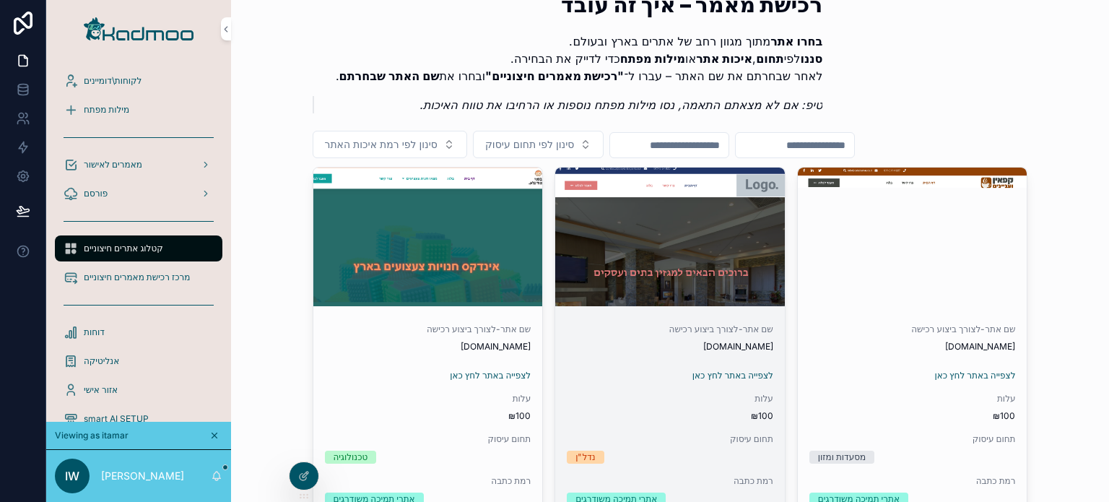
scroll to position [72, 0]
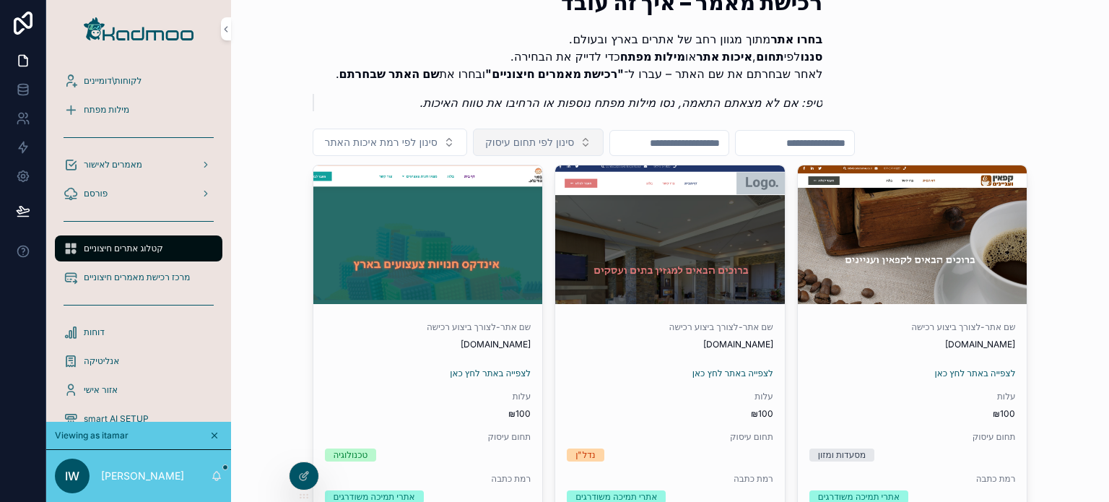
click at [554, 142] on span "סינון לפי תחום עיסוק" at bounding box center [529, 142] width 89 height 14
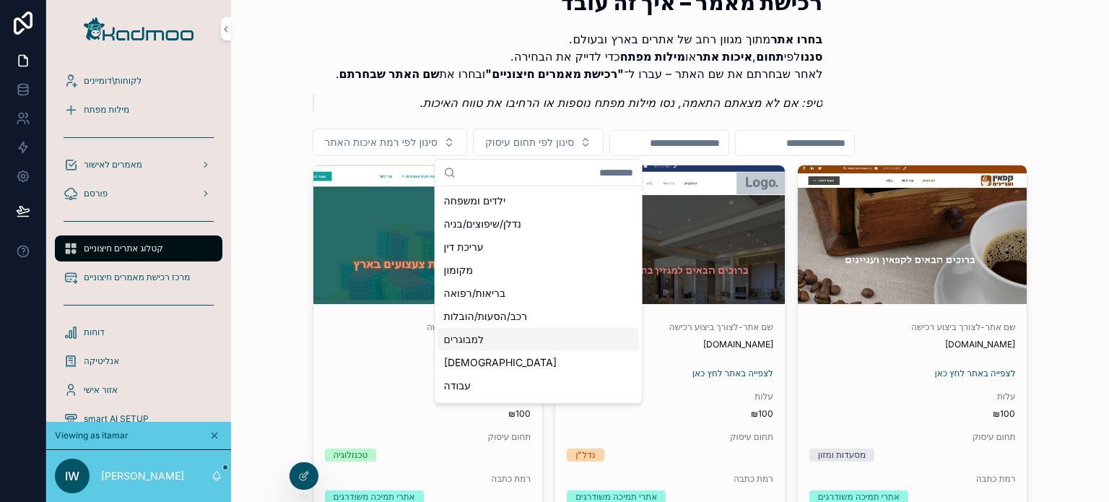
scroll to position [898, 0]
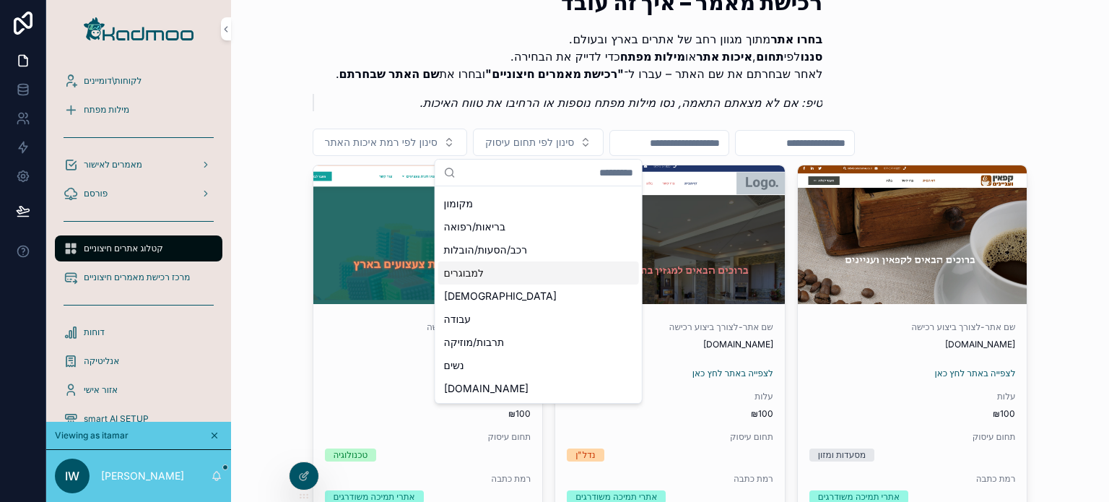
click at [482, 271] on div "למבוגרים" at bounding box center [538, 272] width 201 height 23
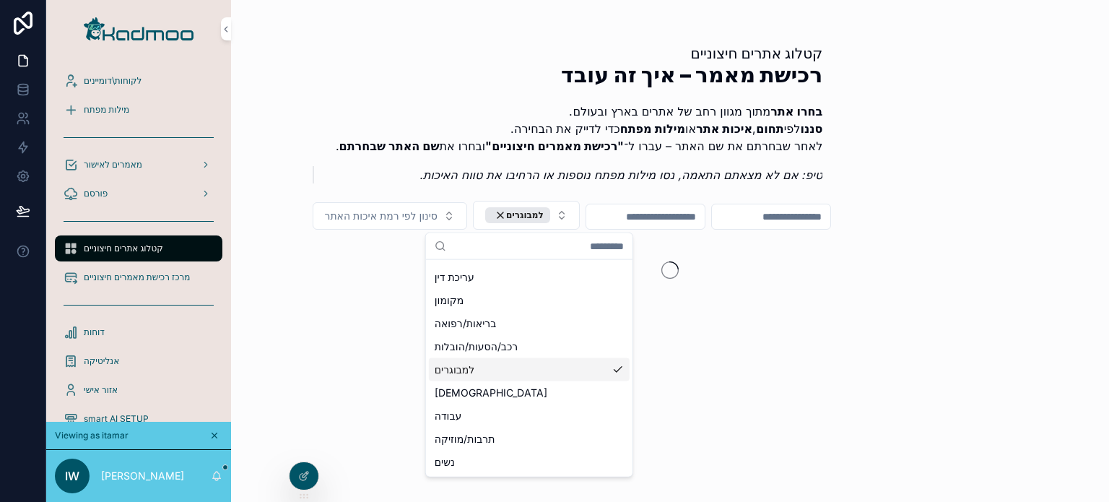
scroll to position [921, 0]
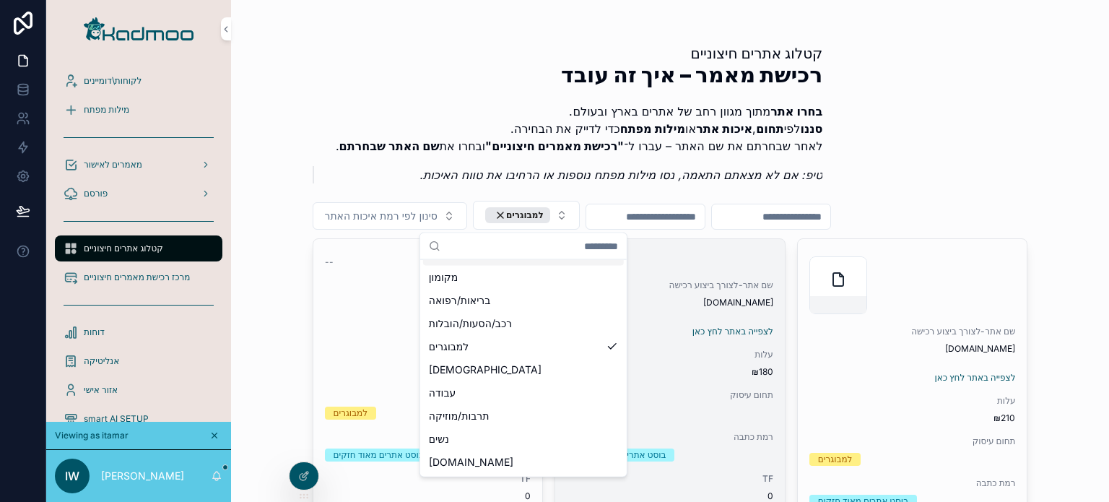
drag, startPoint x: 742, startPoint y: 278, endPoint x: 738, endPoint y: 271, distance: 7.8
click at [741, 277] on div "-- שם אתר-לצורך ביצוע רכישה [DOMAIN_NAME] לצפייה באתר לחץ כאן עלות ₪180 תחום עי…" at bounding box center [670, 417] width 230 height 357
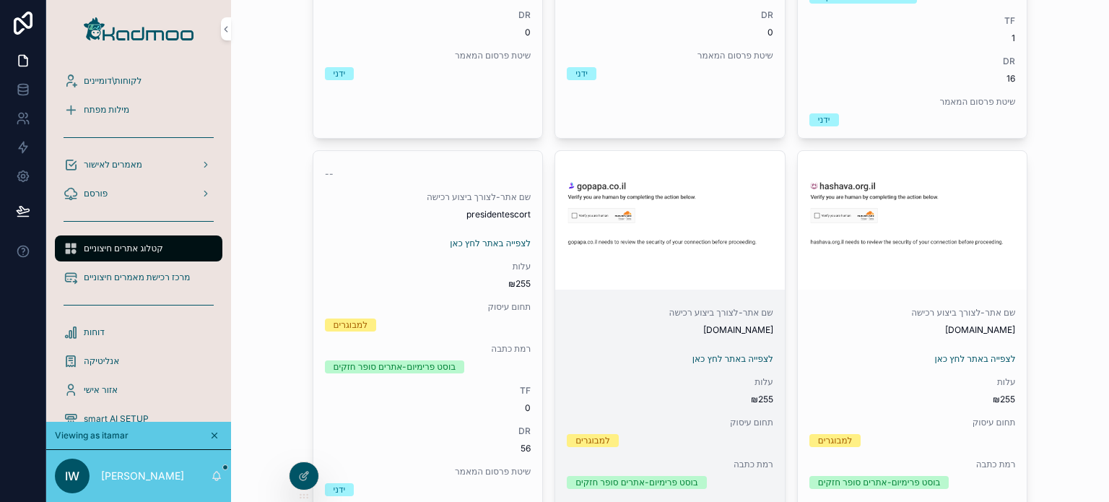
scroll to position [505, 0]
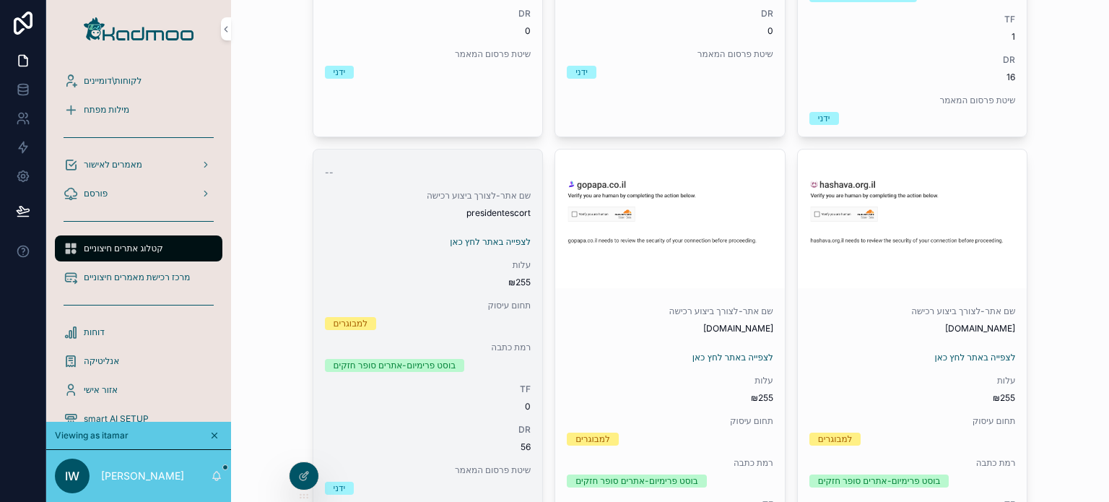
click at [0, 0] on span "להזמנת המאמר לחץ כאן" at bounding box center [0, 0] width 0 height 0
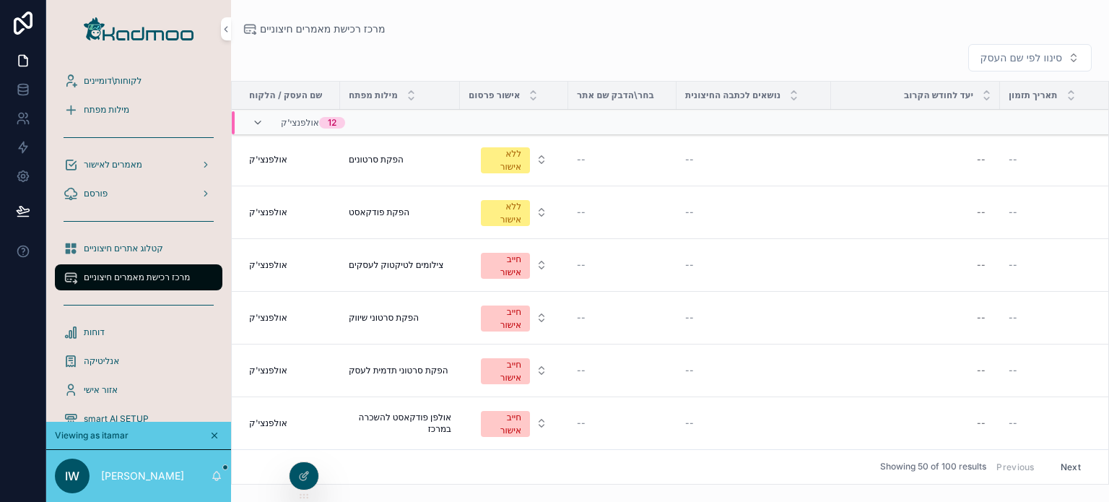
click at [133, 192] on div "פורסם" at bounding box center [139, 193] width 150 height 23
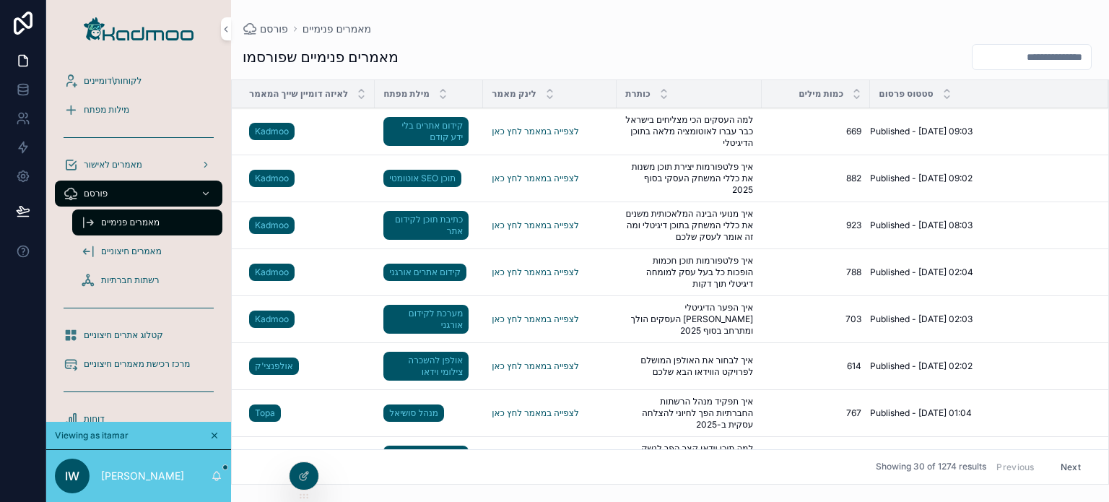
click at [131, 248] on span "מאמרים חיצוניים" at bounding box center [131, 251] width 61 height 12
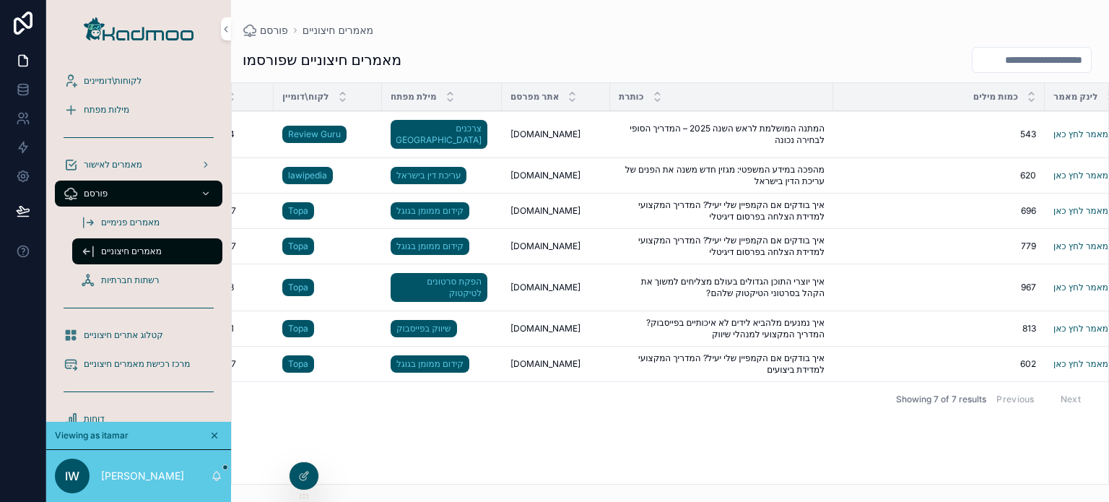
scroll to position [0, 92]
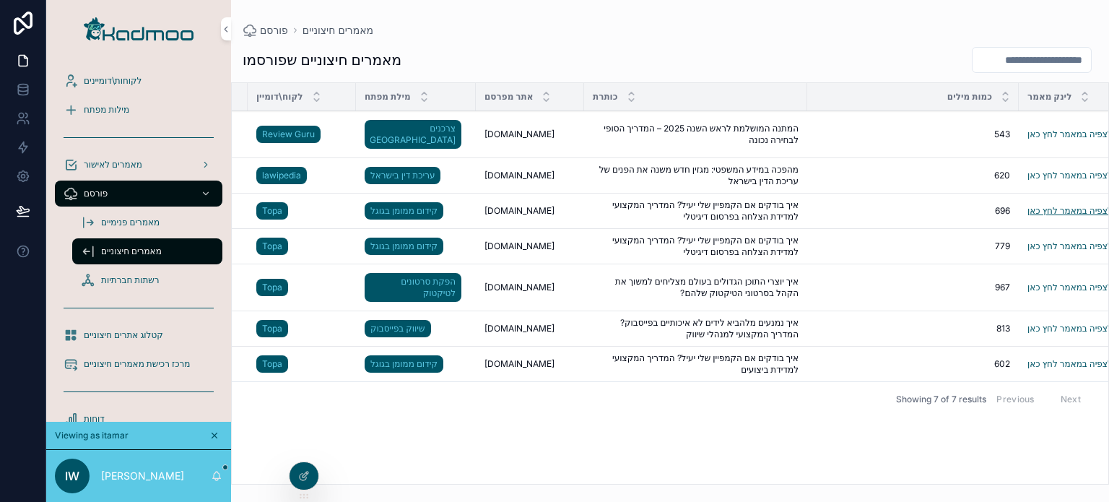
click at [1048, 205] on link "לצפיה במאמר לחץ כאן" at bounding box center [1069, 210] width 85 height 11
click at [124, 31] on img "scrollable content" at bounding box center [139, 28] width 110 height 23
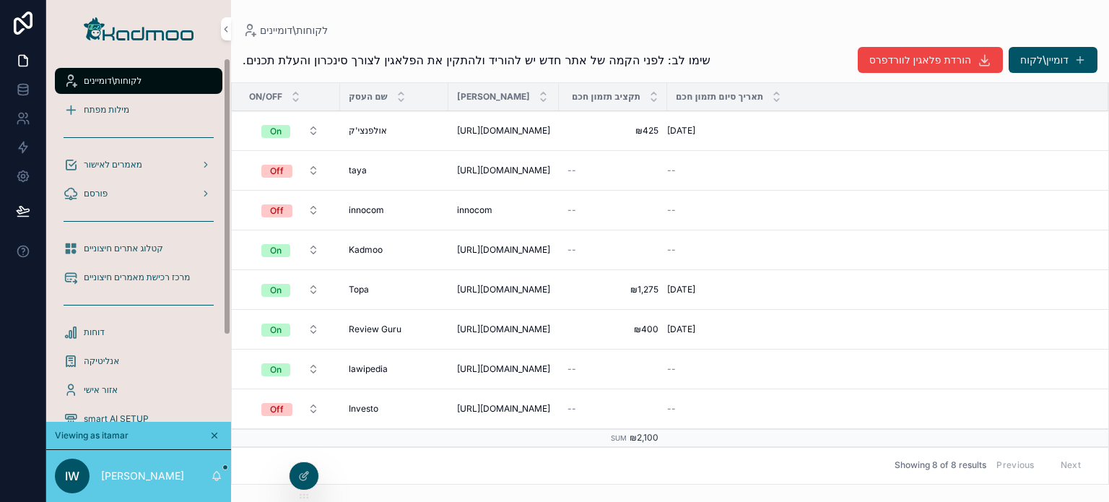
click at [106, 112] on span "מילות מפתח" at bounding box center [106, 110] width 45 height 12
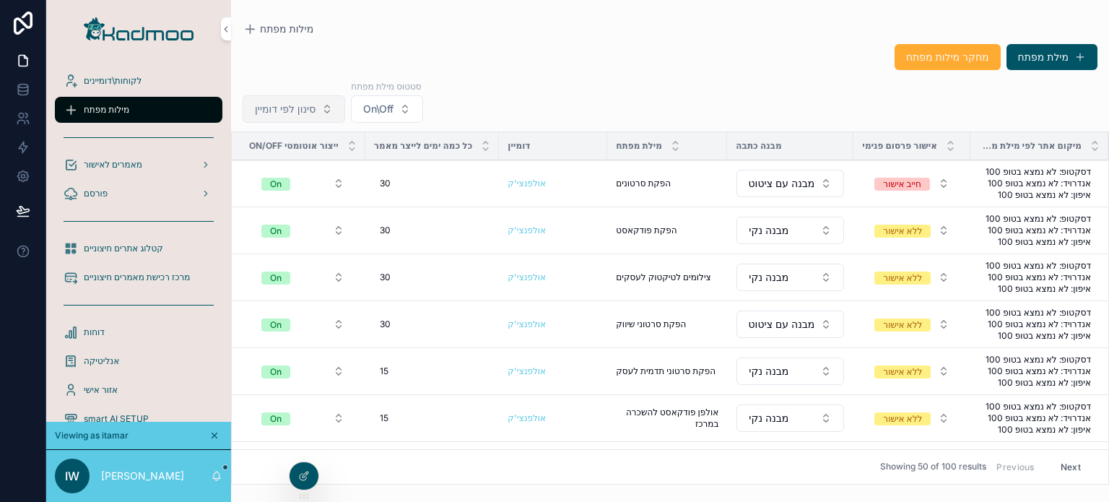
click at [310, 115] on span "סינון לפי דומיין" at bounding box center [285, 109] width 61 height 14
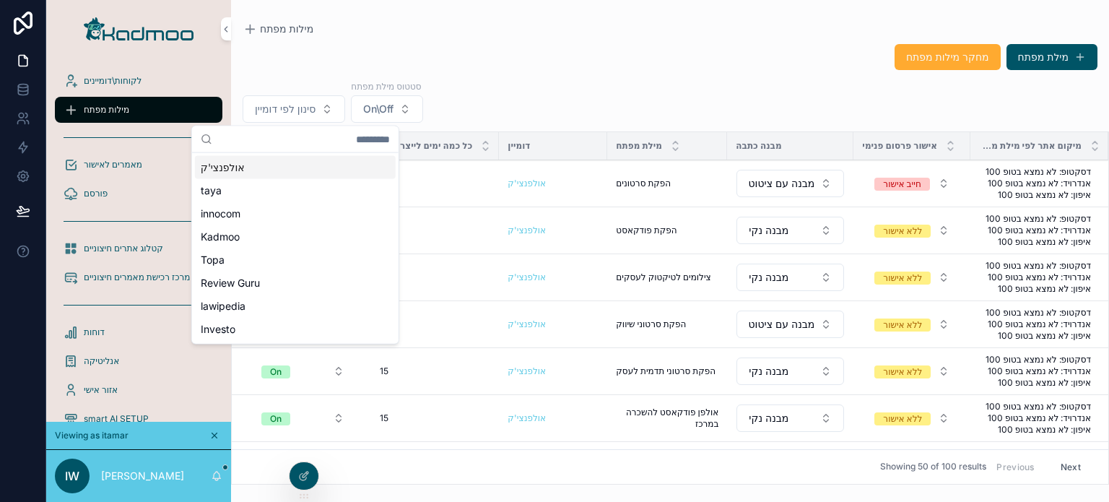
click at [251, 168] on div "אולפנצי'ק" at bounding box center [295, 167] width 201 height 23
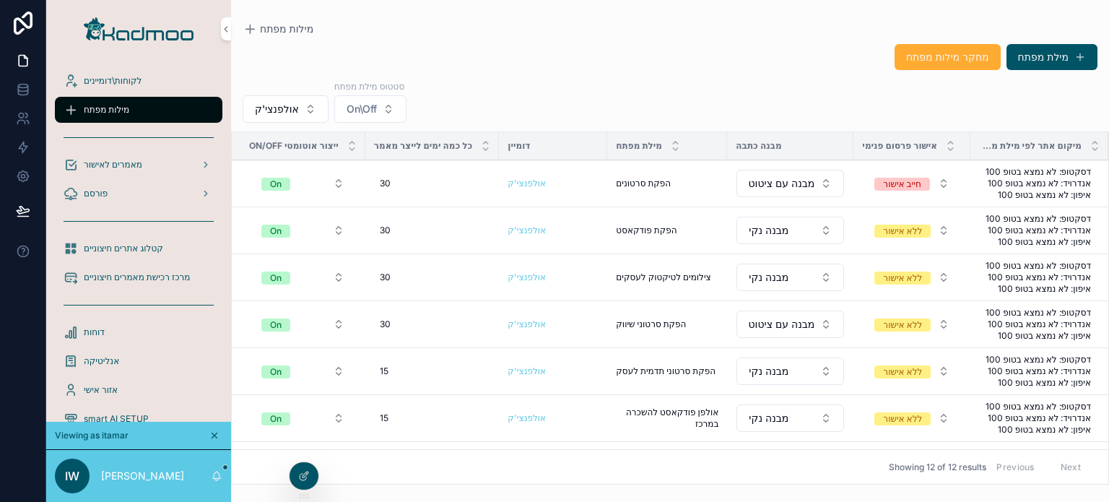
click at [635, 180] on span "הפקת סרטונים" at bounding box center [643, 184] width 55 height 12
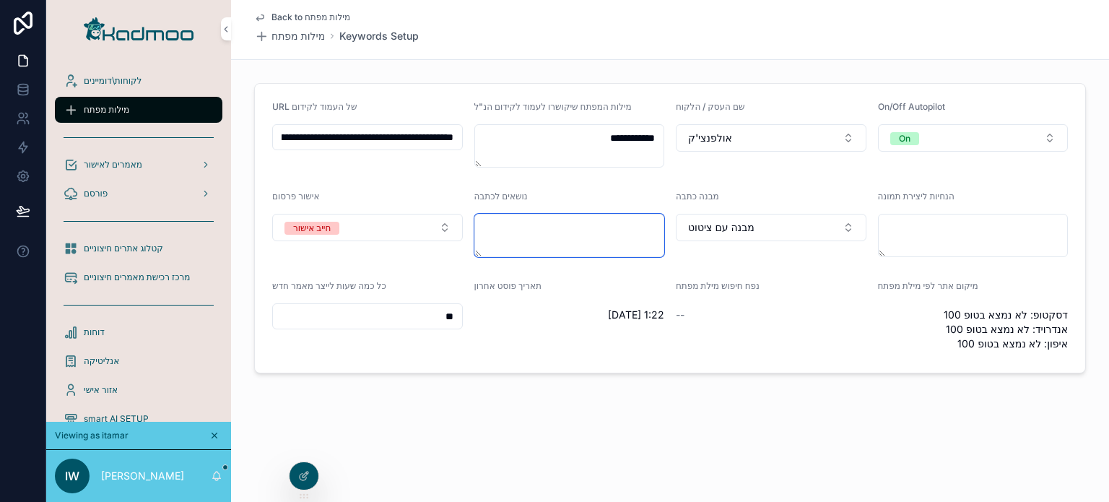
click at [579, 235] on textarea "scrollable content" at bounding box center [569, 235] width 191 height 43
click at [569, 242] on textarea "scrollable content" at bounding box center [569, 235] width 191 height 43
drag, startPoint x: 578, startPoint y: 147, endPoint x: 674, endPoint y: 135, distance: 96.7
click at [674, 135] on form "**********" at bounding box center [670, 228] width 830 height 289
drag, startPoint x: 264, startPoint y: 196, endPoint x: 341, endPoint y: 196, distance: 76.5
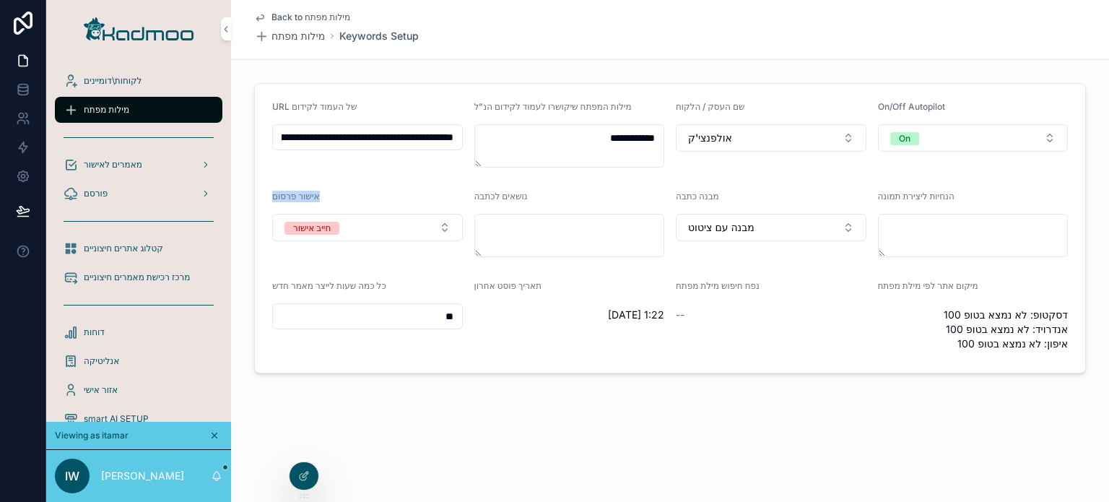
click at [341, 196] on form "**********" at bounding box center [670, 228] width 830 height 289
drag, startPoint x: 381, startPoint y: 316, endPoint x: 452, endPoint y: 315, distance: 70.8
click at [452, 315] on input "**" at bounding box center [367, 316] width 189 height 20
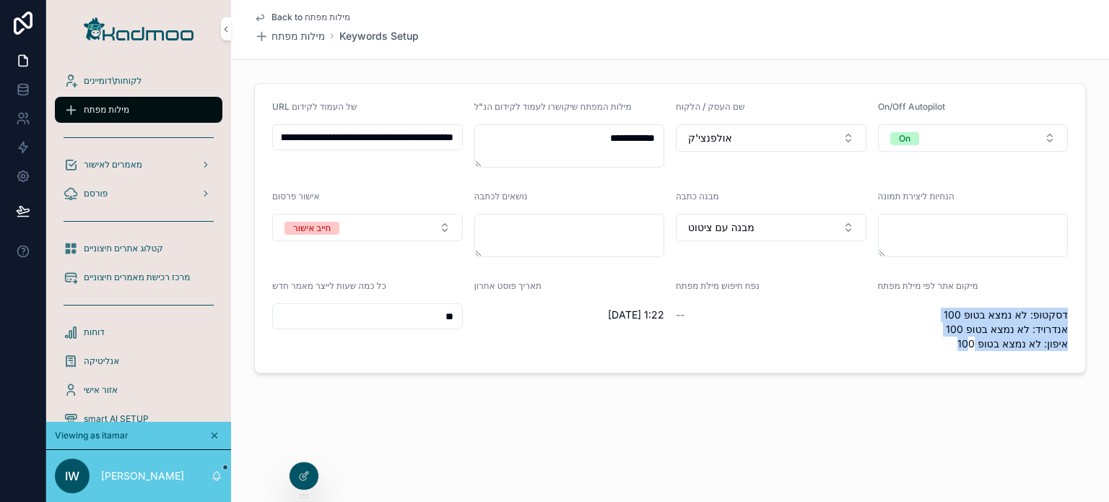
drag, startPoint x: 995, startPoint y: 280, endPoint x: 967, endPoint y: 343, distance: 68.5
click at [967, 343] on div "מיקום אתר לפי מילת מפתח דסקטופ: לא נמצא בטופ 100 אנדרויד: לא נמצא בטופ 100 איפו…" at bounding box center [973, 317] width 191 height 75
click at [996, 313] on span "דסקטופ: לא נמצא בטופ 100 אנדרויד: לא נמצא בטופ 100 איפון: לא נמצא בטופ 100" at bounding box center [973, 329] width 191 height 43
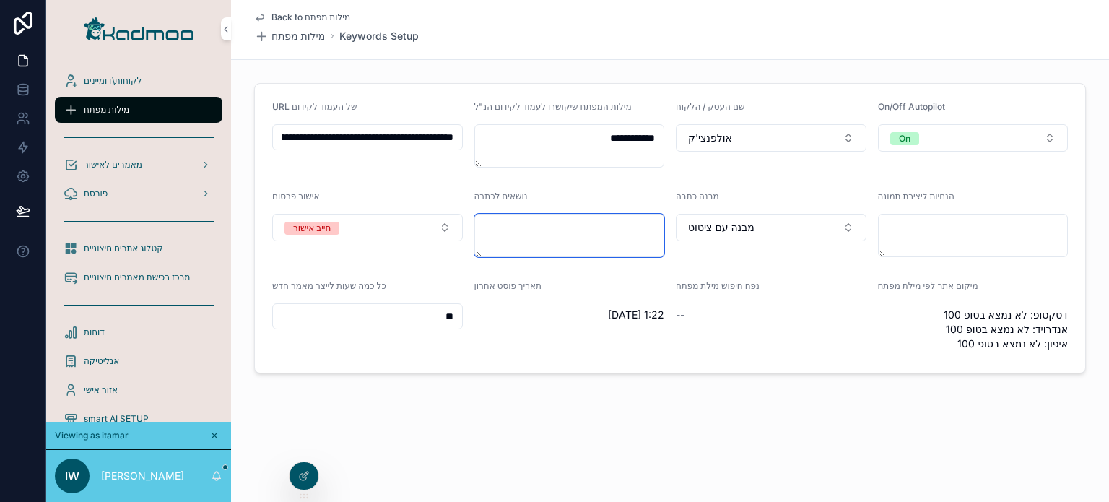
click at [529, 232] on textarea "scrollable content" at bounding box center [569, 235] width 191 height 43
click at [800, 221] on button "מבנה עם ציטוט" at bounding box center [771, 227] width 191 height 27
click at [928, 245] on textarea "scrollable content" at bounding box center [973, 235] width 191 height 43
click at [128, 162] on span "מאמרים לאישור" at bounding box center [113, 165] width 58 height 12
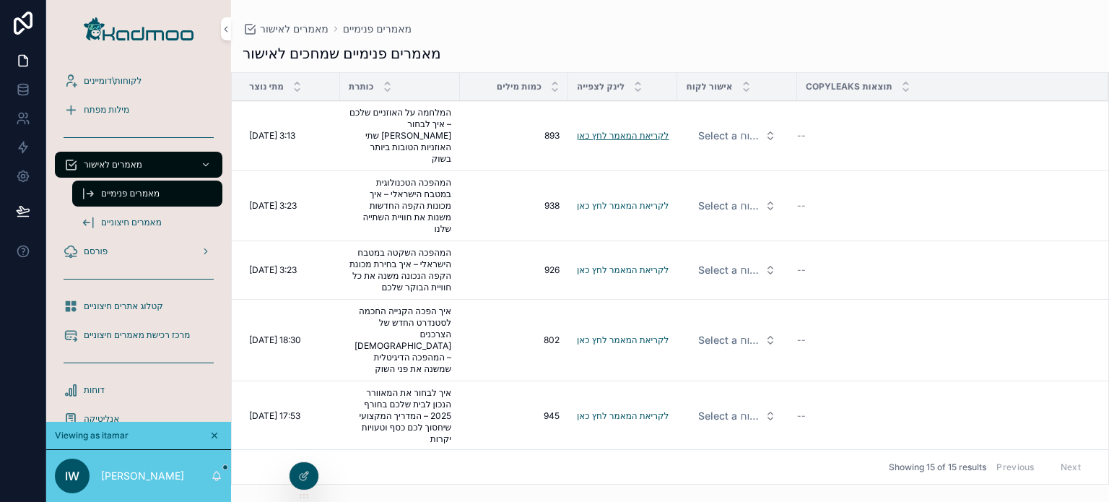
click at [648, 132] on link "לקריאת המאמר לחץ כאן" at bounding box center [623, 135] width 92 height 11
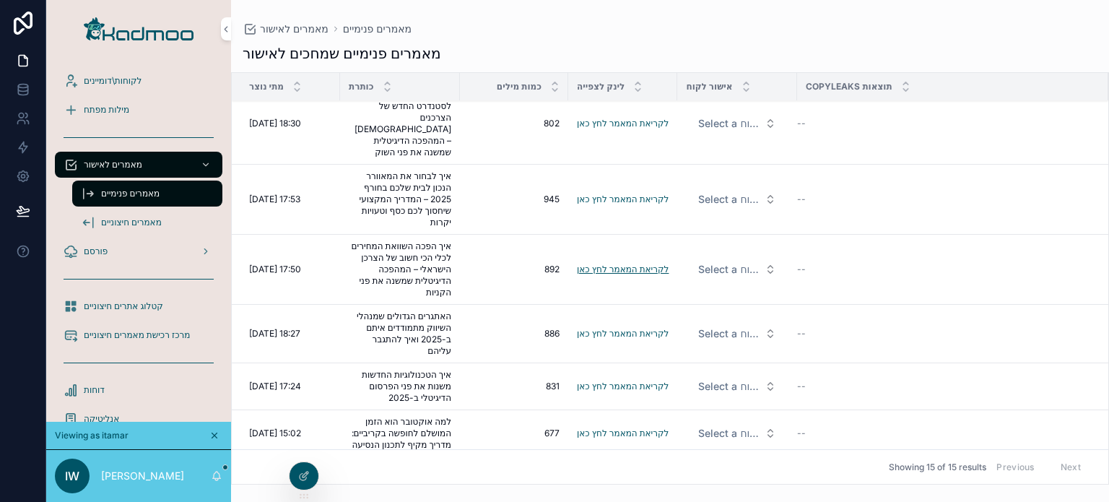
click at [601, 264] on link "לקריאת המאמר לחץ כאן" at bounding box center [623, 269] width 92 height 11
click at [142, 222] on span "מאמרים חיצוניים" at bounding box center [131, 223] width 61 height 12
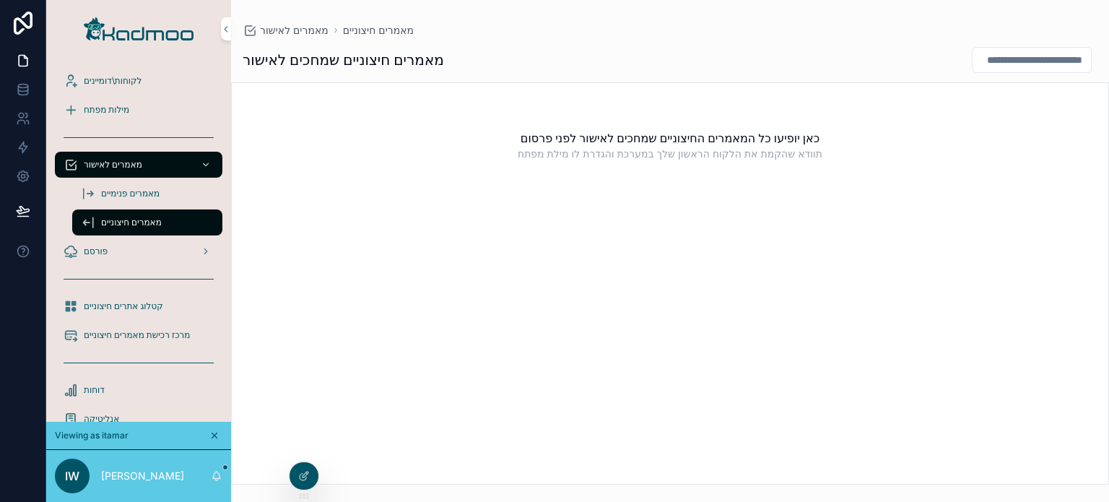
click at [116, 256] on div "פורסם" at bounding box center [139, 251] width 150 height 23
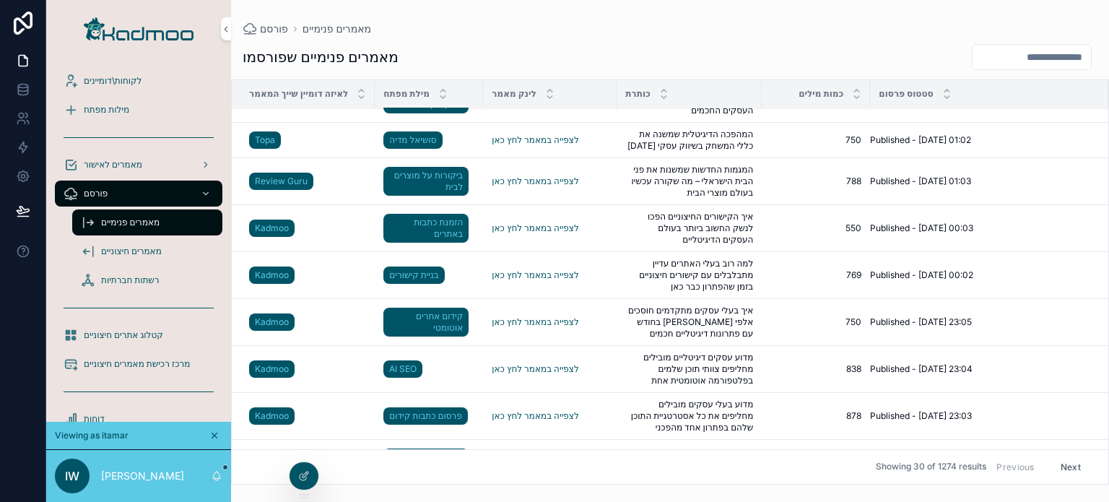
scroll to position [72, 0]
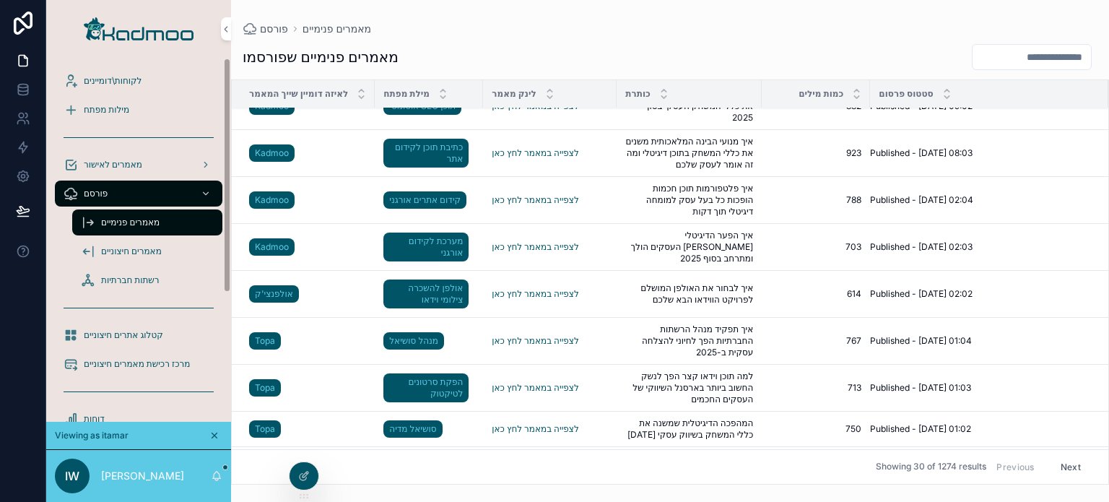
click at [133, 340] on span "קטלוג אתרים חיצוניים" at bounding box center [123, 335] width 79 height 12
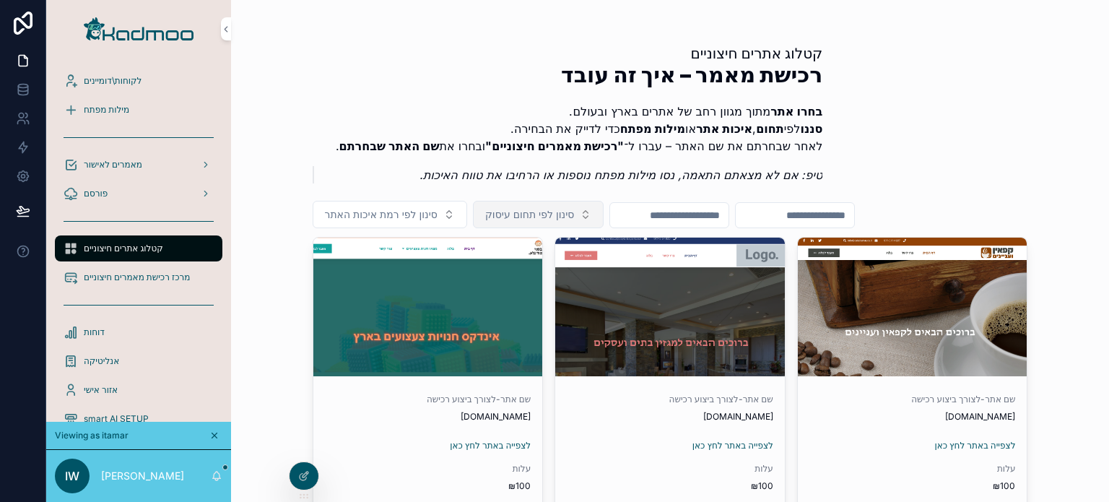
click at [580, 201] on button "סינון לפי תחום עיסוק" at bounding box center [538, 214] width 131 height 27
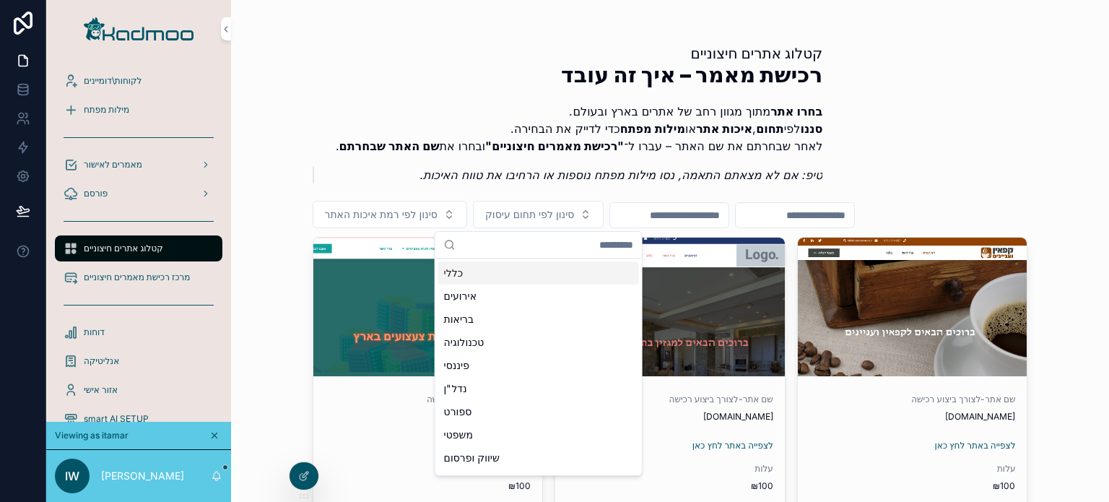
click at [567, 241] on input "scrollable content" at bounding box center [547, 245] width 172 height 26
type input "**"
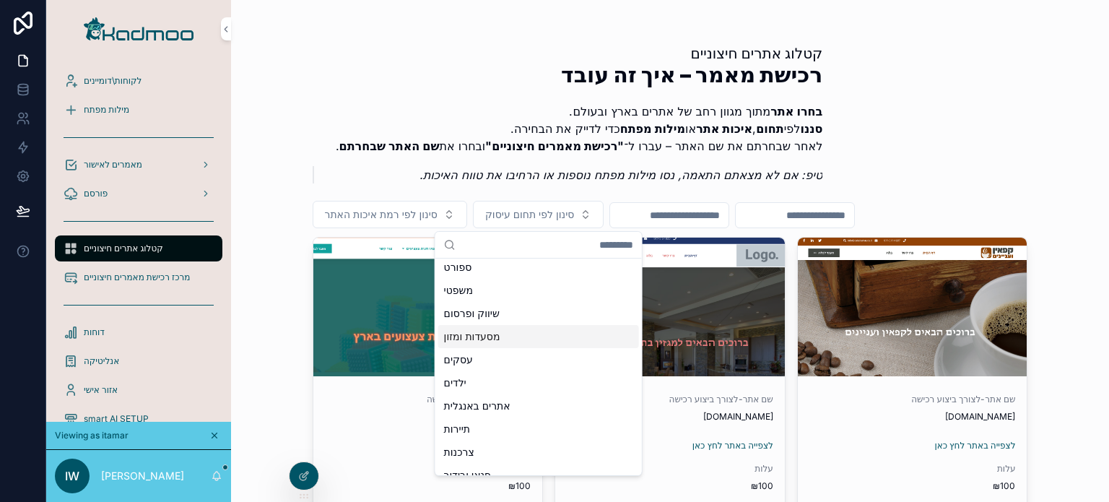
click at [510, 346] on div "מסעדות ומזון" at bounding box center [538, 336] width 201 height 23
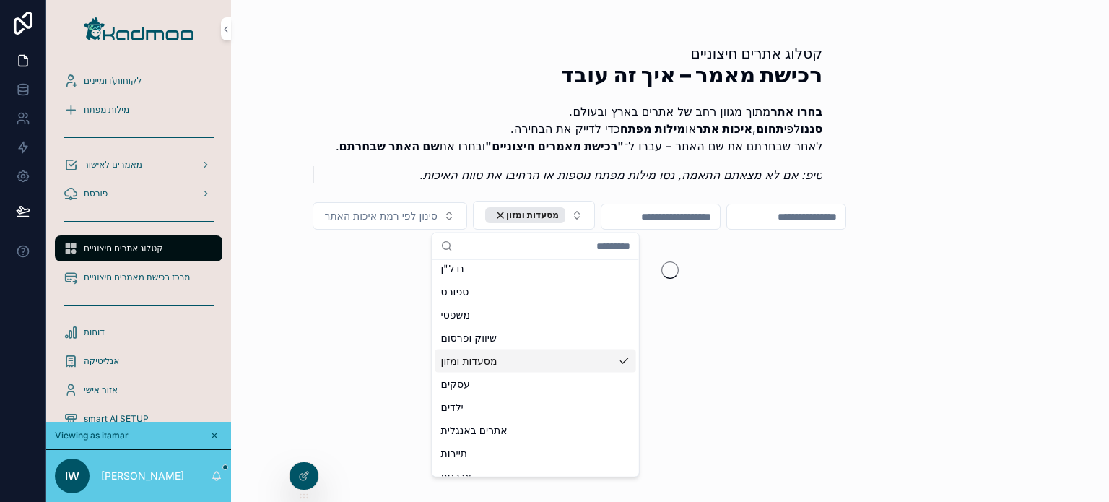
scroll to position [168, 0]
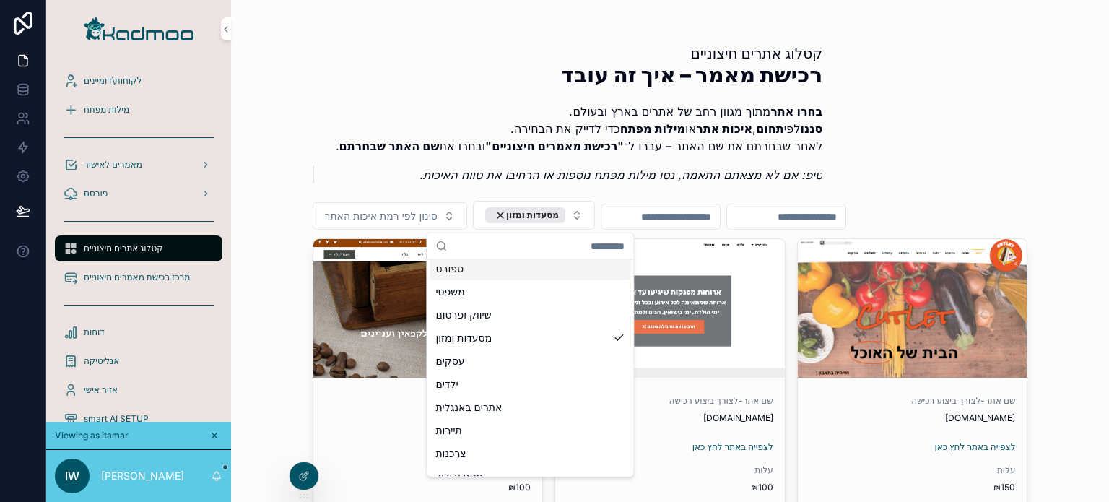
click at [342, 167] on p "טיפ: אם לא מצאתם התאמה, נסו מילות מפתח נוספות או הרחיבו את טווח האיכות." at bounding box center [574, 174] width 497 height 17
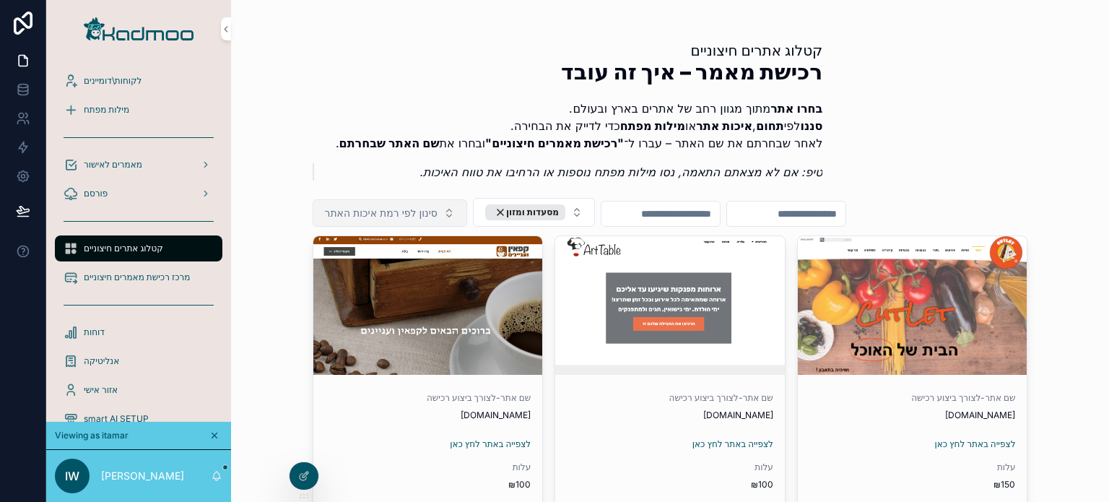
scroll to position [0, 0]
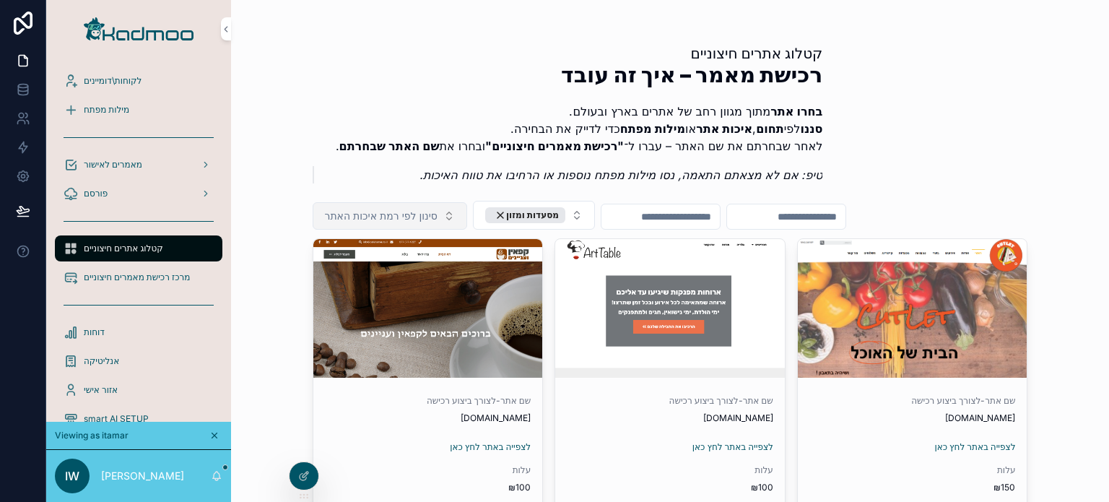
drag, startPoint x: 422, startPoint y: 213, endPoint x: 419, endPoint y: 220, distance: 7.5
click at [422, 213] on span "סינון לפי רמת איכות האתר" at bounding box center [381, 216] width 113 height 14
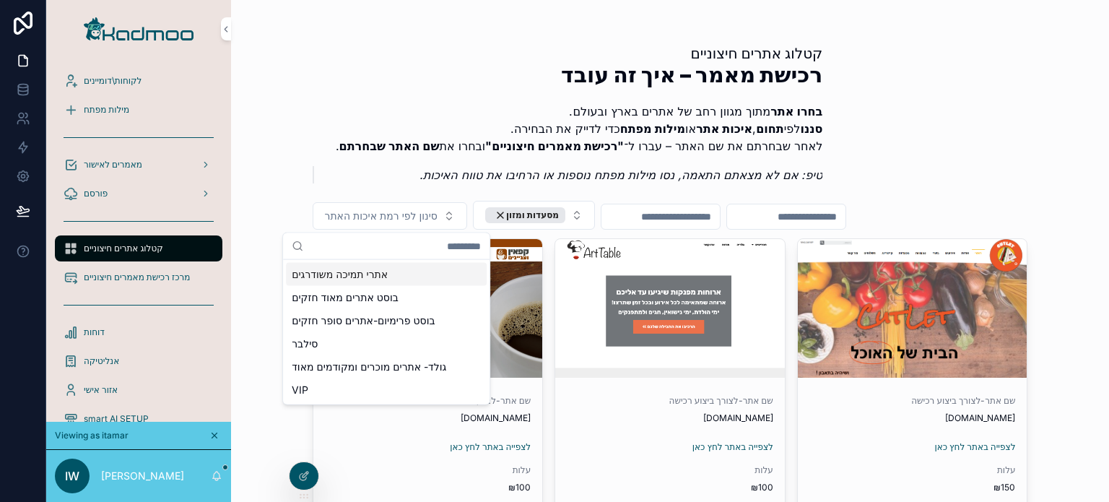
click at [360, 170] on p "טיפ: אם לא מצאתם התאמה, נסו מילות מפתח נוספות או הרחיבו את טווח האיכות." at bounding box center [574, 174] width 497 height 17
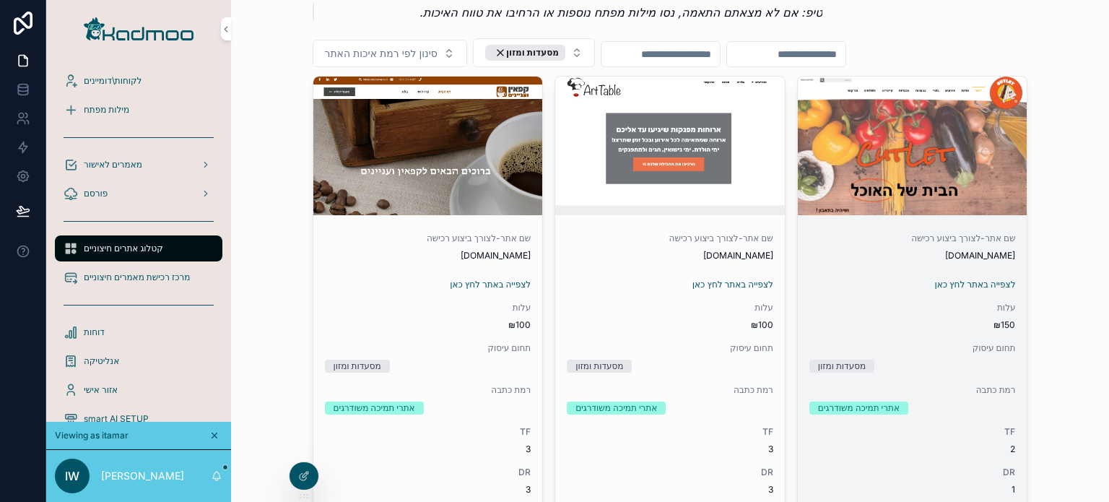
scroll to position [144, 0]
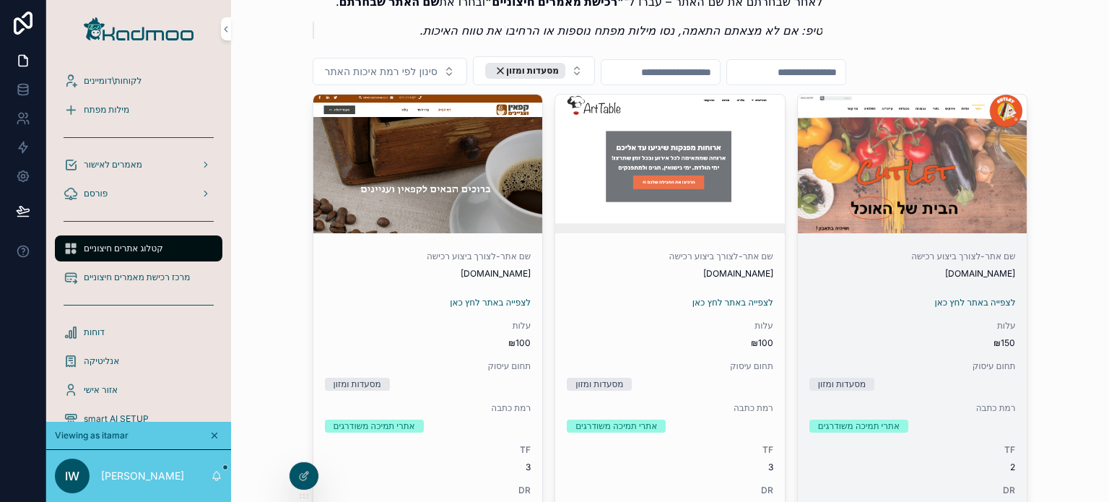
click at [0, 0] on span "להזמנת המאמר לחץ כאן" at bounding box center [0, 0] width 0 height 0
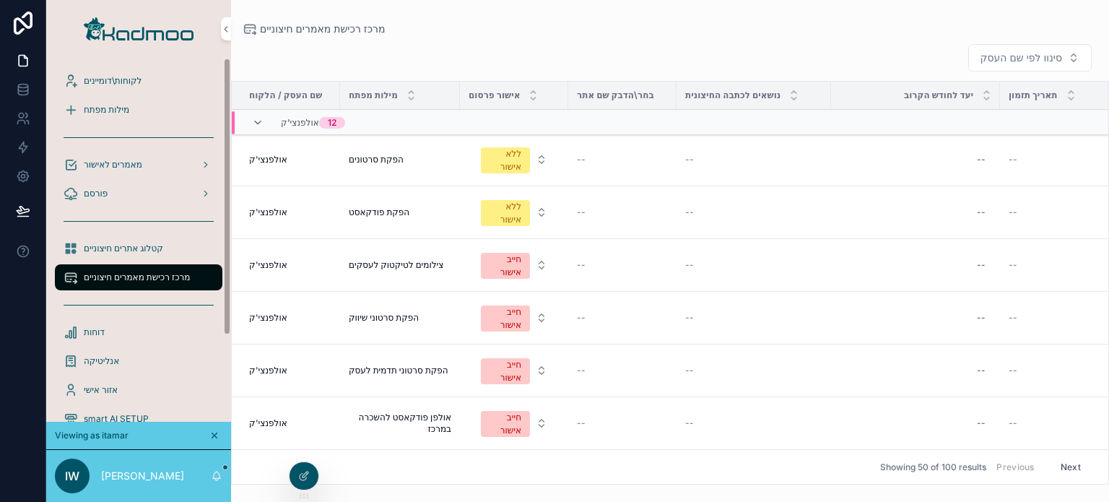
scroll to position [289, 0]
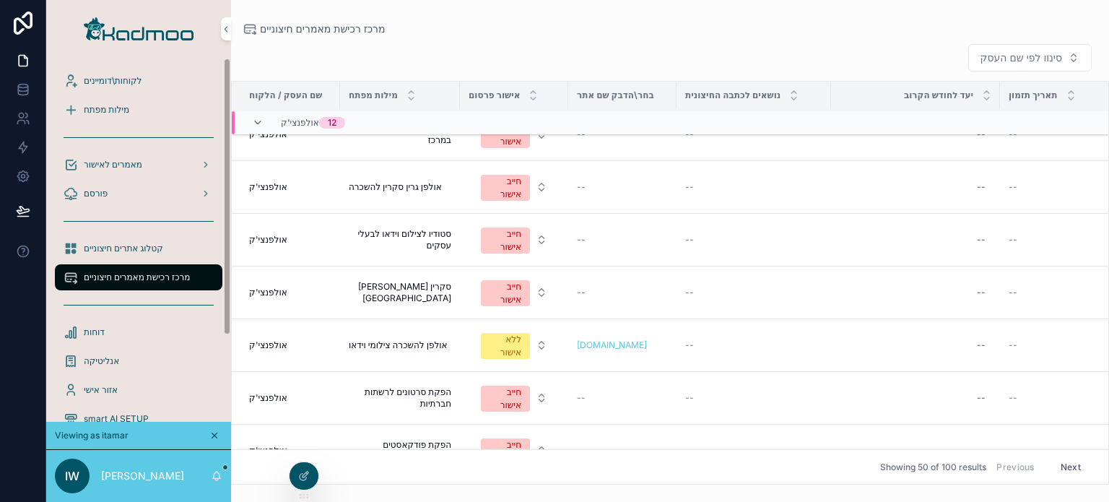
click at [129, 279] on span "מרכז רכישת מאמרים חיצוניים" at bounding box center [137, 277] width 106 height 12
click at [130, 251] on span "קטלוג אתרים חיצוניים" at bounding box center [123, 249] width 79 height 12
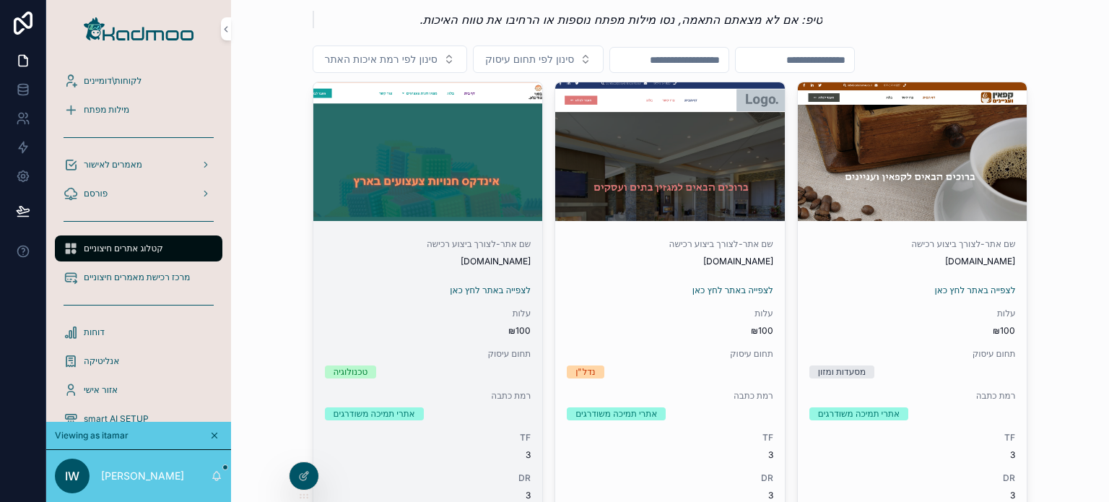
scroll to position [144, 0]
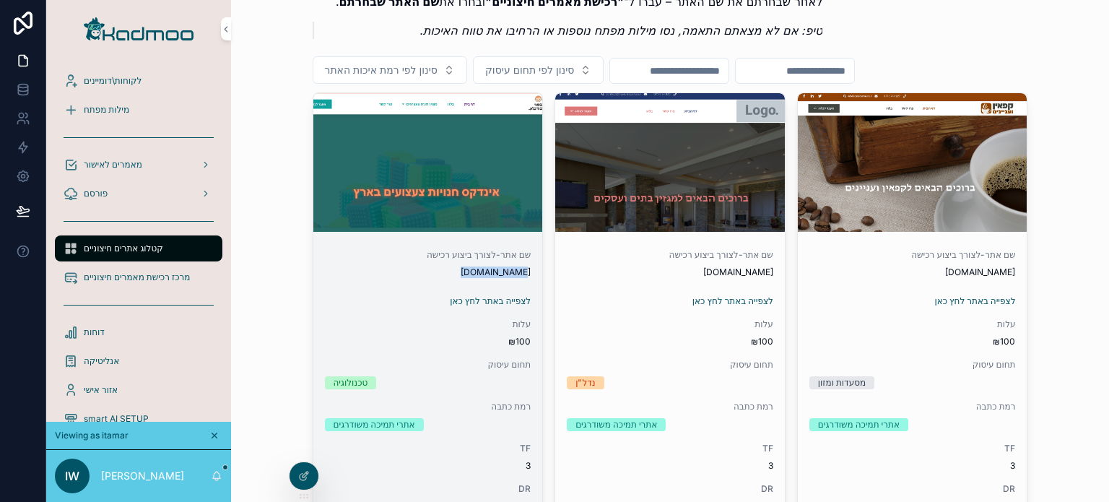
drag, startPoint x: 461, startPoint y: 275, endPoint x: 528, endPoint y: 272, distance: 67.2
click at [528, 272] on div "שם אתר-לצורך ביצוע רכישה [DOMAIN_NAME] לצפייה באתר לחץ כאן עלות ₪100 תחום עיסוק…" at bounding box center [428, 402] width 230 height 328
copy span "[DOMAIN_NAME]"
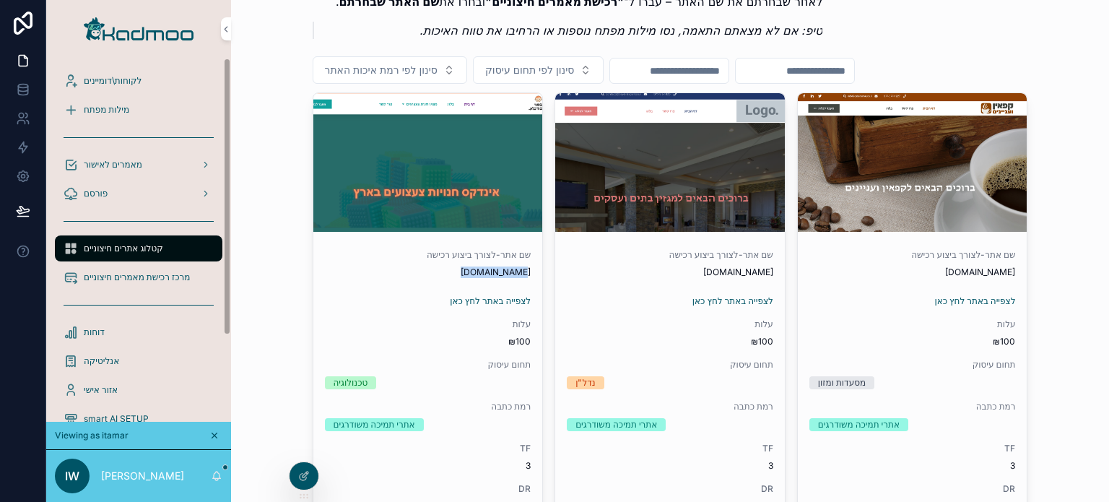
click at [113, 196] on div "פורסם" at bounding box center [139, 193] width 150 height 23
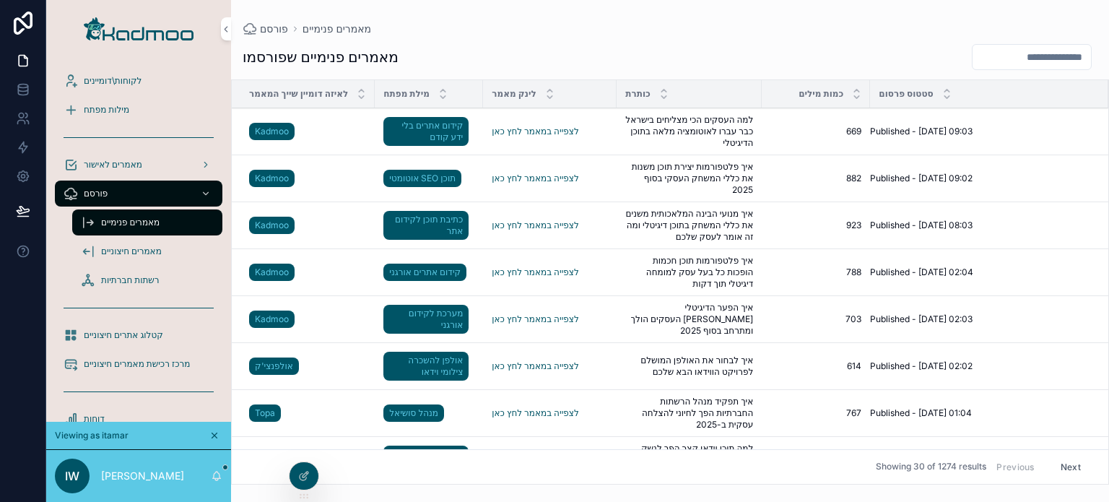
click at [141, 251] on span "מאמרים חיצוניים" at bounding box center [131, 251] width 61 height 12
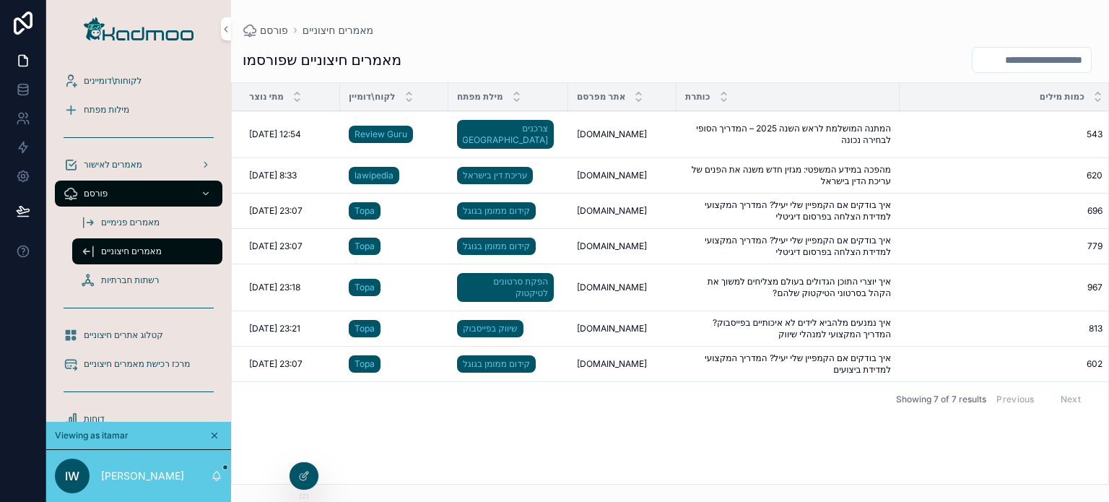
drag, startPoint x: 373, startPoint y: 472, endPoint x: 607, endPoint y: 446, distance: 235.4
click at [607, 446] on div "מתי נוצר לקוח\דומיין מילת מפתח אתר מפרסם כותרת כמות מילים לינק מאמר סטטוס פרסום…" at bounding box center [670, 283] width 876 height 401
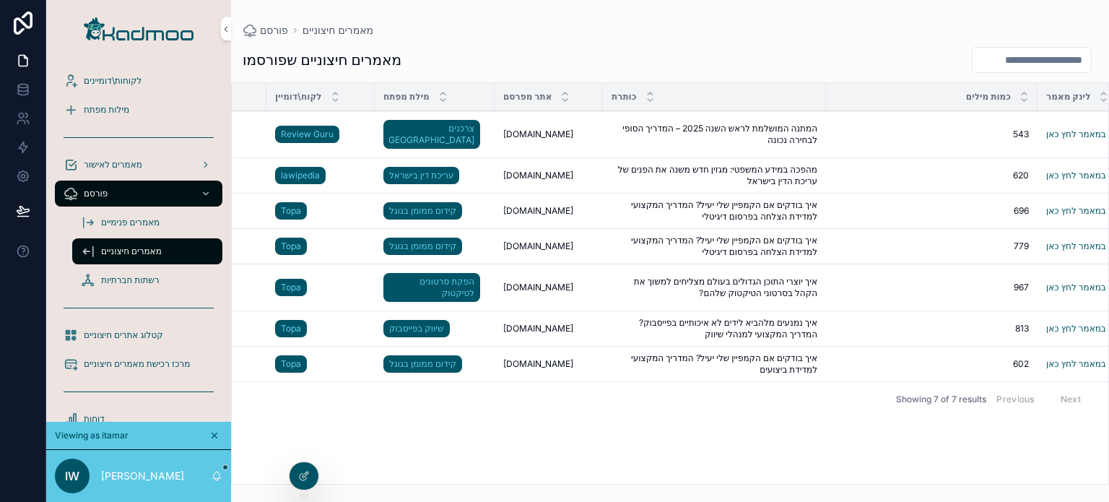
scroll to position [0, 231]
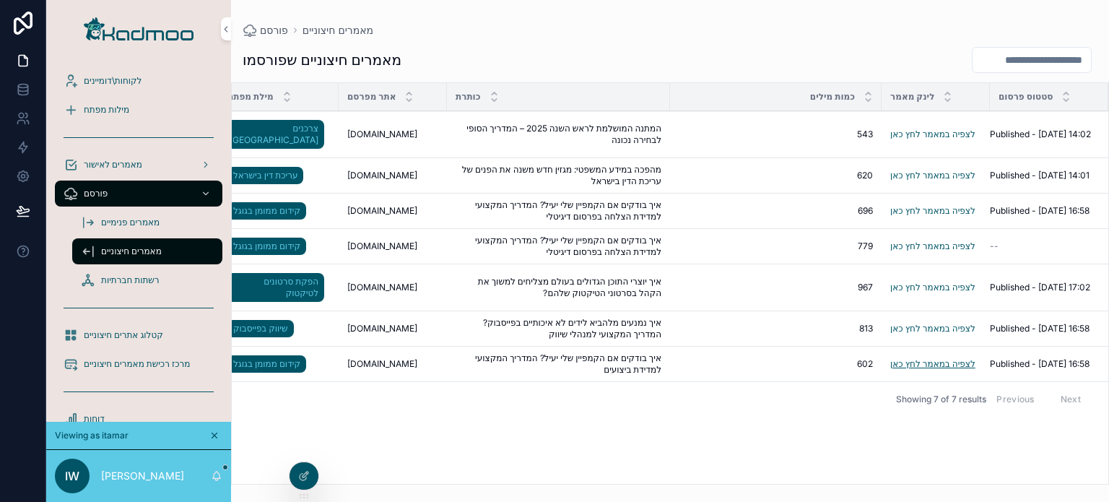
click at [933, 358] on link "לצפיה במאמר לחץ כאן" at bounding box center [932, 363] width 85 height 11
click at [139, 119] on div "מילות מפתח" at bounding box center [139, 109] width 150 height 23
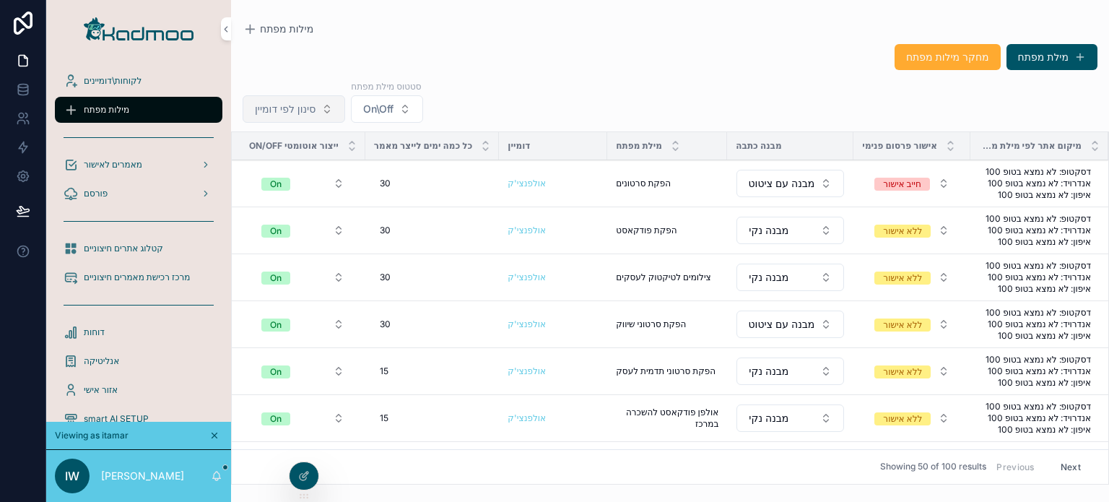
click at [310, 113] on span "סינון לפי דומיין" at bounding box center [285, 109] width 61 height 14
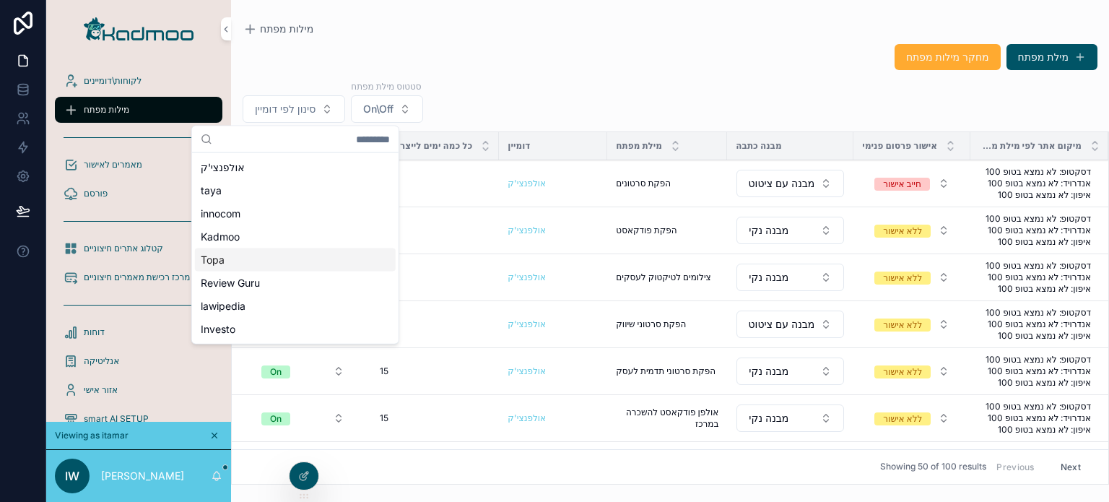
click at [234, 253] on div "Topa" at bounding box center [295, 259] width 201 height 23
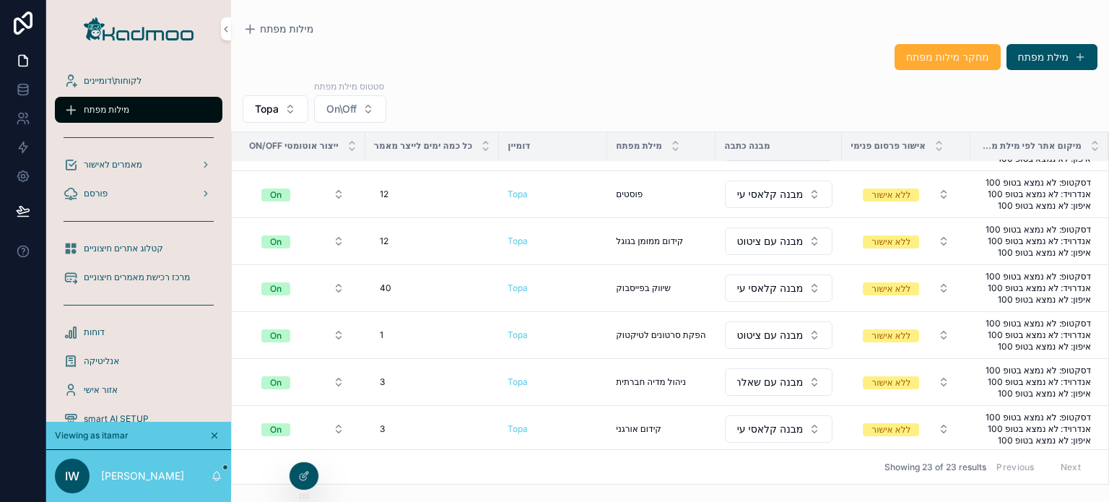
scroll to position [640, 0]
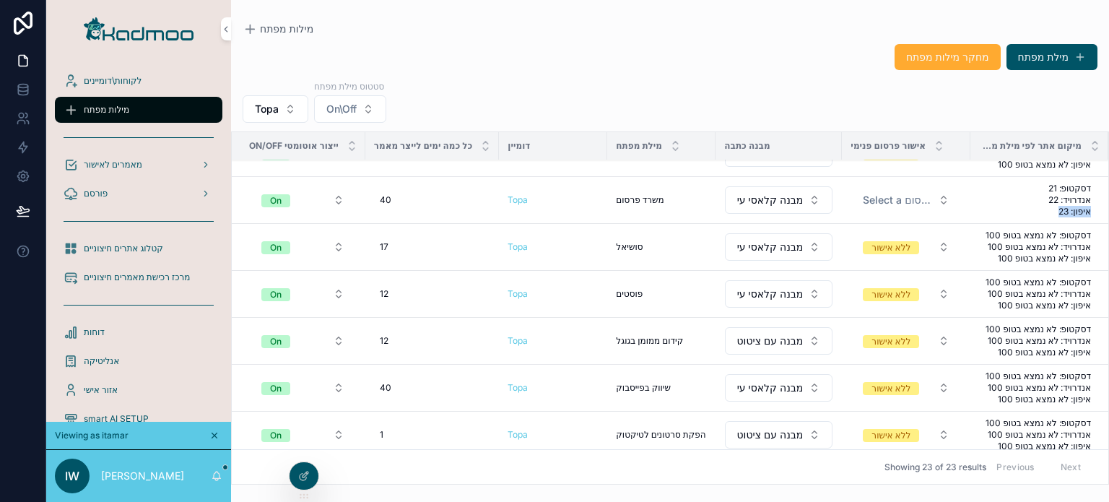
drag, startPoint x: 1032, startPoint y: 190, endPoint x: 1080, endPoint y: 204, distance: 49.6
click at [1080, 204] on tr "On 40 40 Topa משרד פרסום משרד פרסום מבנה קלאסי עיתונאות Select a אישור פרסום דס…" at bounding box center [670, 200] width 876 height 47
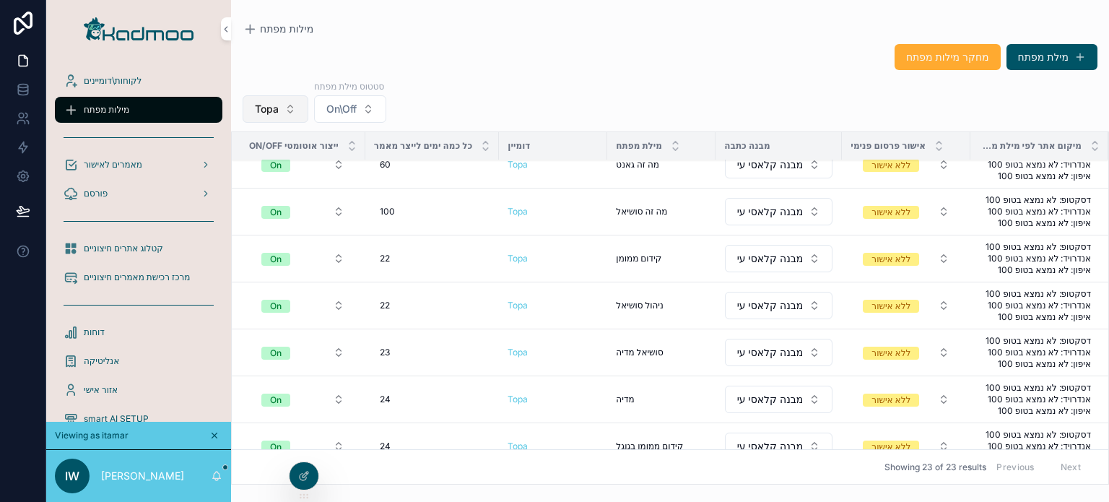
click at [280, 116] on button "Topa" at bounding box center [276, 108] width 66 height 27
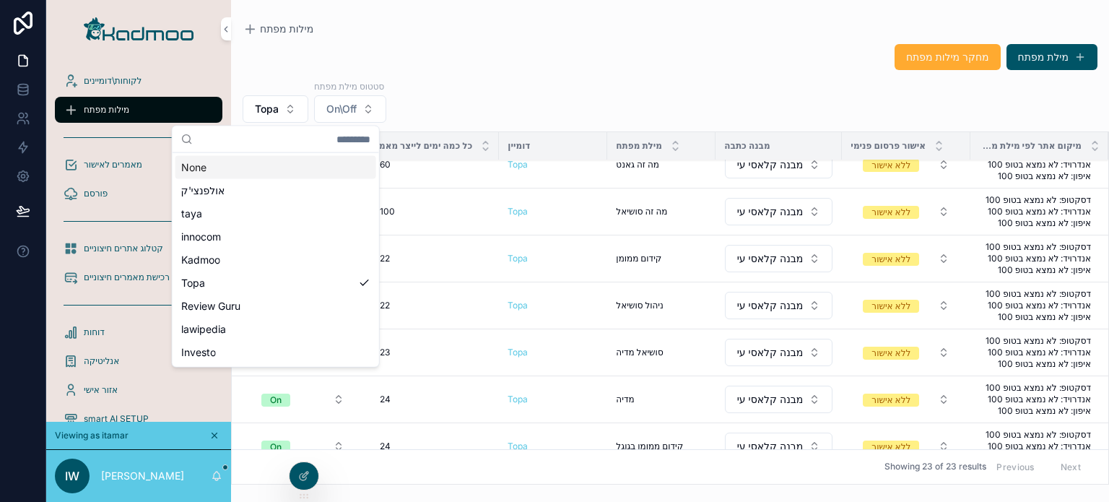
click at [526, 74] on div "מחקר מילות מפתח מילת מפתח Topa סטטוס מילת מפתח On\Off On/Off ייצור אוטומטי כל כ…" at bounding box center [670, 260] width 878 height 450
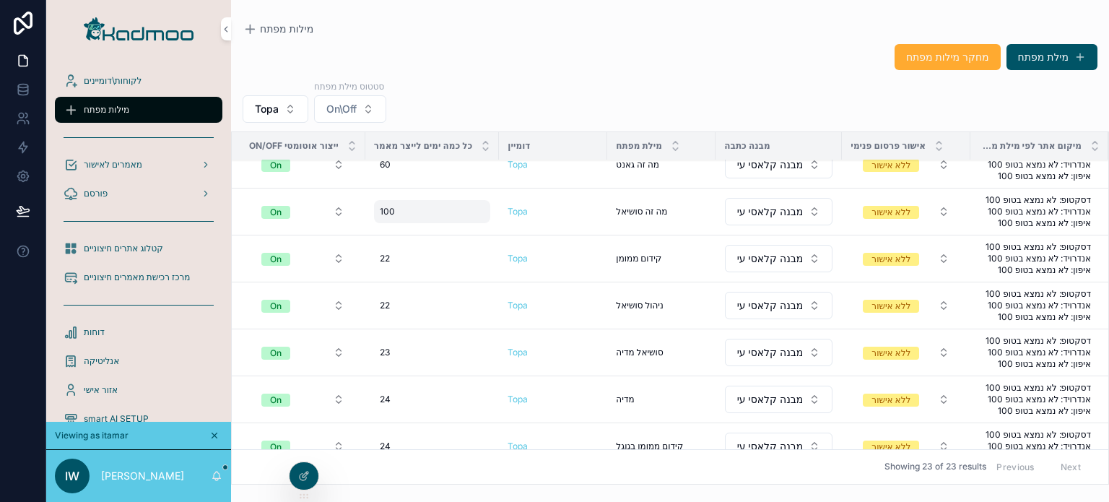
scroll to position [0, 0]
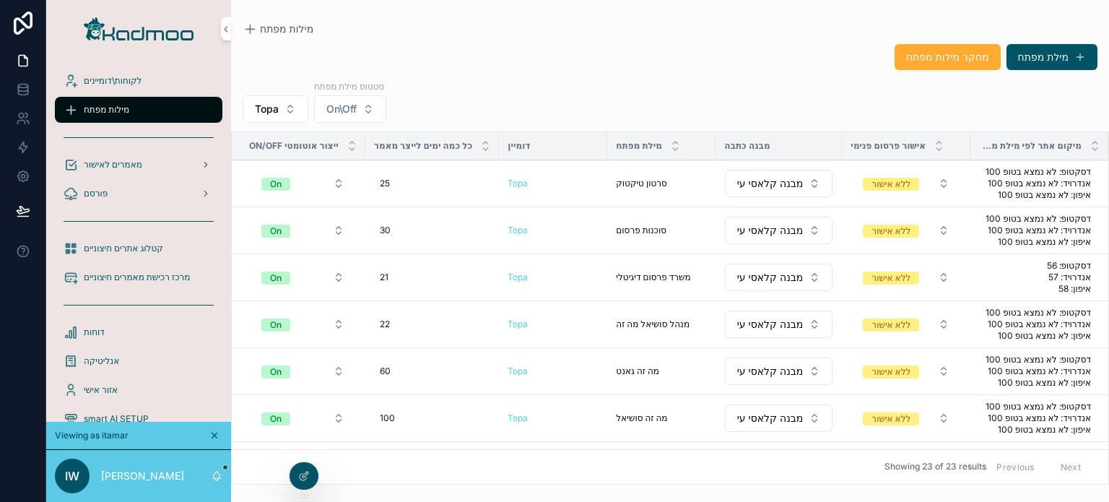
click at [133, 169] on span "מאמרים לאישור" at bounding box center [113, 165] width 58 height 12
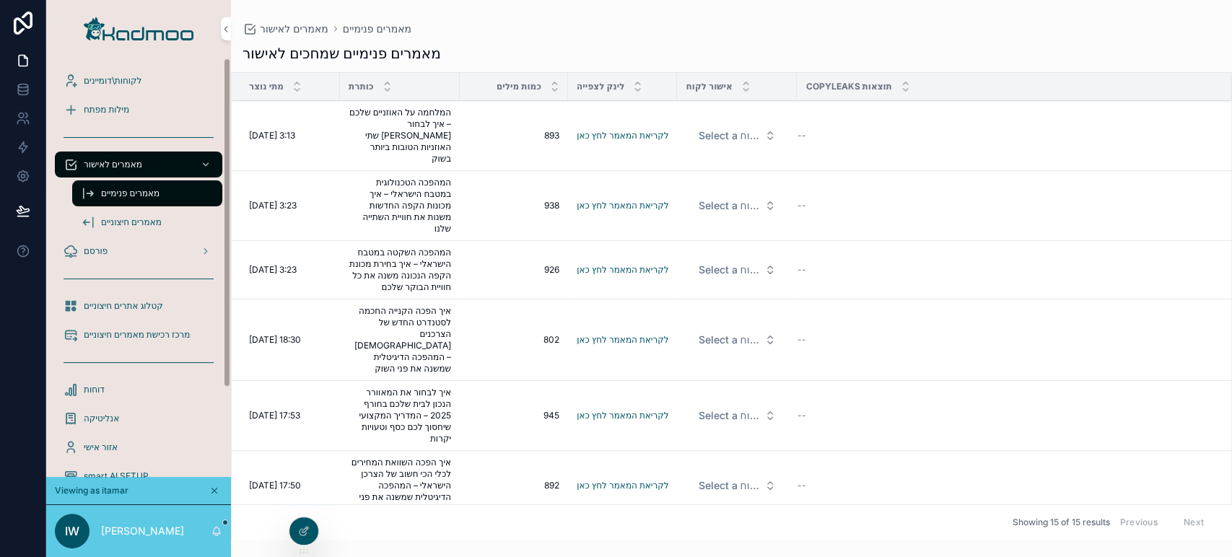
click at [170, 237] on div "פורסם" at bounding box center [138, 251] width 185 height 29
click at [173, 249] on div "פורסם" at bounding box center [139, 251] width 150 height 23
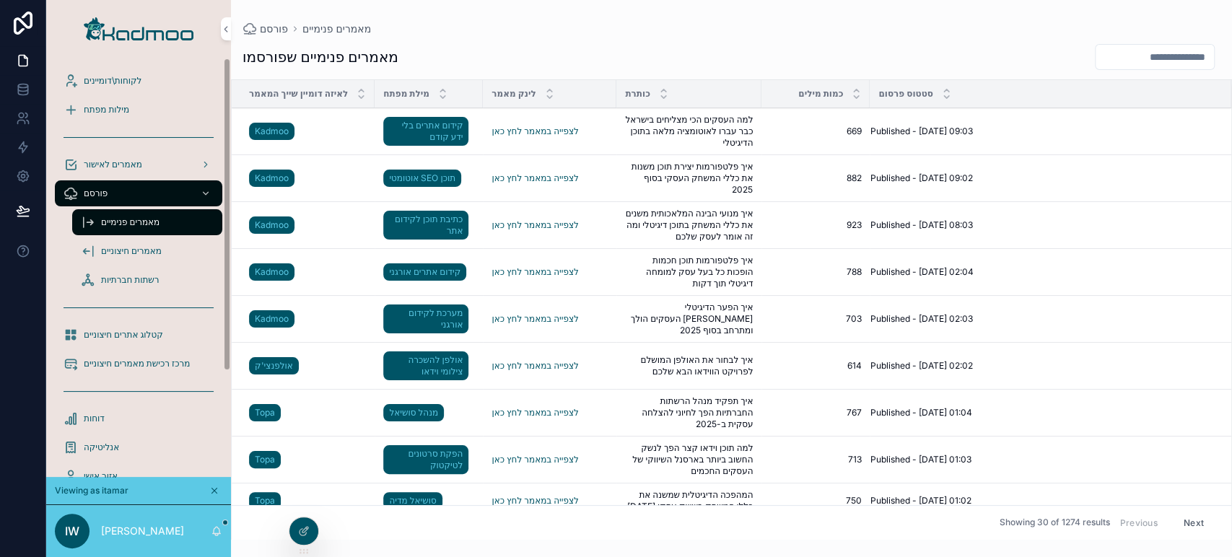
click at [126, 227] on span "מאמרים פנימיים" at bounding box center [130, 223] width 58 height 12
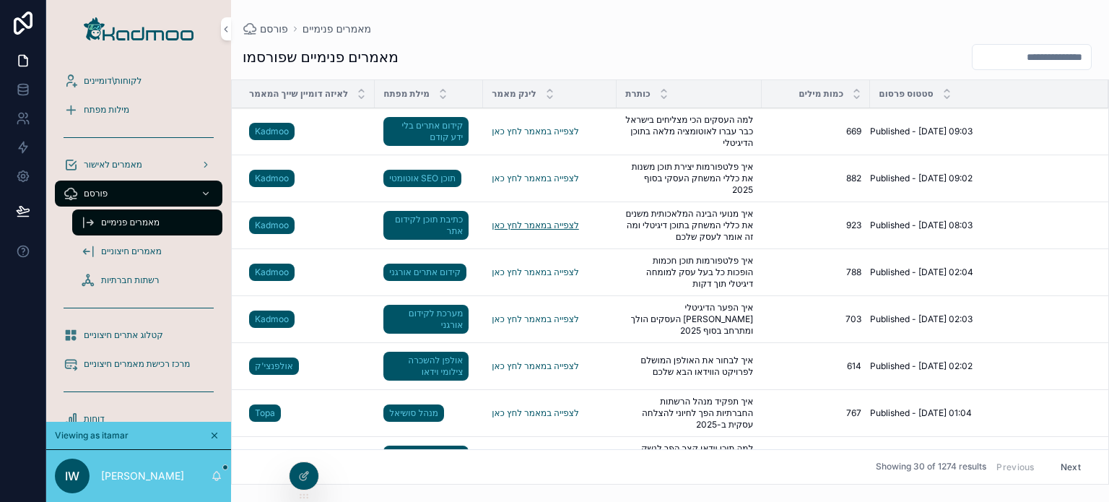
click at [514, 227] on link "לצפייה במאמר לחץ כאן" at bounding box center [535, 224] width 87 height 11
